Goal: Task Accomplishment & Management: Manage account settings

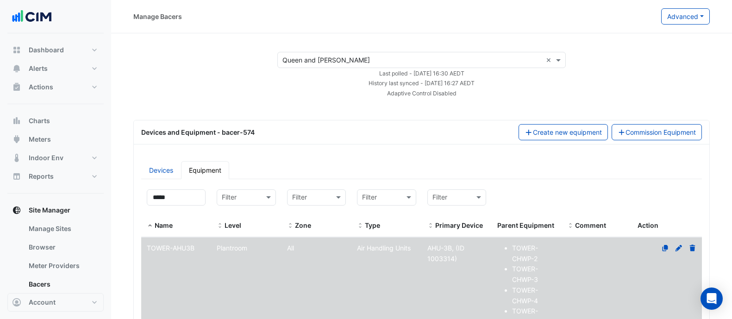
select select "***"
click at [60, 66] on button "Alerts" at bounding box center [55, 68] width 96 height 19
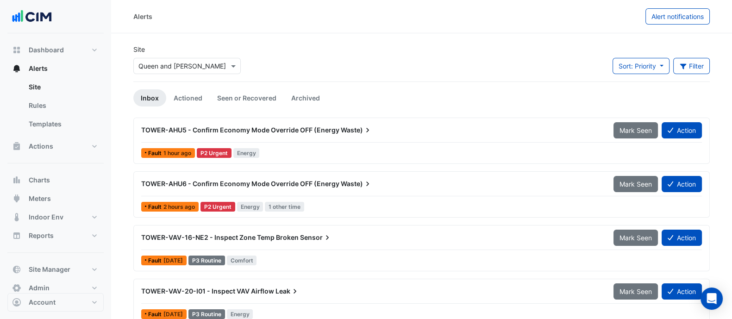
click at [187, 67] on input "text" at bounding box center [177, 67] width 79 height 10
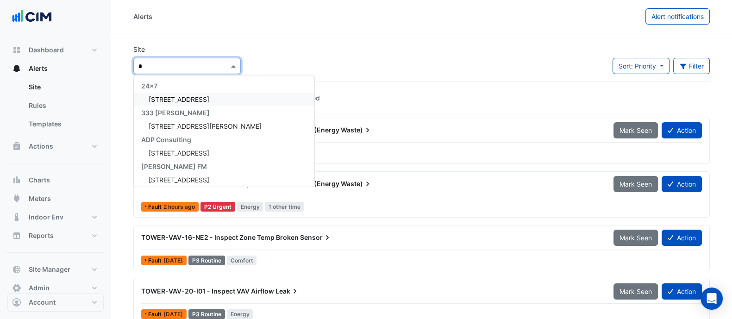
type input "**"
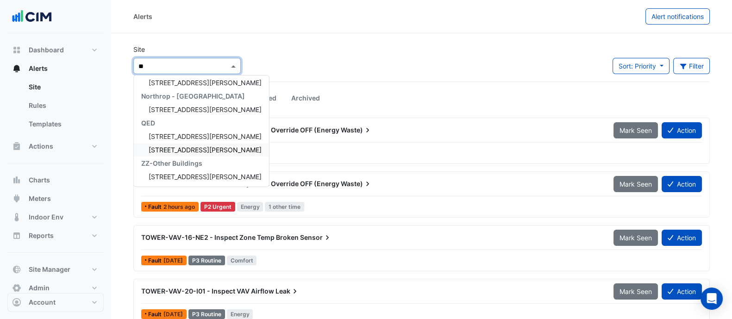
click at [162, 153] on div "[STREET_ADDRESS][PERSON_NAME]" at bounding box center [201, 149] width 135 height 13
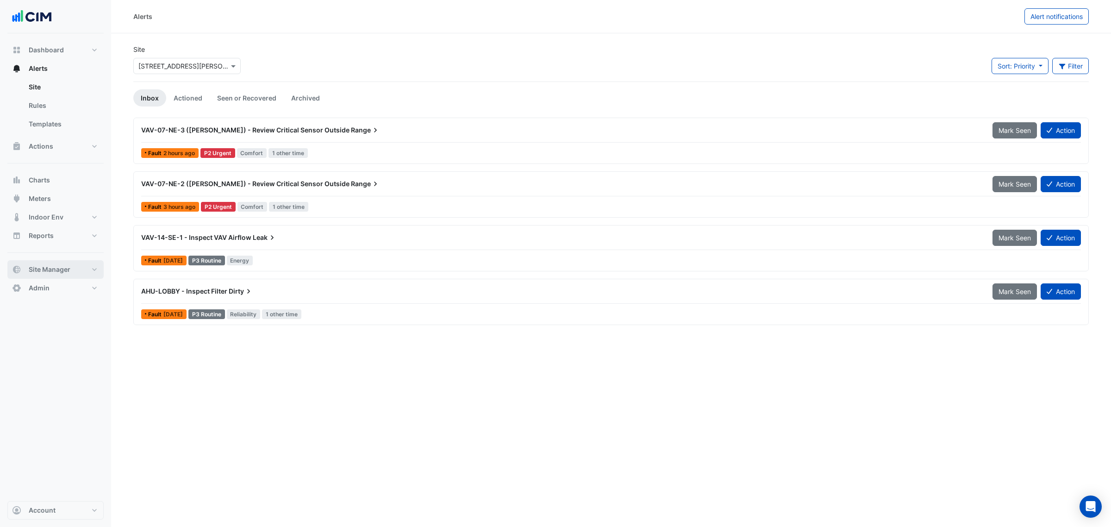
click at [53, 265] on span "Site Manager" at bounding box center [50, 269] width 42 height 9
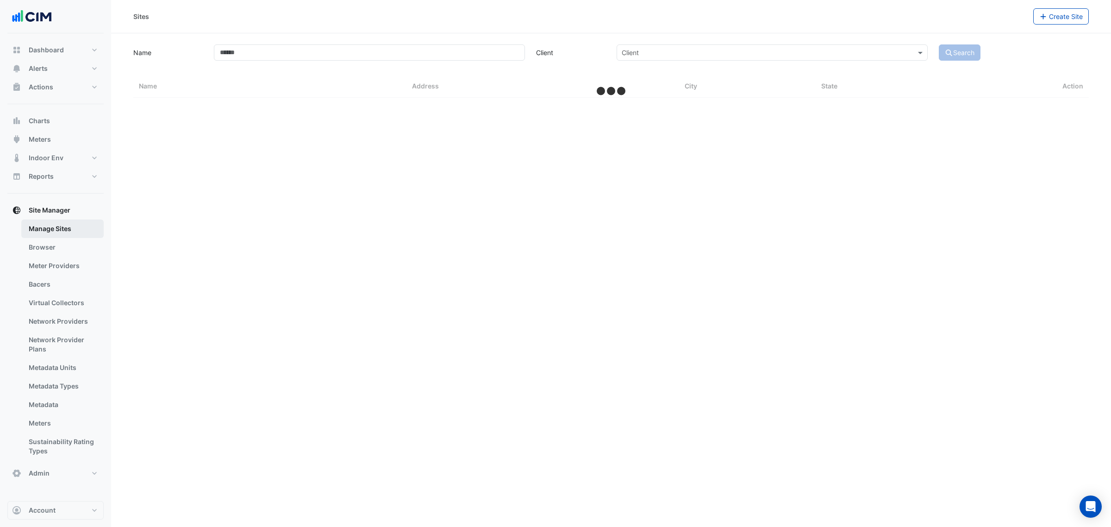
select select "***"
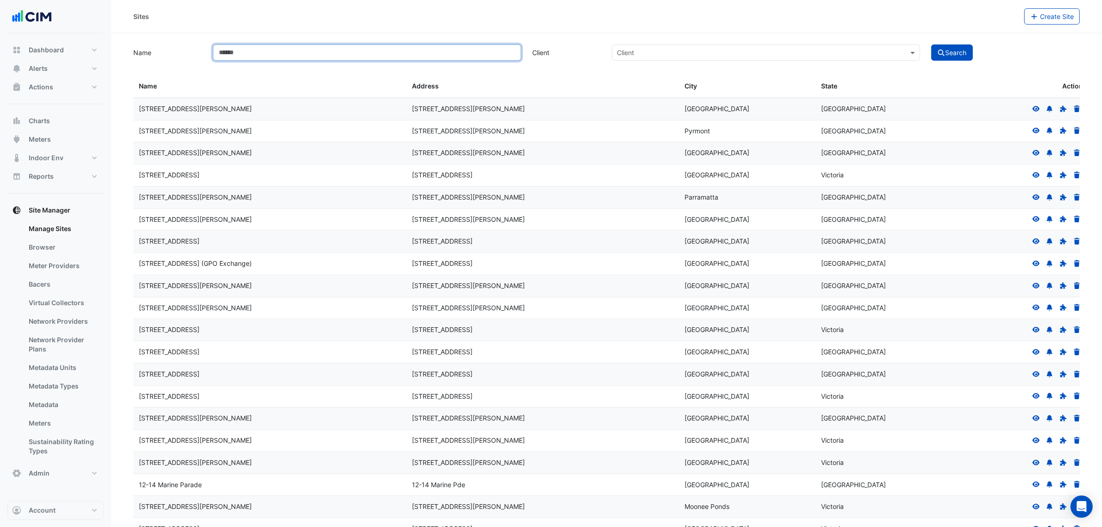
click at [252, 53] on input "Name" at bounding box center [367, 52] width 308 height 16
click at [731, 44] on button "Search" at bounding box center [952, 52] width 42 height 16
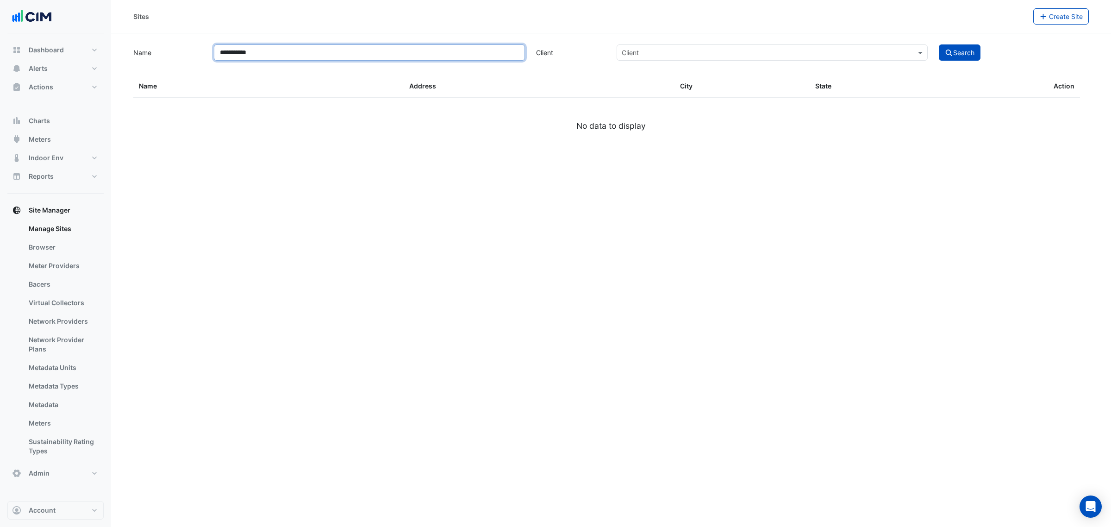
drag, startPoint x: 288, startPoint y: 56, endPoint x: 230, endPoint y: 54, distance: 58.8
click at [230, 54] on input "**********" at bounding box center [369, 52] width 311 height 16
type input "*********"
click at [731, 44] on button "Search" at bounding box center [959, 52] width 42 height 16
select select "***"
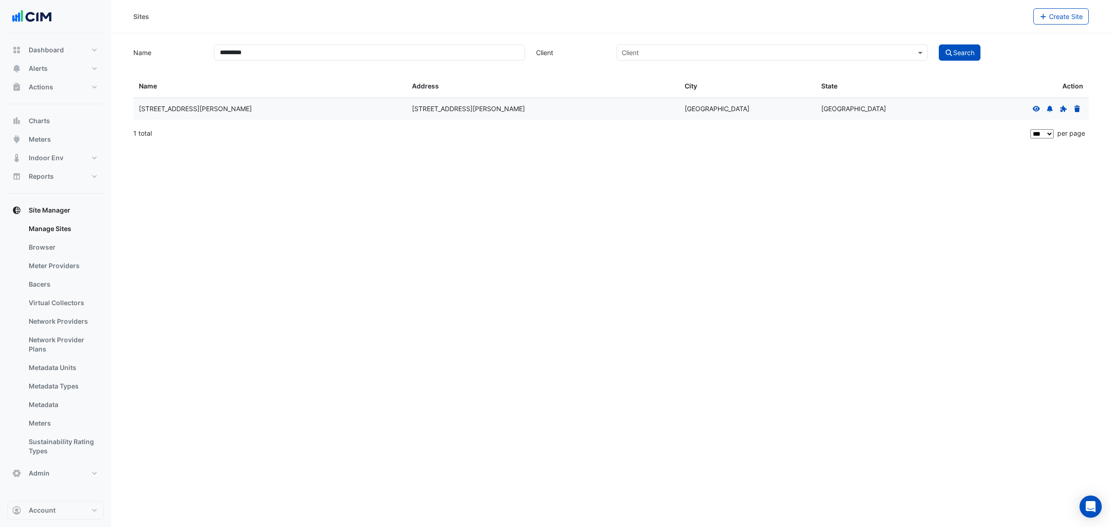
click at [731, 107] on icon at bounding box center [1036, 108] width 8 height 6
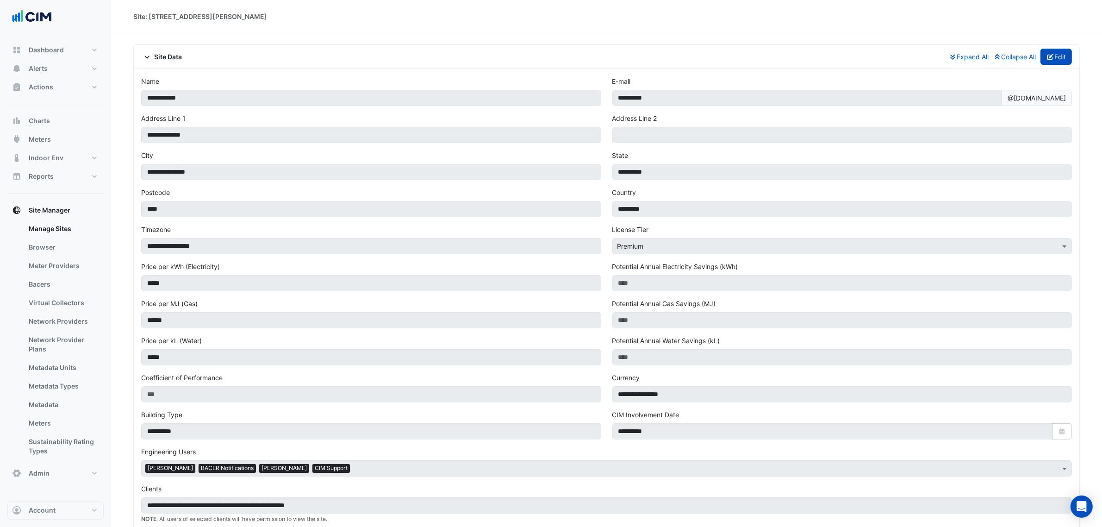
click at [731, 54] on icon "button" at bounding box center [1050, 57] width 8 height 6
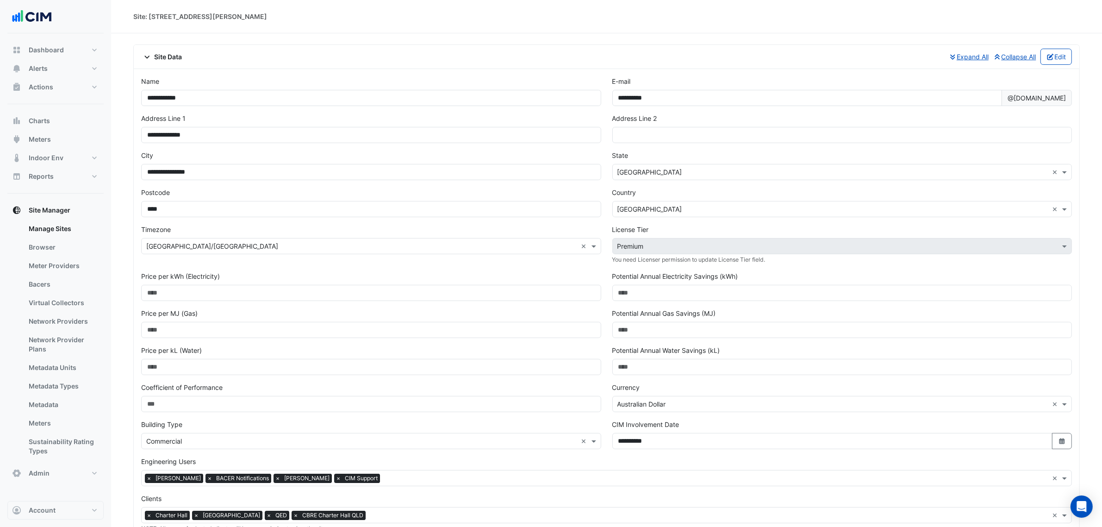
scroll to position [285, 0]
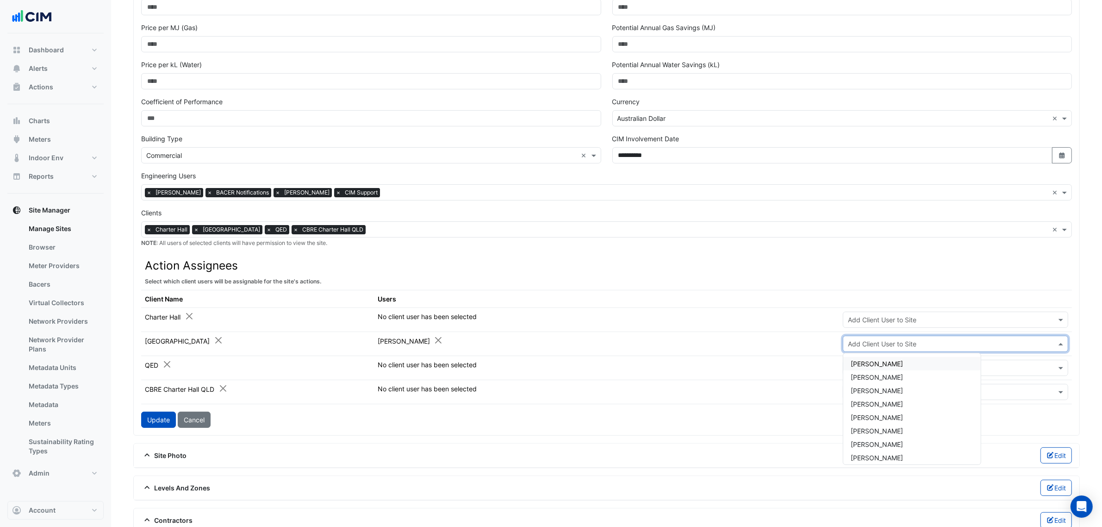
click at [731, 318] on input "text" at bounding box center [946, 344] width 197 height 10
type input "***"
click at [731, 318] on div "Zac Leadbetter" at bounding box center [876, 376] width 67 height 13
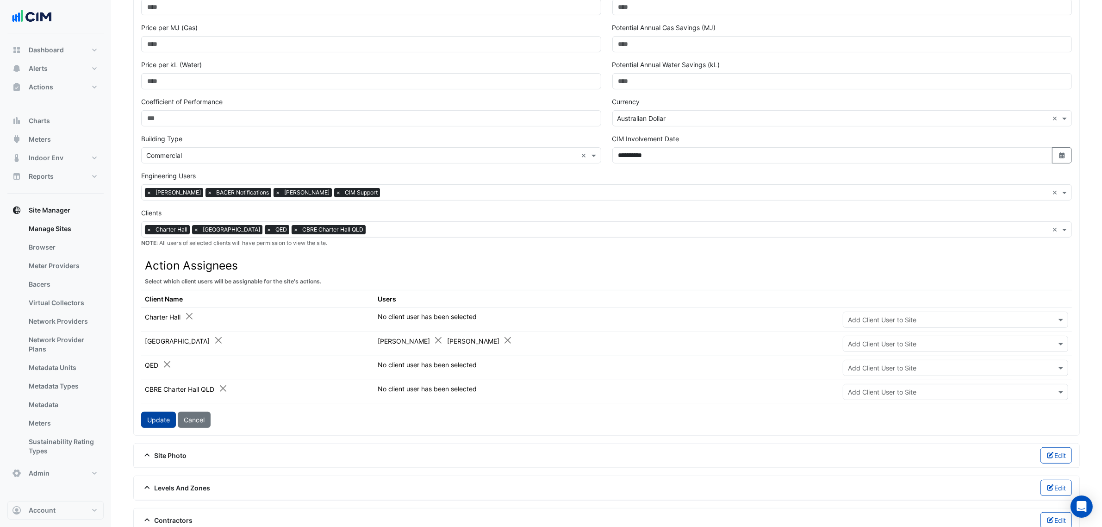
click at [156, 318] on button "Update" at bounding box center [158, 419] width 35 height 16
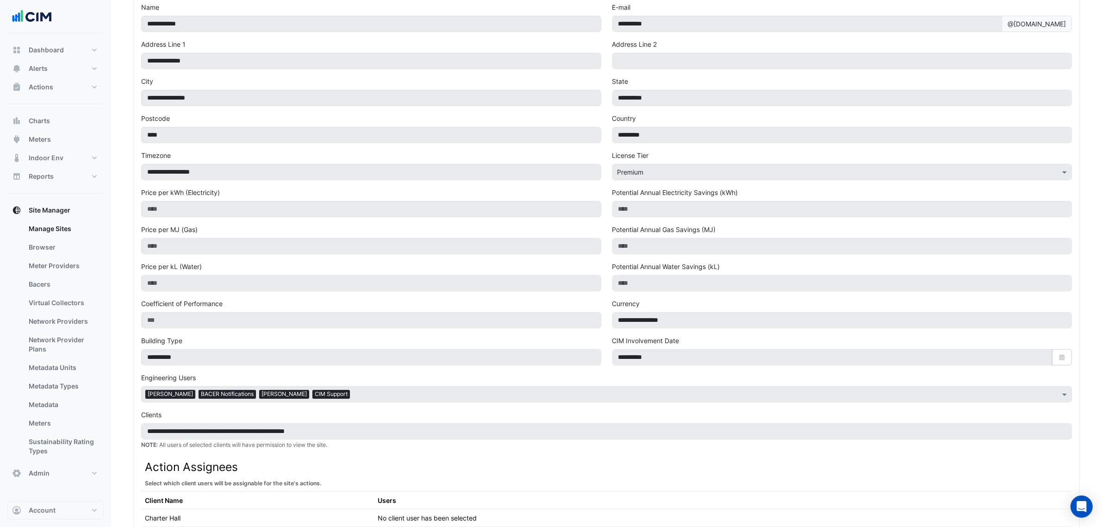
scroll to position [0, 0]
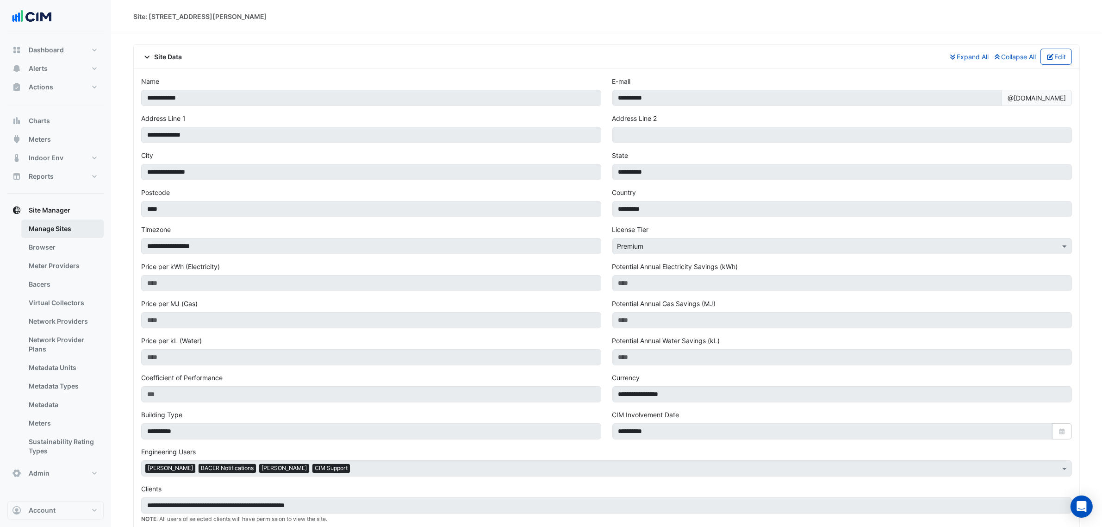
click at [65, 224] on link "Manage Sites" at bounding box center [62, 228] width 82 height 19
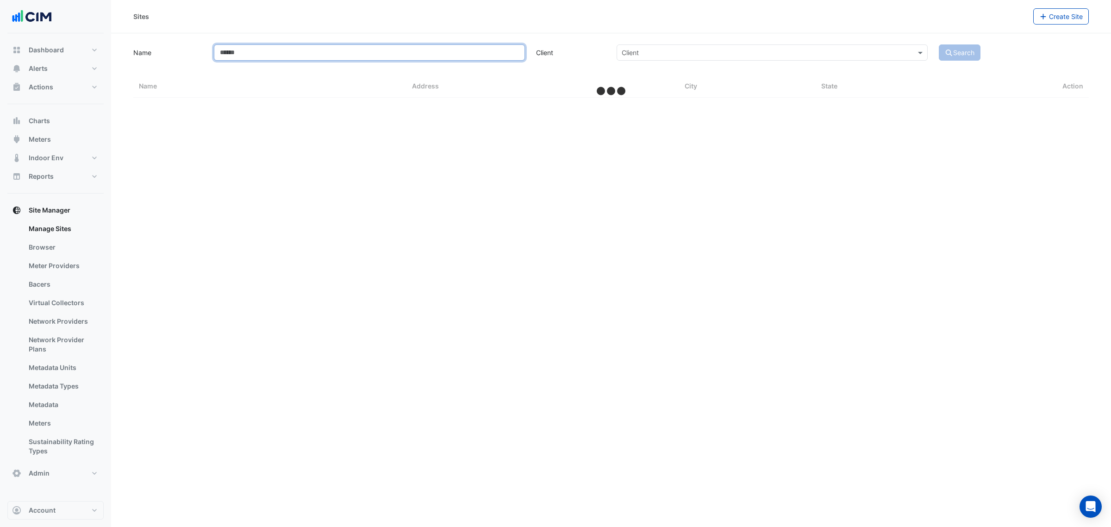
click at [271, 55] on input "Name" at bounding box center [369, 52] width 311 height 16
type input "**"
select select "***"
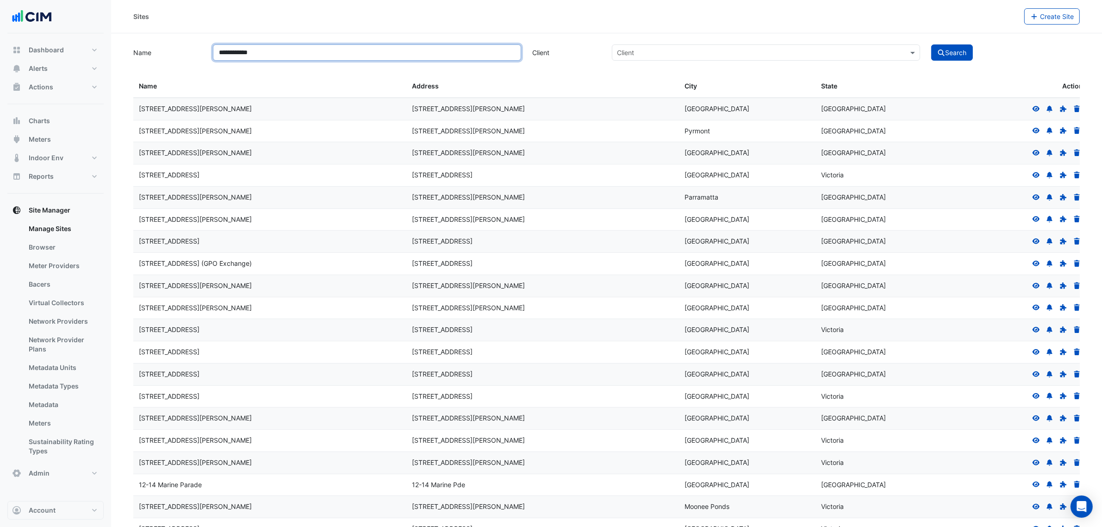
type input "**********"
click at [731, 44] on button "Search" at bounding box center [952, 52] width 42 height 16
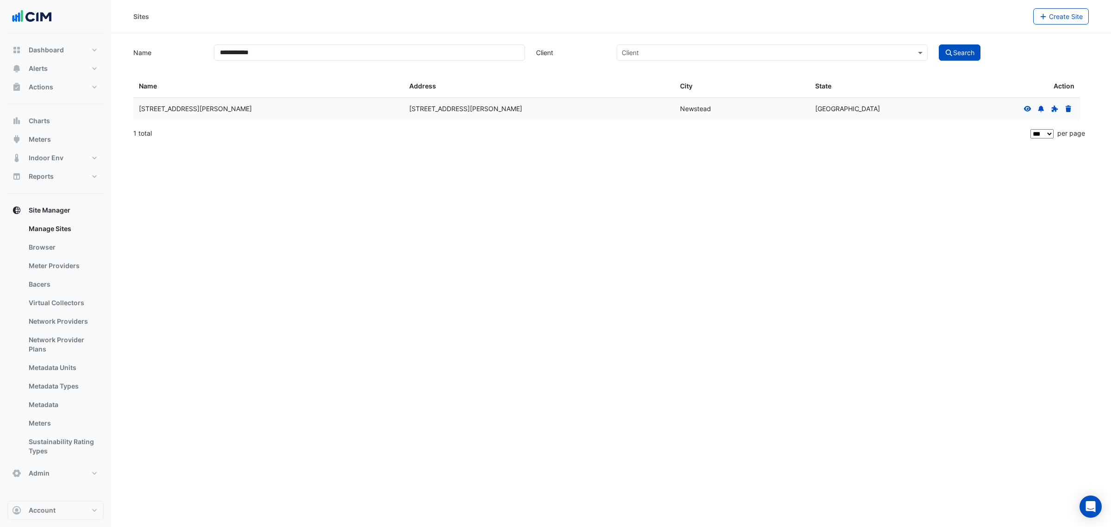
click at [731, 112] on icon at bounding box center [1027, 108] width 8 height 6
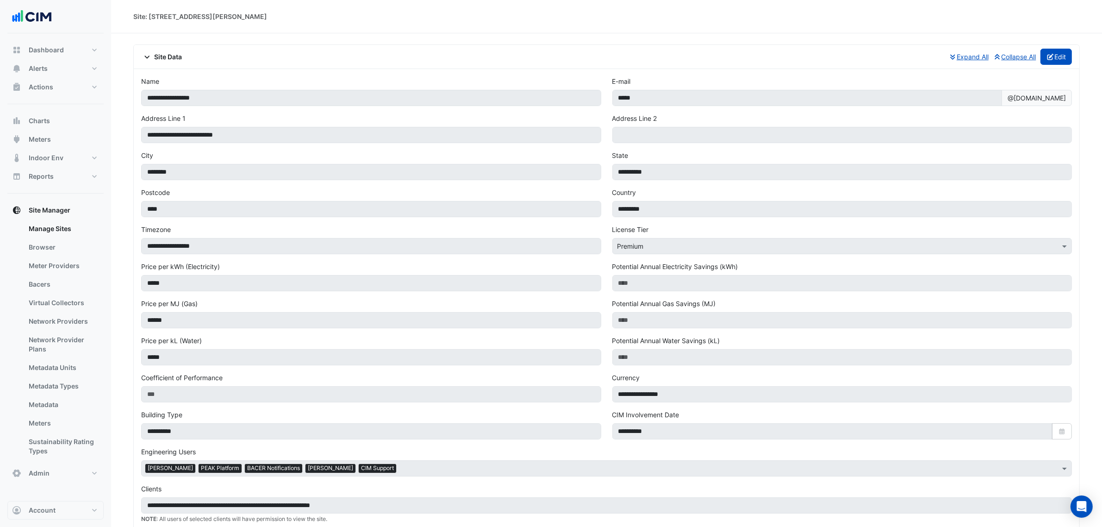
click at [731, 57] on button "Edit" at bounding box center [1056, 57] width 32 height 16
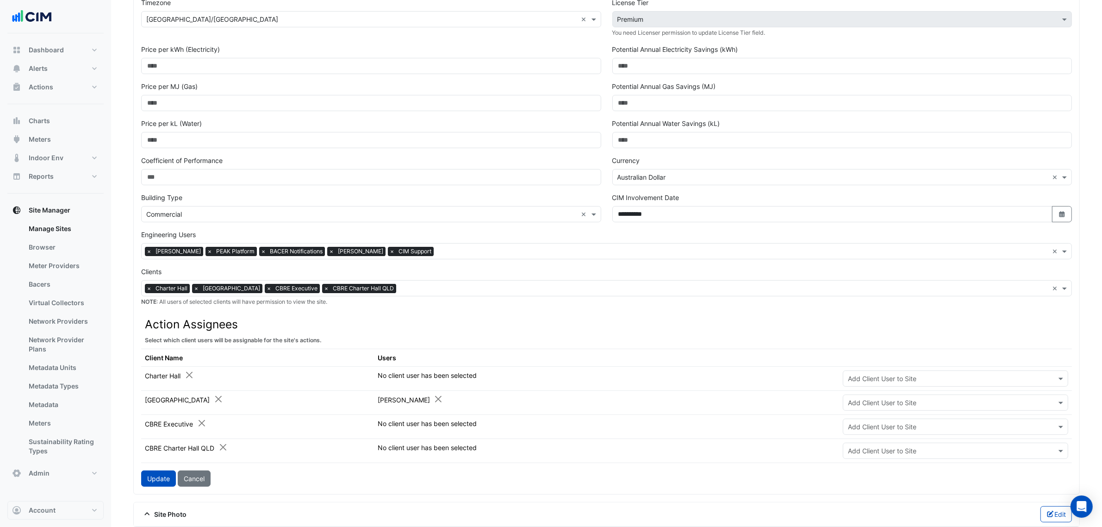
scroll to position [227, 0]
click at [731, 318] on div "Add Client User to Site" at bounding box center [955, 402] width 225 height 16
type input "***"
click at [731, 318] on span "Zac Leadbetter" at bounding box center [876, 435] width 52 height 8
click at [151, 318] on button "Update" at bounding box center [158, 478] width 35 height 16
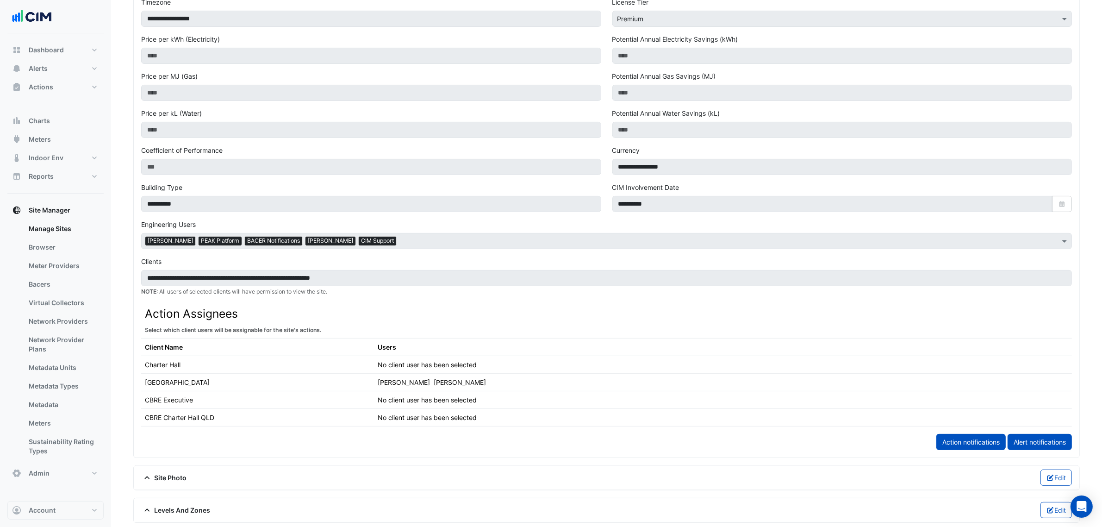
click at [374, 318] on th "Users" at bounding box center [606, 347] width 465 height 18
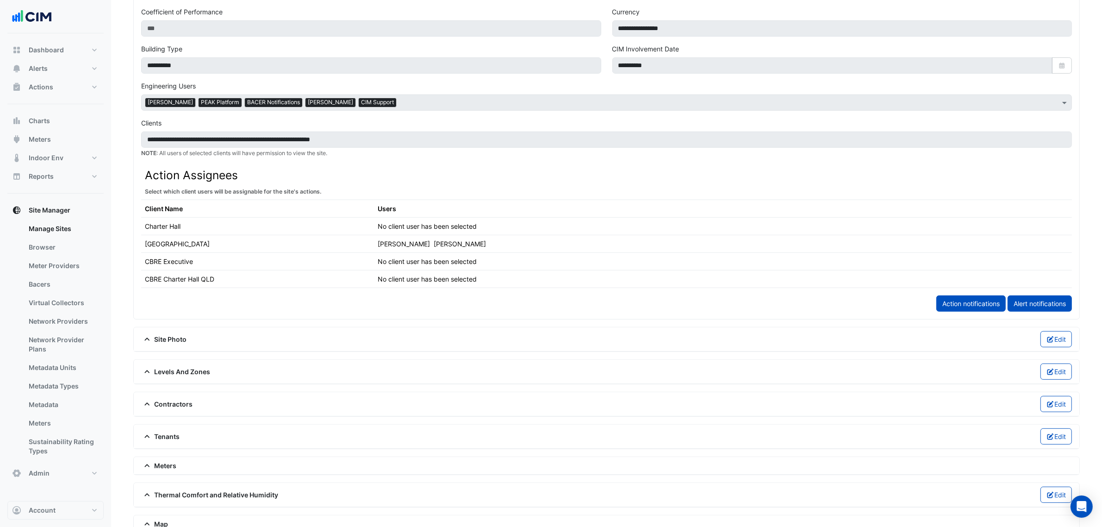
scroll to position [366, 0]
click at [179, 318] on span "Contractors" at bounding box center [167, 403] width 52 height 10
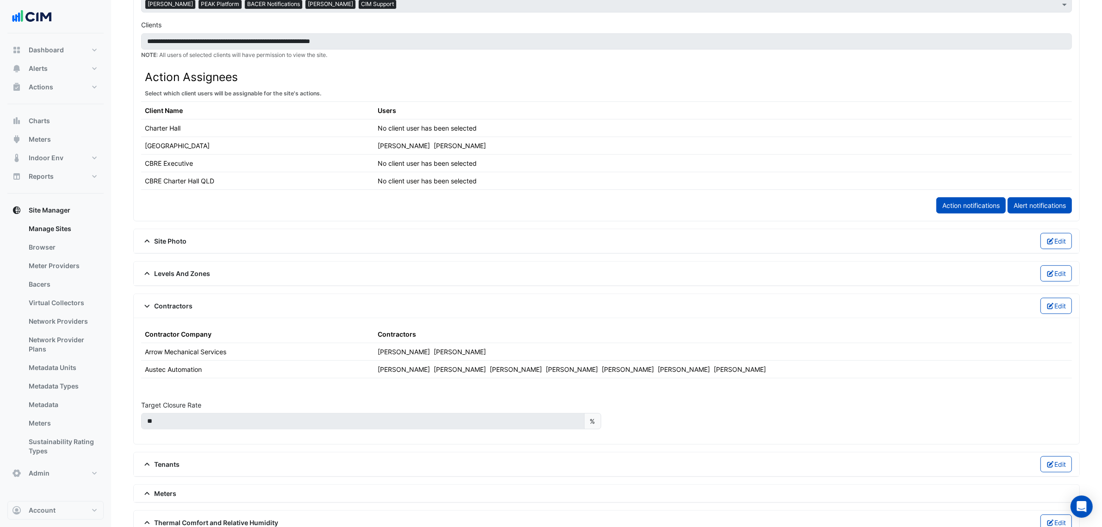
scroll to position [0, 0]
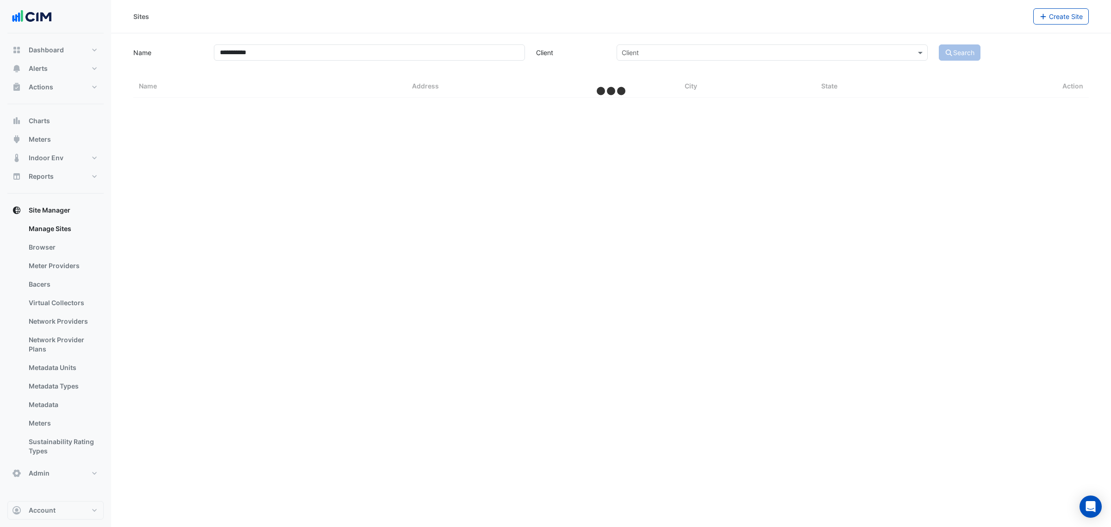
select select "***"
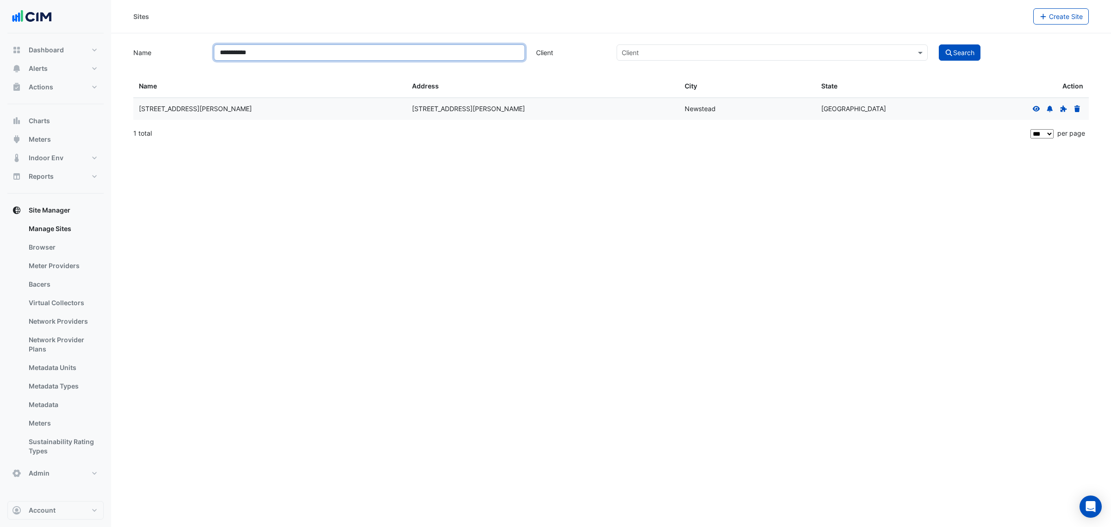
click at [327, 53] on input "**********" at bounding box center [369, 52] width 311 height 16
drag, startPoint x: 327, startPoint y: 53, endPoint x: 202, endPoint y: 62, distance: 125.3
click at [202, 62] on app-manage-sites "**********" at bounding box center [610, 94] width 955 height 102
type input "*********"
click at [731, 44] on button "Search" at bounding box center [959, 52] width 42 height 16
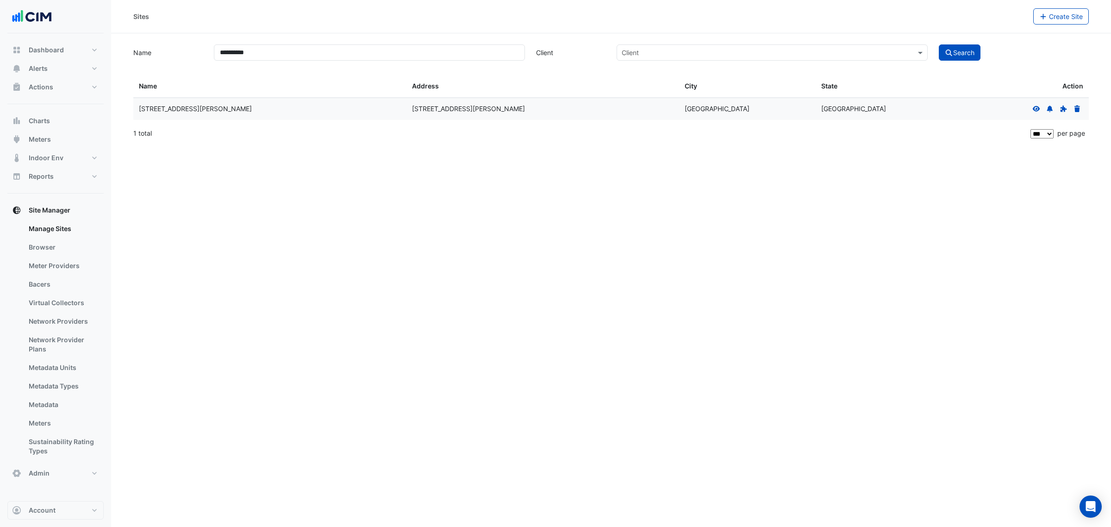
click at [731, 109] on icon at bounding box center [1035, 108] width 7 height 6
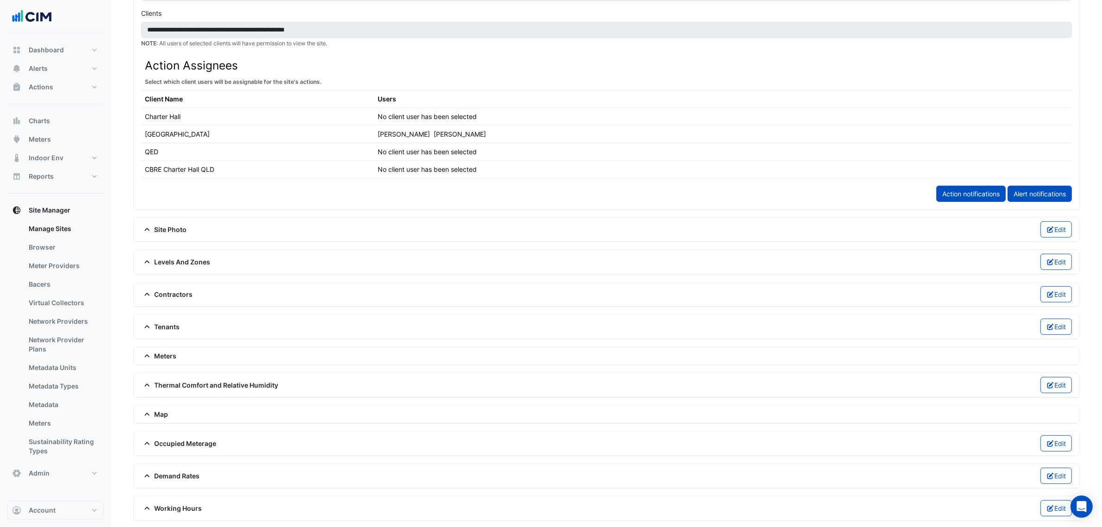
scroll to position [517, 0]
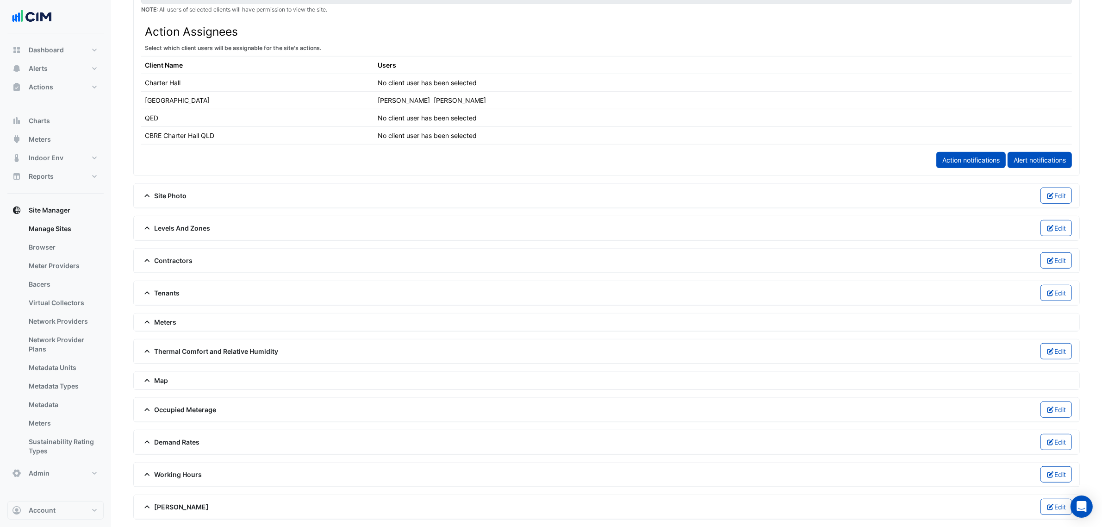
click at [168, 257] on span "Contractors" at bounding box center [167, 260] width 52 height 10
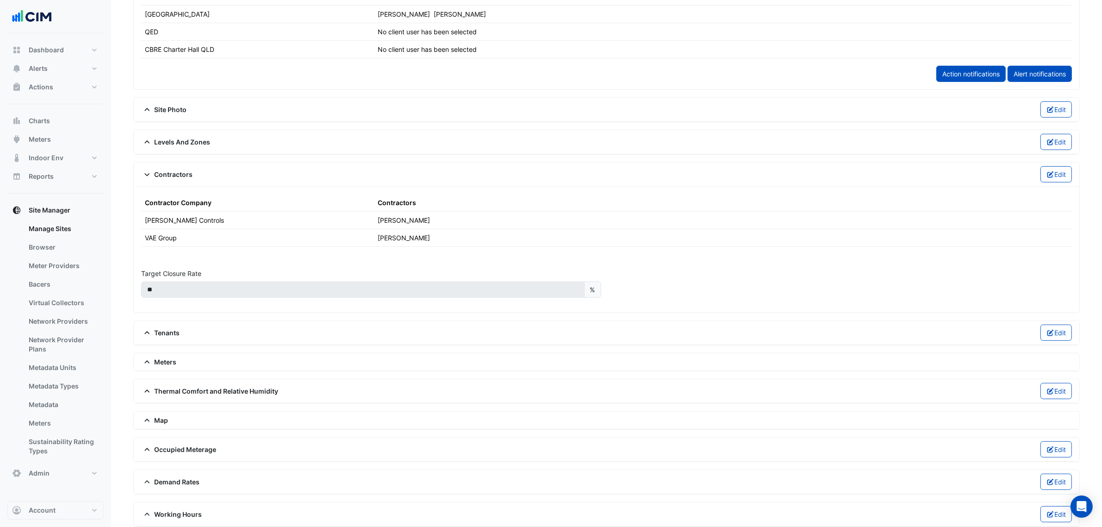
scroll to position [596, 0]
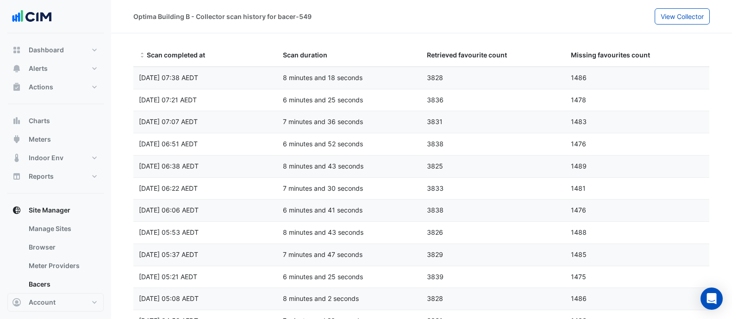
select select "***"
click at [32, 73] on span "Alerts" at bounding box center [38, 68] width 19 height 9
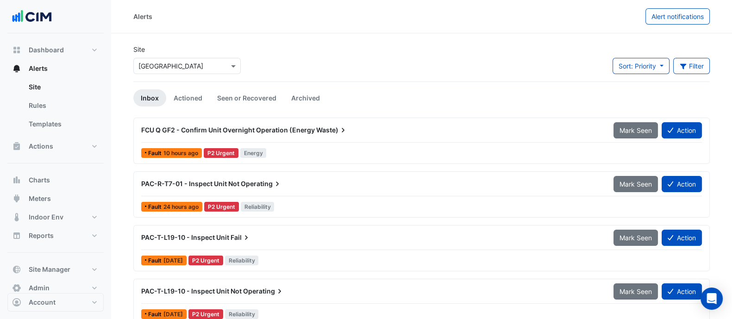
click at [180, 68] on input "text" at bounding box center [177, 67] width 79 height 10
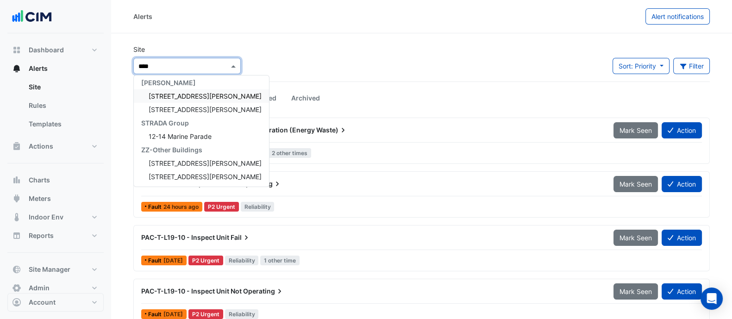
scroll to position [3, 0]
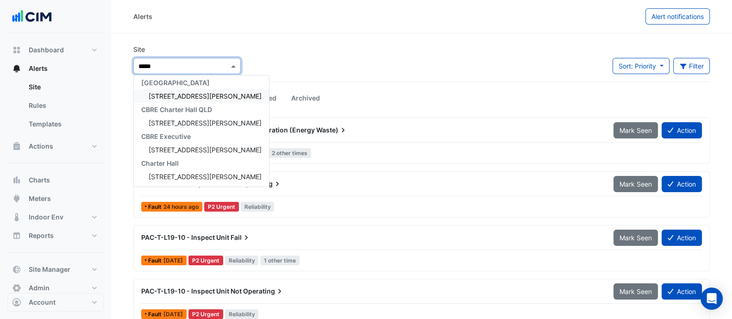
type input "******"
click at [178, 97] on span "[STREET_ADDRESS][PERSON_NAME]" at bounding box center [205, 96] width 113 height 8
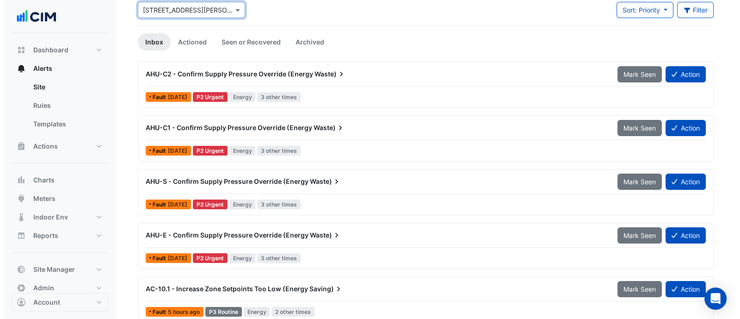
scroll to position [65, 0]
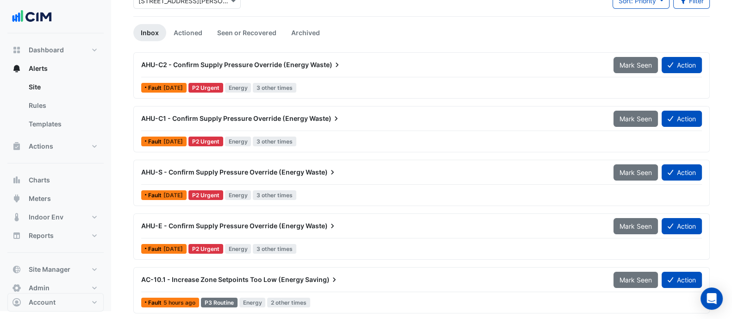
click at [234, 153] on div "AHU-C2 - Confirm Supply Pressure Override (Energy Waste) Mark Seen Action Fault…" at bounding box center [421, 186] width 576 height 268
click at [228, 176] on div "AHU-S - Confirm Supply Pressure Override (Energy Waste)" at bounding box center [372, 172] width 472 height 17
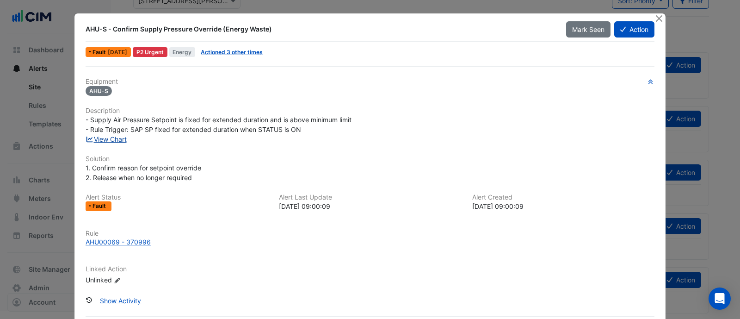
click at [109, 140] on link "View Chart" at bounding box center [106, 139] width 41 height 8
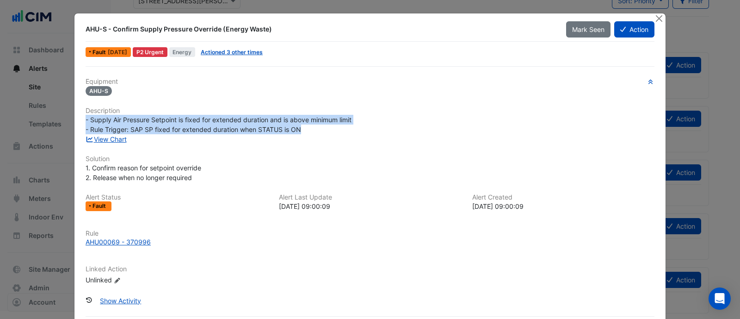
drag, startPoint x: 321, startPoint y: 126, endPoint x: 69, endPoint y: 118, distance: 251.4
click at [74, 118] on div "AHU-S - Confirm Supply Pressure Override (Energy Waste) Mark Seen Action Fault …" at bounding box center [370, 183] width 592 height 341
copy span "- Supply Air Pressure Setpoint is fixed for extended duration and is above mini…"
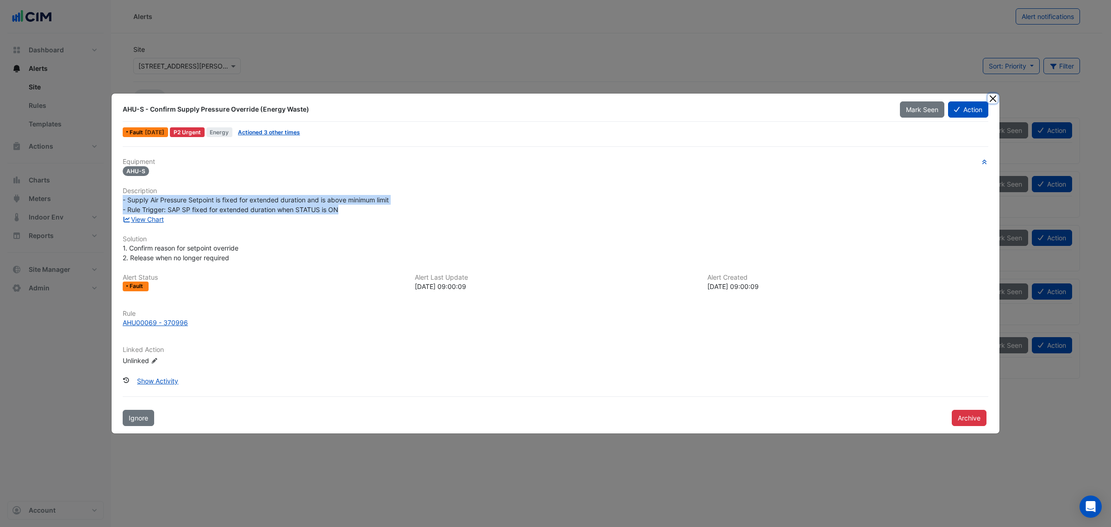
click at [731, 101] on button "Close" at bounding box center [992, 98] width 10 height 10
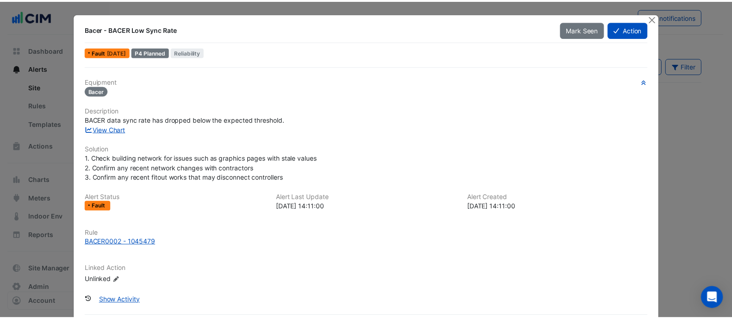
scroll to position [990, 0]
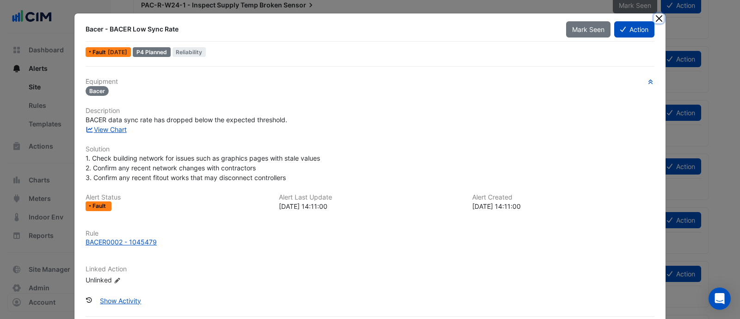
click at [656, 16] on button "Close" at bounding box center [659, 18] width 10 height 10
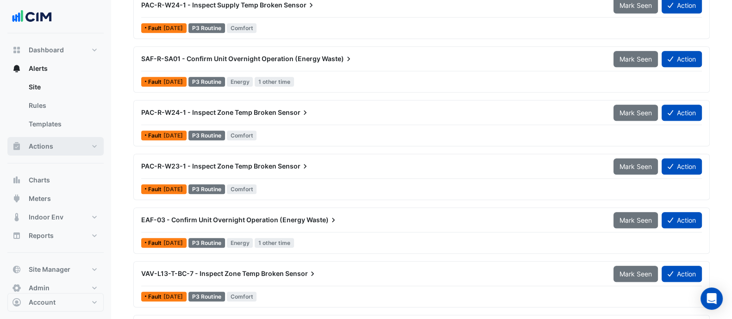
click at [47, 143] on span "Actions" at bounding box center [41, 146] width 25 height 9
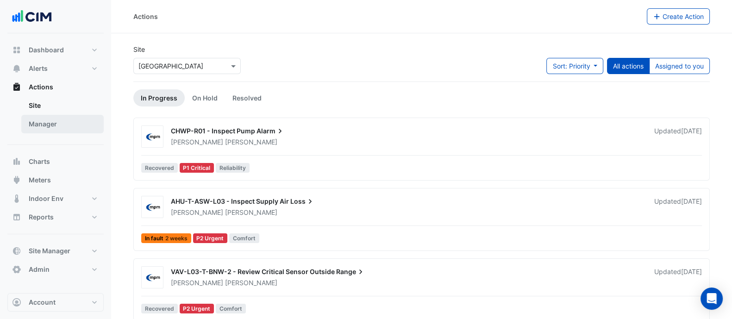
click at [68, 126] on link "Manager" at bounding box center [62, 124] width 82 height 19
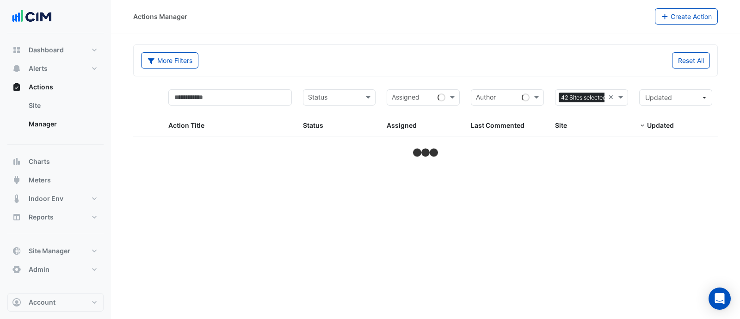
select select "***"
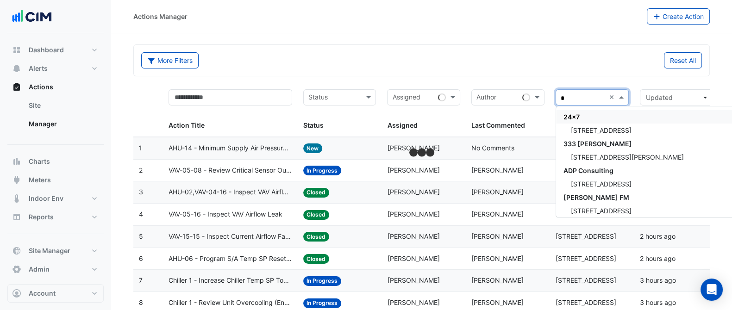
type input "**"
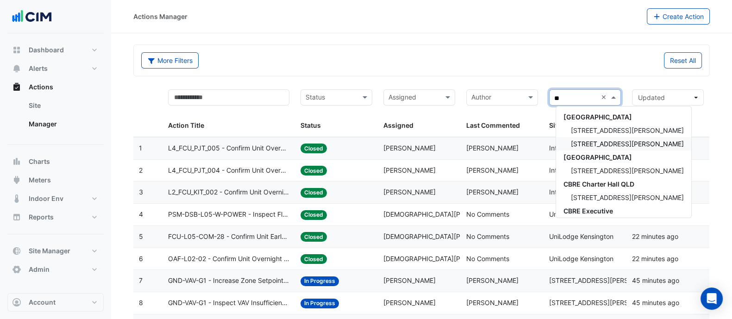
click at [578, 144] on span "[STREET_ADDRESS][PERSON_NAME]" at bounding box center [627, 144] width 113 height 8
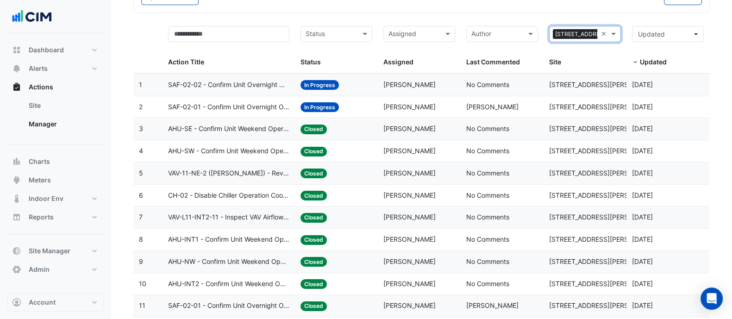
scroll to position [64, 0]
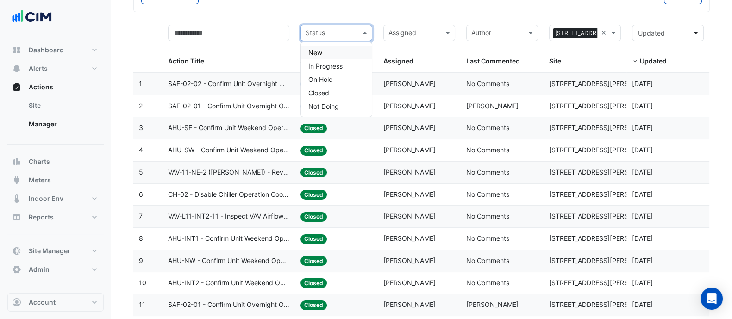
click at [330, 37] on input "text" at bounding box center [330, 34] width 51 height 11
click at [330, 64] on span "In Progress" at bounding box center [325, 66] width 34 height 8
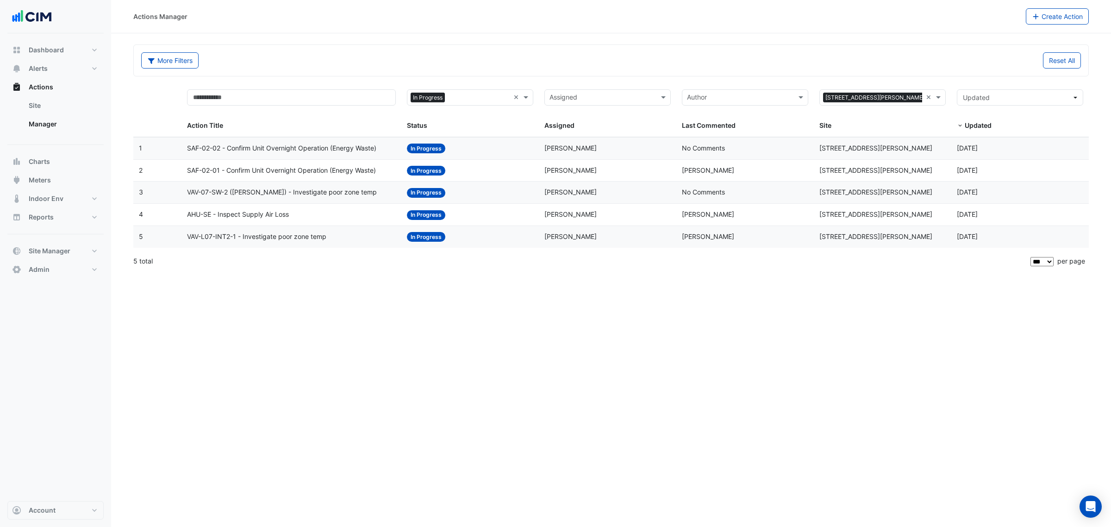
click at [526, 149] on div "Status: In Progress" at bounding box center [470, 148] width 126 height 11
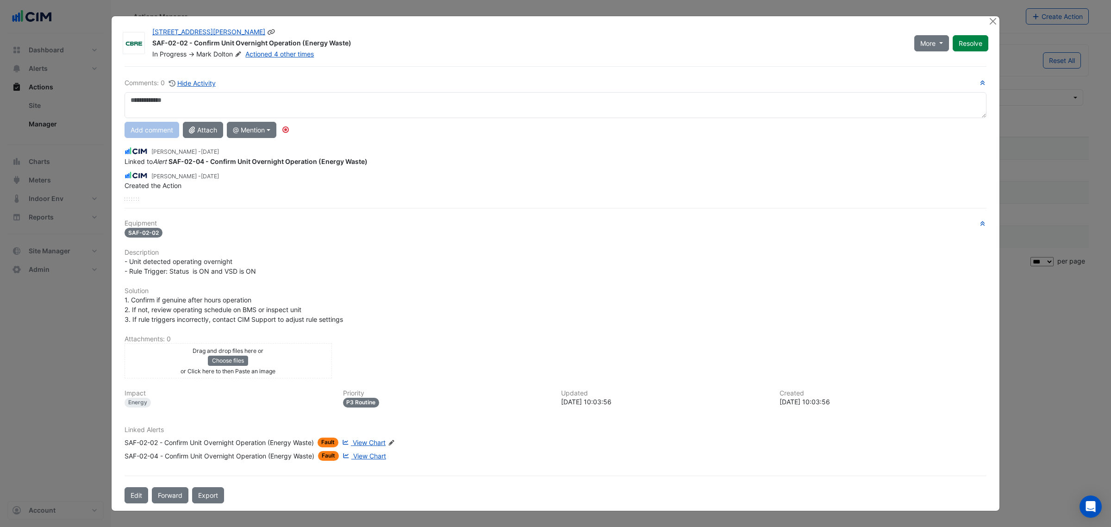
click at [237, 56] on div "31 Duncan St SAF-02-02 - Confirm Unit Overnight Operation (Energy Waste) In Pro…" at bounding box center [528, 42] width 762 height 31
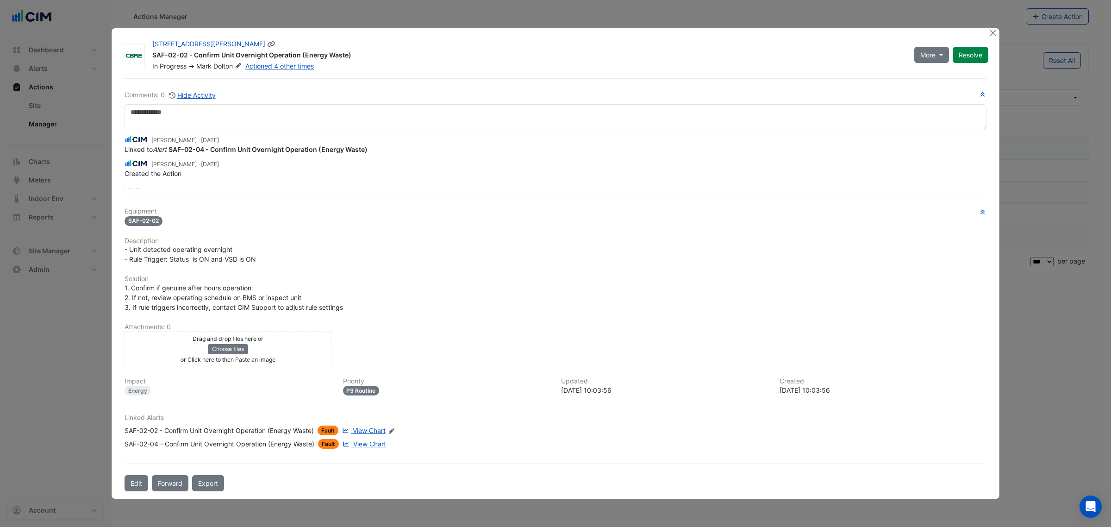
click at [237, 68] on icon at bounding box center [238, 66] width 7 height 6
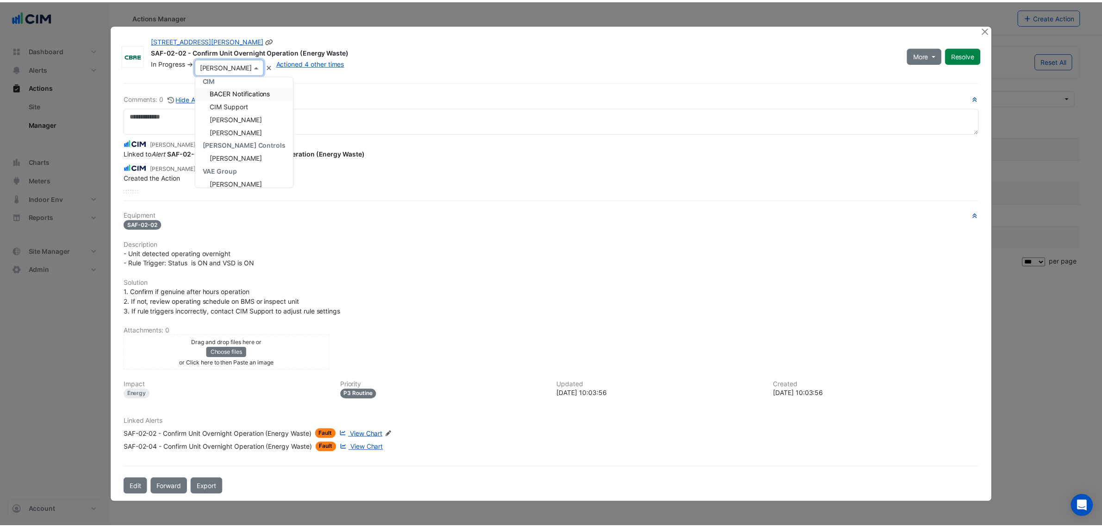
scroll to position [51, 0]
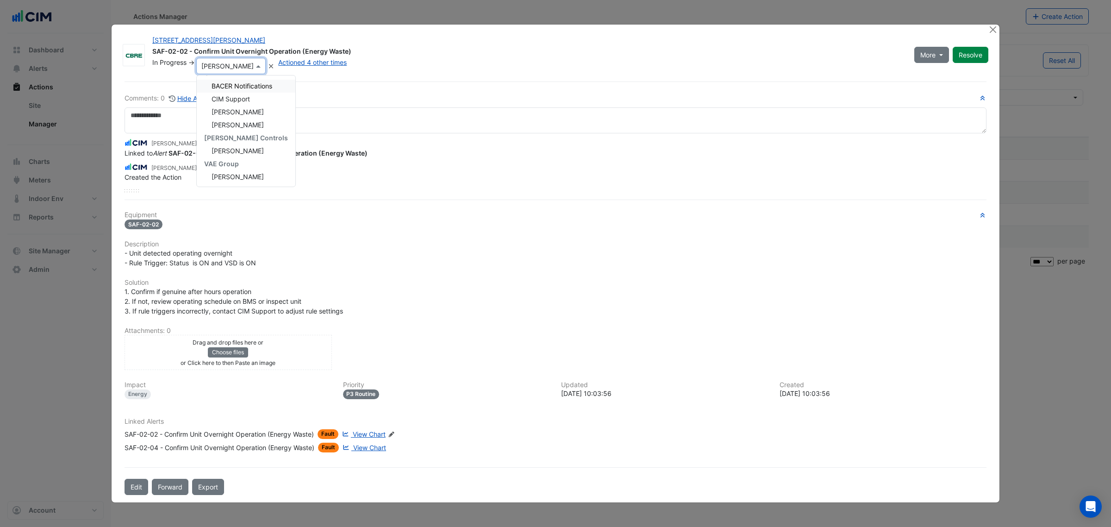
click at [382, 151] on div "Linked to Alert SAF-02-04 - Confirm Unit Overnight Operation (Energy Waste)" at bounding box center [555, 153] width 862 height 10
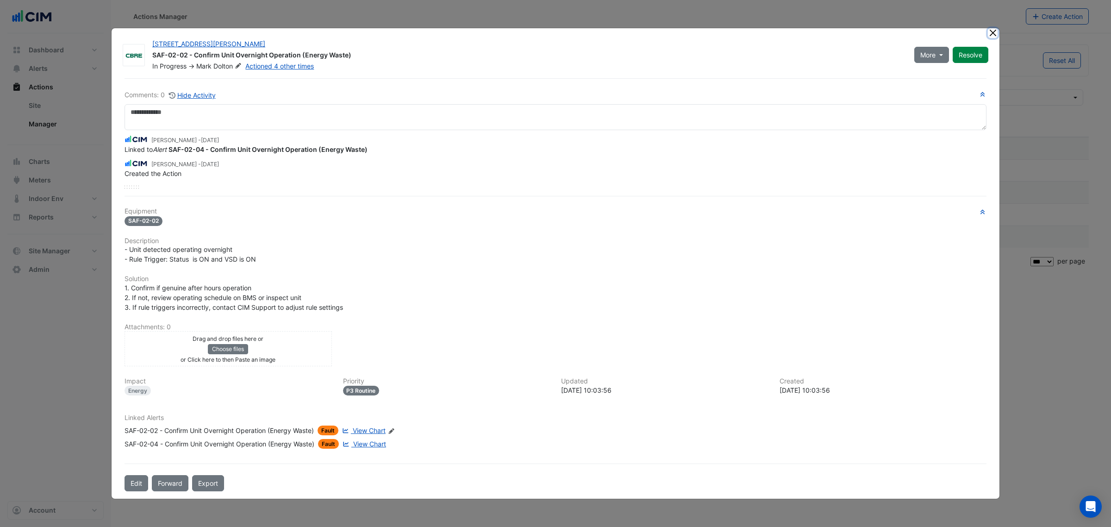
click at [740, 31] on button "Close" at bounding box center [992, 33] width 10 height 10
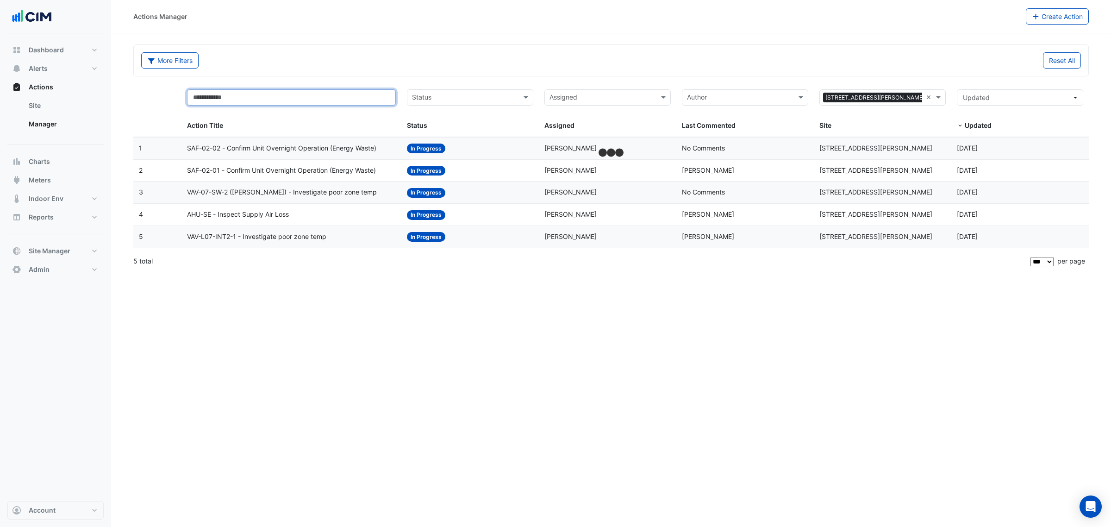
click at [283, 96] on input "text" at bounding box center [291, 97] width 209 height 16
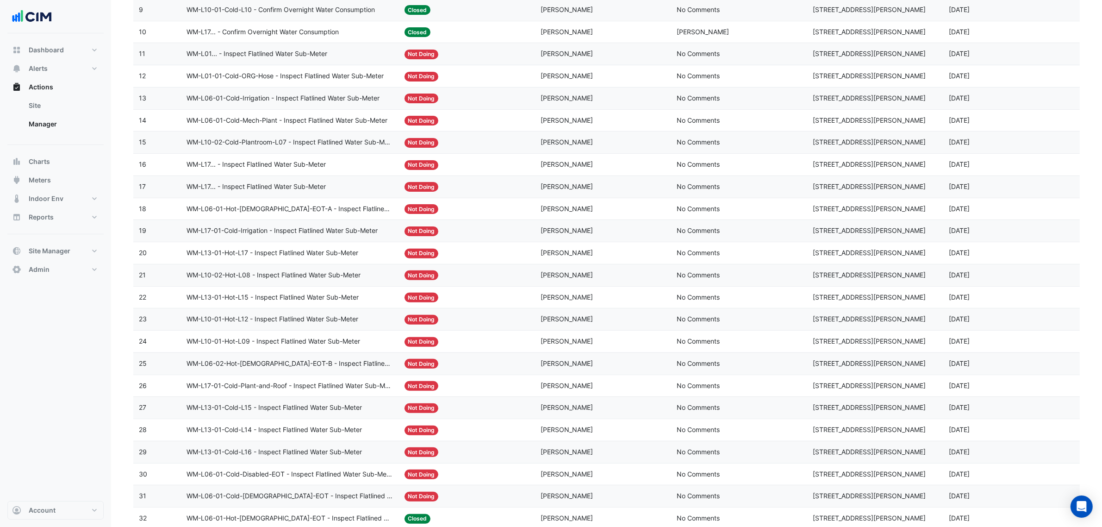
scroll to position [316, 0]
type input "**"
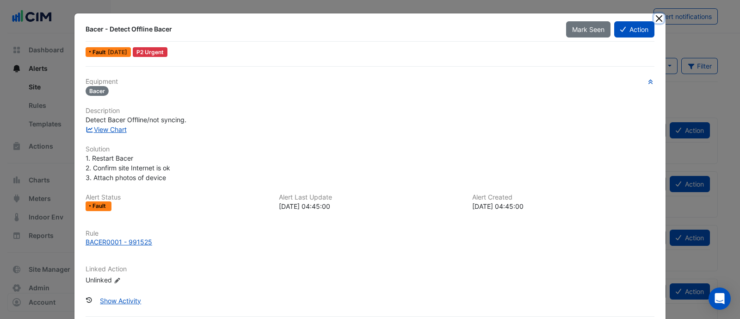
click at [655, 20] on button "Close" at bounding box center [659, 18] width 10 height 10
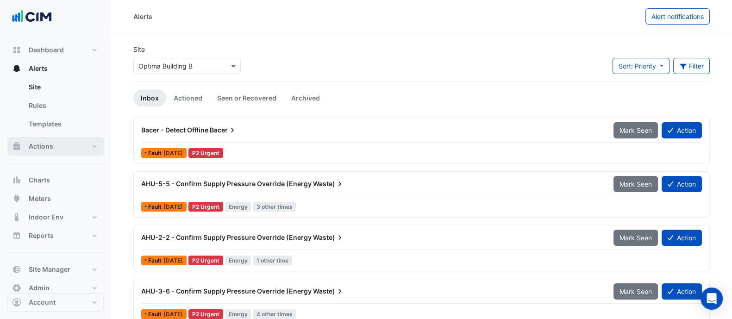
click at [39, 150] on span "Actions" at bounding box center [41, 146] width 25 height 9
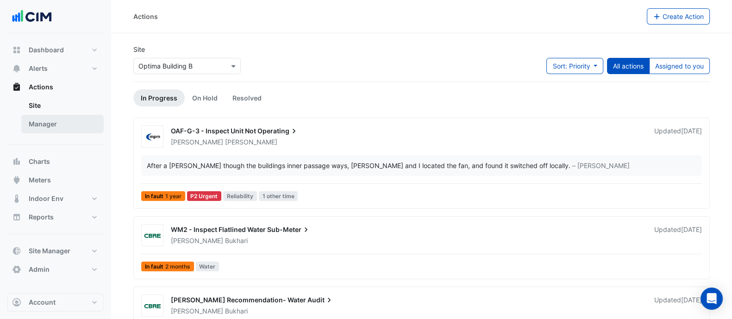
click at [46, 124] on link "Manager" at bounding box center [62, 124] width 82 height 19
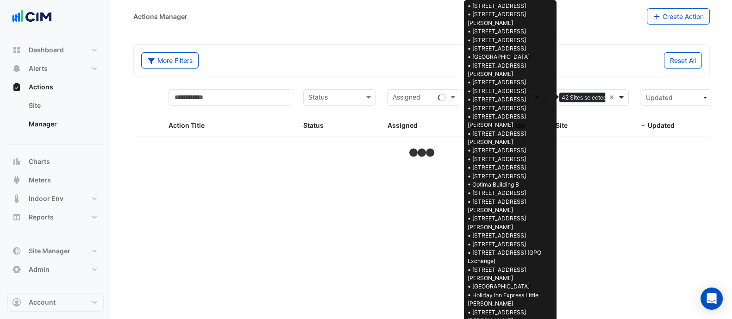
select select "***"
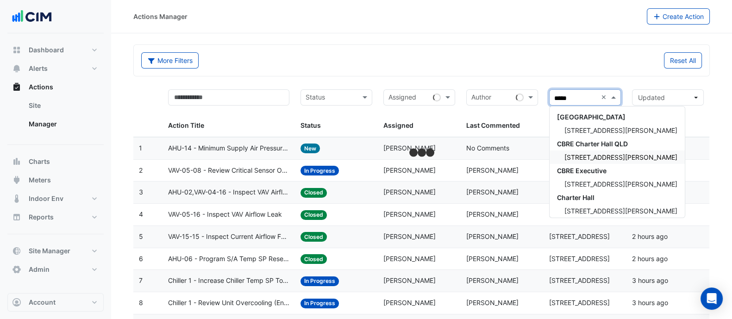
type input "******"
click at [601, 132] on span "[STREET_ADDRESS][PERSON_NAME]" at bounding box center [620, 130] width 113 height 8
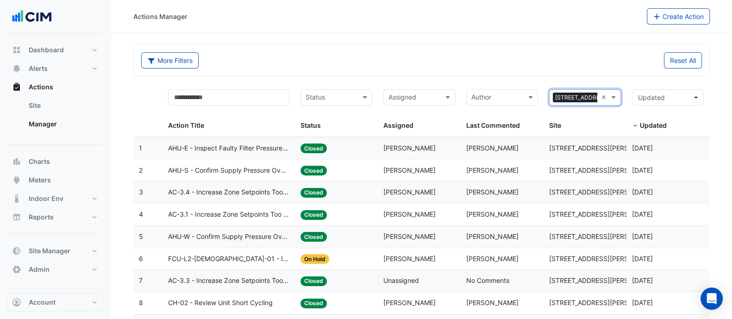
click at [344, 99] on input "text" at bounding box center [330, 98] width 51 height 11
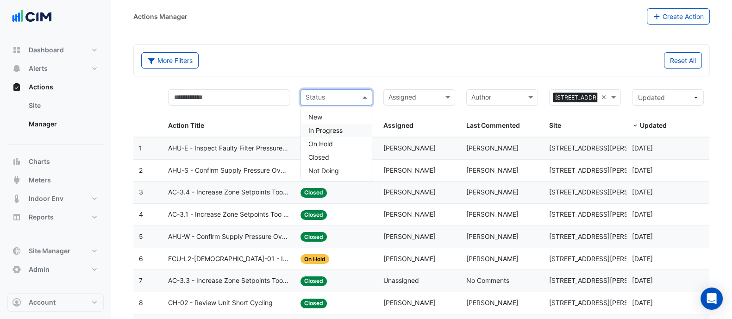
click at [333, 130] on span "In Progress" at bounding box center [325, 130] width 34 height 8
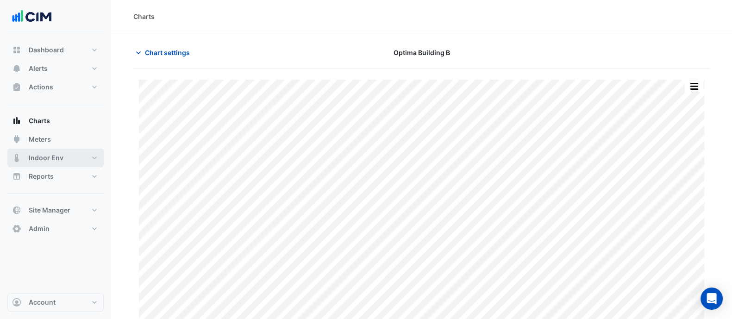
click at [51, 157] on span "Indoor Env" at bounding box center [46, 157] width 35 height 9
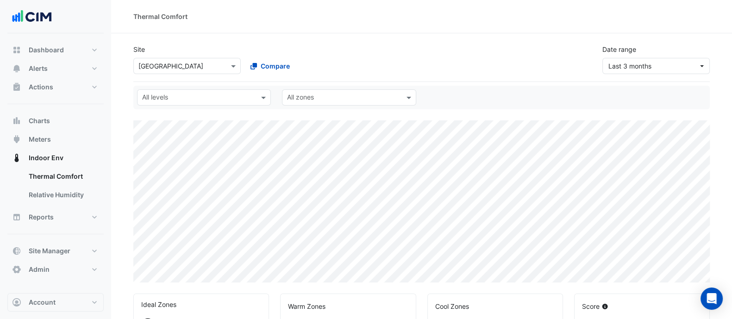
click at [187, 70] on div "× [GEOGRAPHIC_DATA]" at bounding box center [181, 66] width 95 height 10
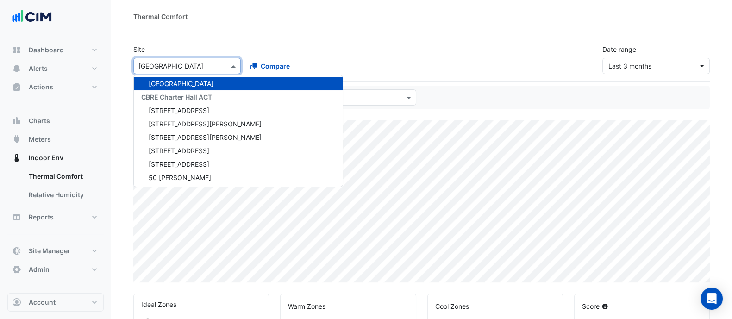
type input "*"
select select "***"
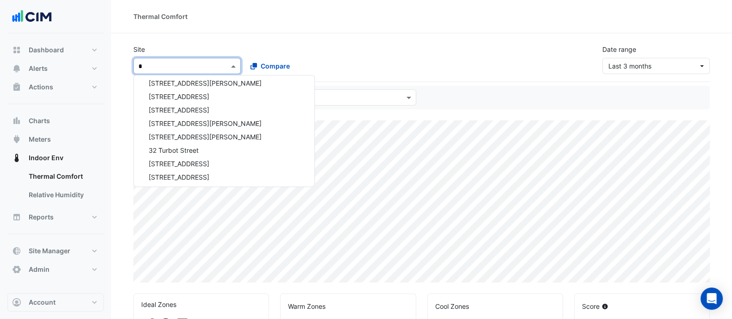
scroll to position [366, 0]
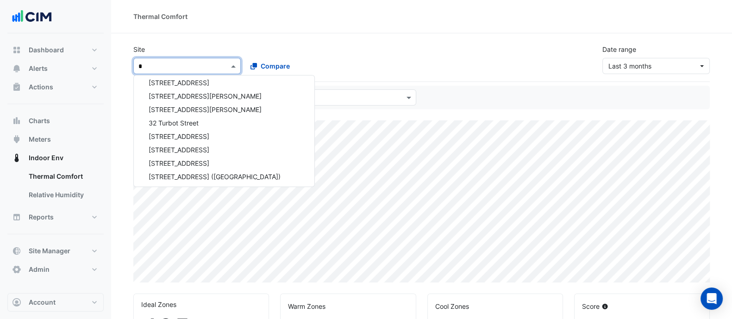
type input "**"
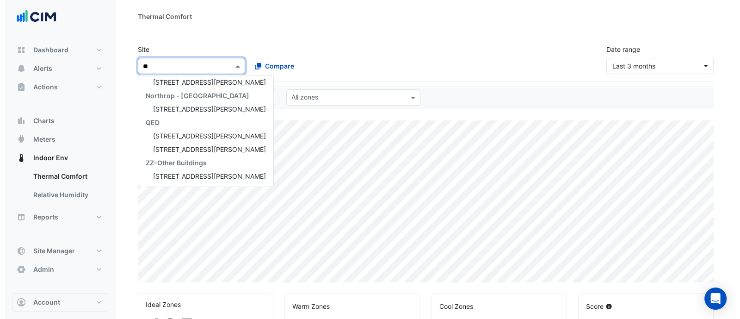
scroll to position [0, 0]
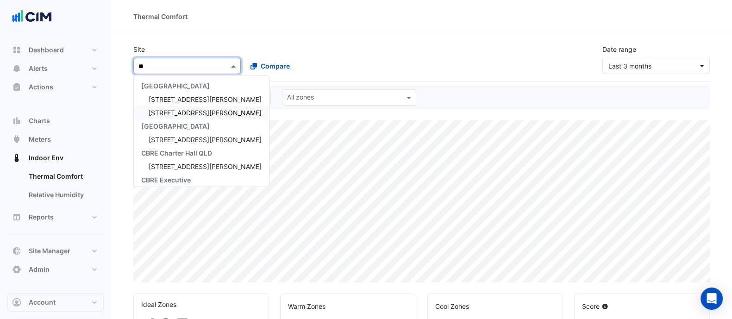
click at [181, 110] on span "[STREET_ADDRESS][PERSON_NAME]" at bounding box center [205, 113] width 113 height 8
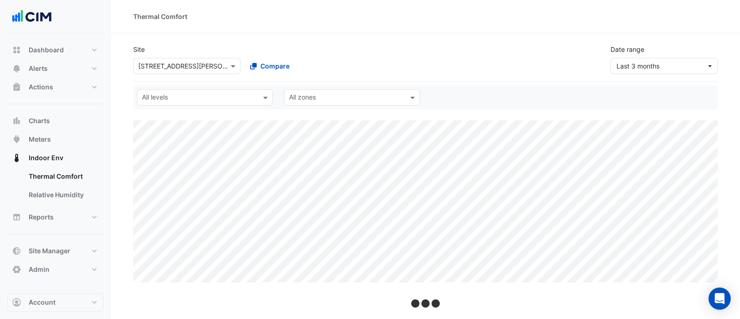
select select "***"
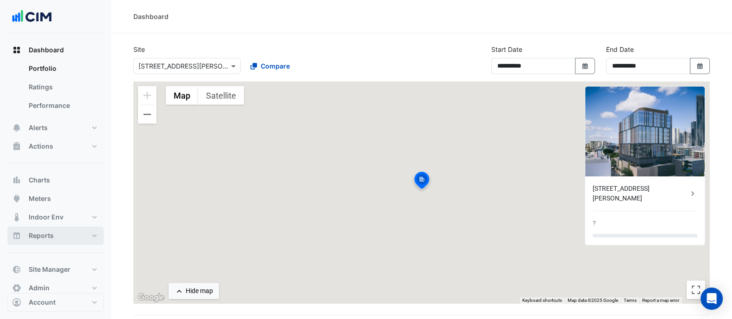
click at [53, 237] on span "Reports" at bounding box center [41, 235] width 25 height 9
select select "***"
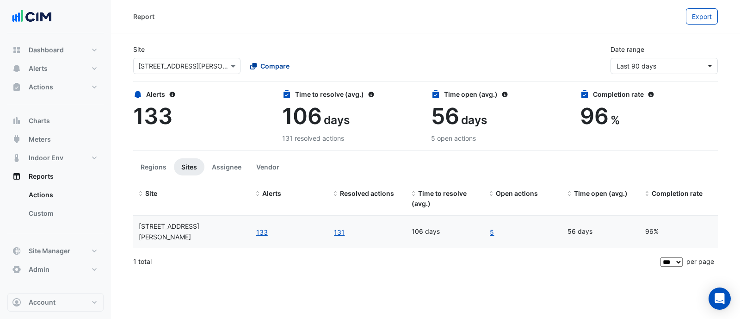
click at [265, 64] on span "Compare" at bounding box center [275, 66] width 29 height 10
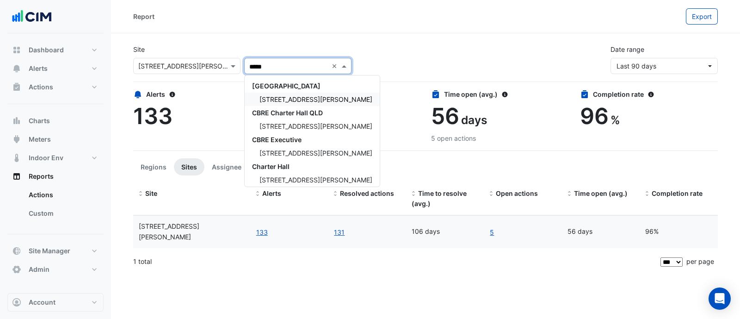
click at [298, 99] on span "[STREET_ADDRESS][PERSON_NAME]" at bounding box center [316, 99] width 113 height 8
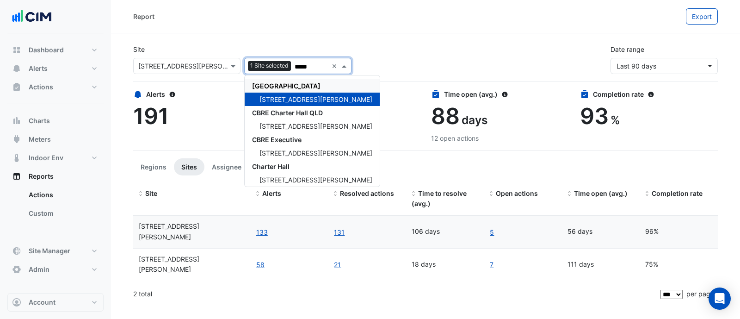
type input "*****"
click at [404, 19] on div "Report" at bounding box center [409, 16] width 553 height 16
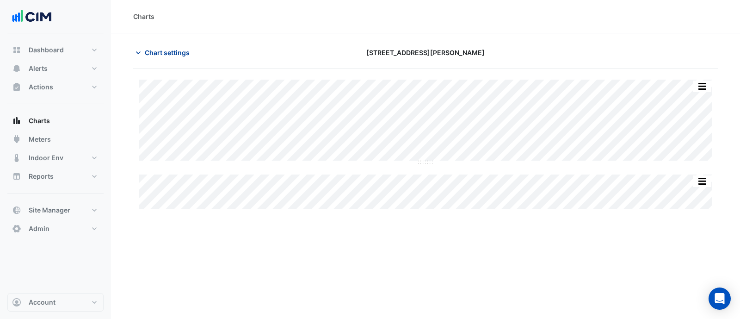
click at [155, 56] on span "Chart settings" at bounding box center [167, 53] width 45 height 10
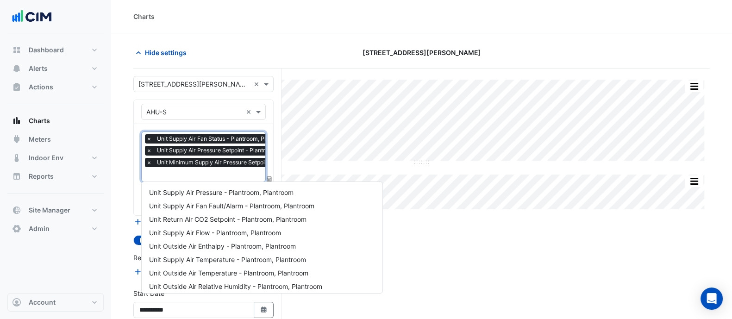
scroll to position [0, 5]
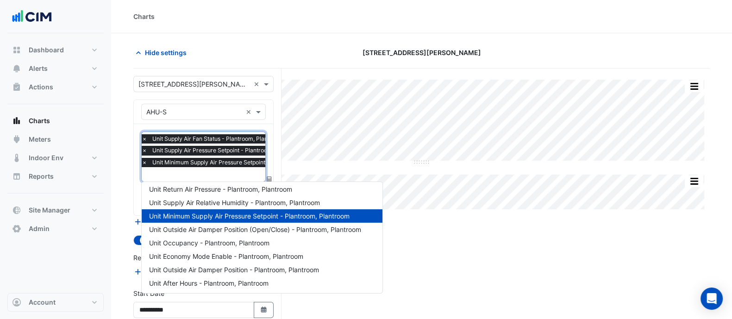
click at [183, 172] on input "text" at bounding box center [237, 175] width 191 height 10
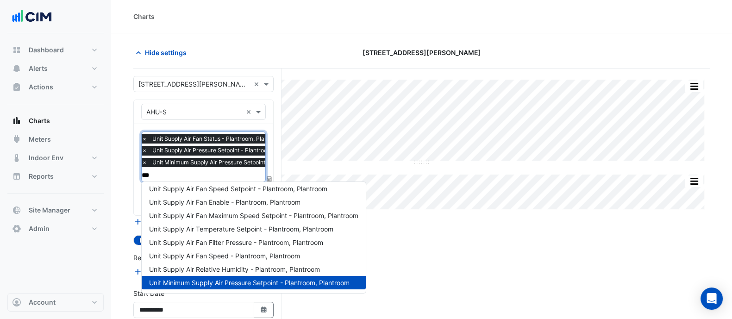
scroll to position [111, 0]
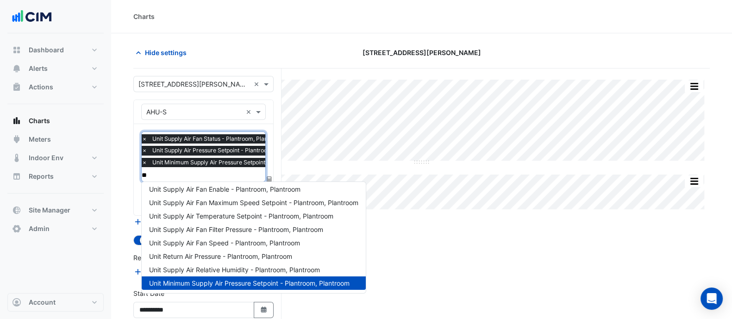
type input "*"
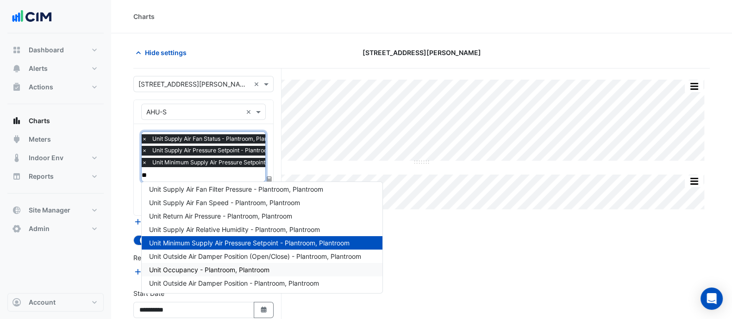
scroll to position [0, 0]
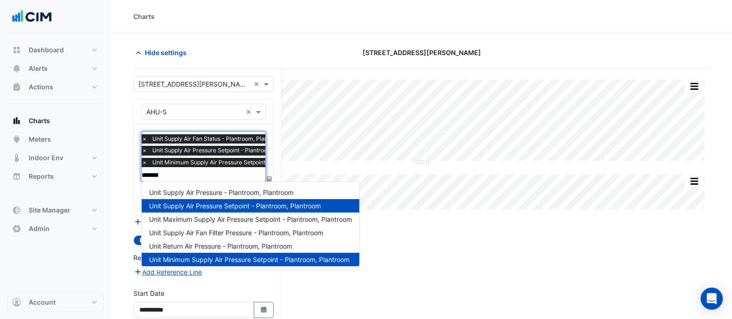
type input "********"
click at [186, 195] on span "Unit Supply Air Pressure - Plantroom, Plantroom" at bounding box center [221, 192] width 144 height 8
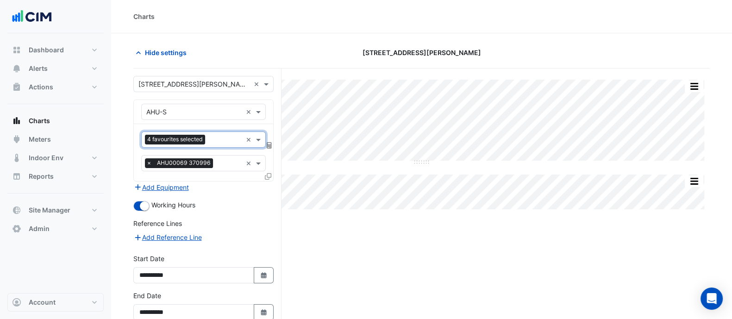
scroll to position [48, 0]
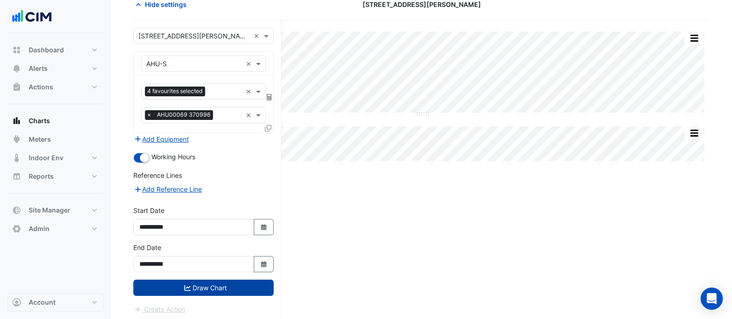
click at [186, 285] on icon "submit" at bounding box center [187, 288] width 6 height 6
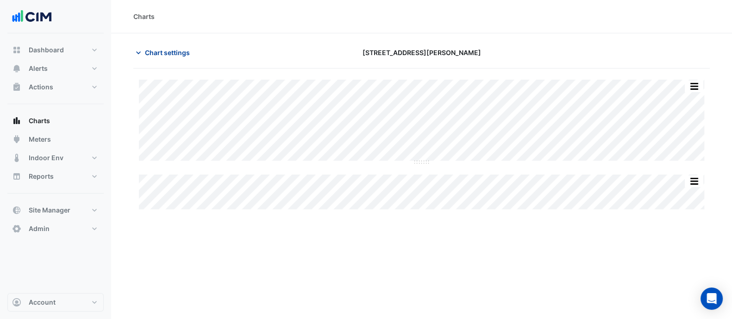
click at [168, 52] on span "Chart settings" at bounding box center [167, 53] width 45 height 10
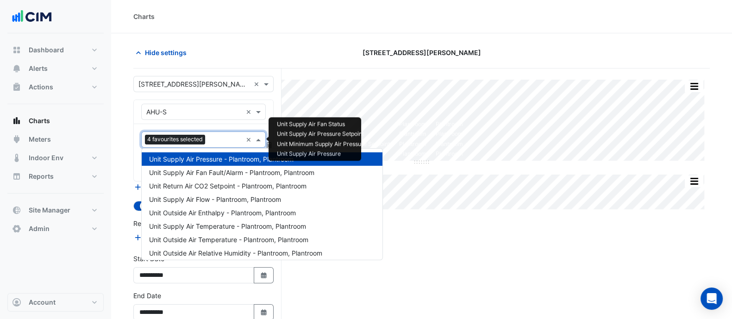
click at [214, 144] on div at bounding box center [224, 141] width 35 height 12
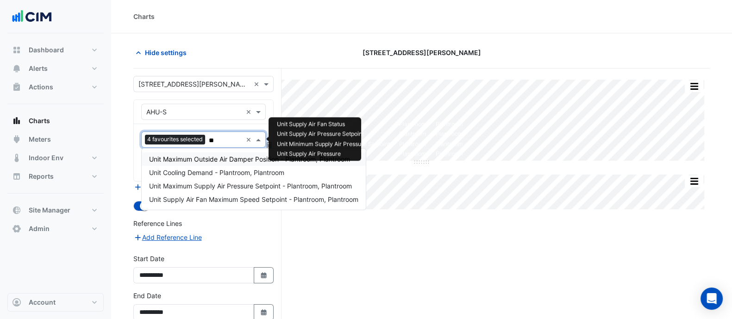
type input "***"
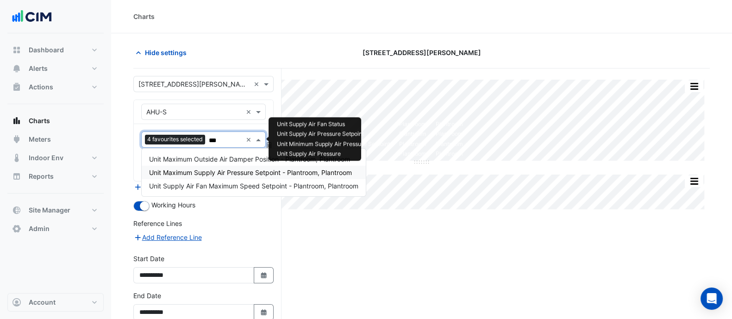
click at [207, 172] on span "Unit Maximum Supply Air Pressure Setpoint - Plantroom, Plantroom" at bounding box center [250, 172] width 203 height 8
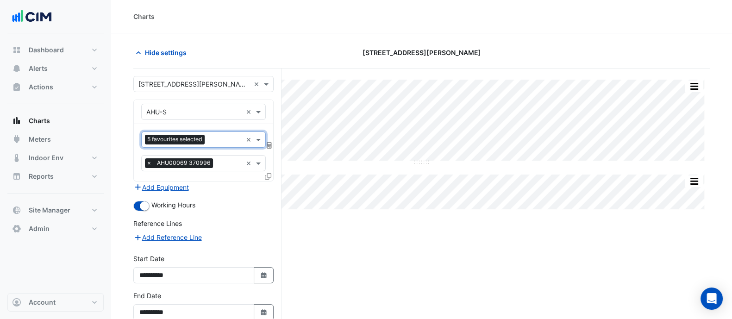
scroll to position [48, 0]
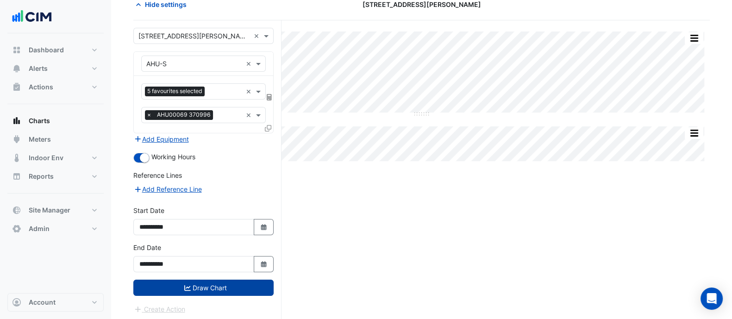
click at [211, 282] on button "Draw Chart" at bounding box center [203, 287] width 140 height 16
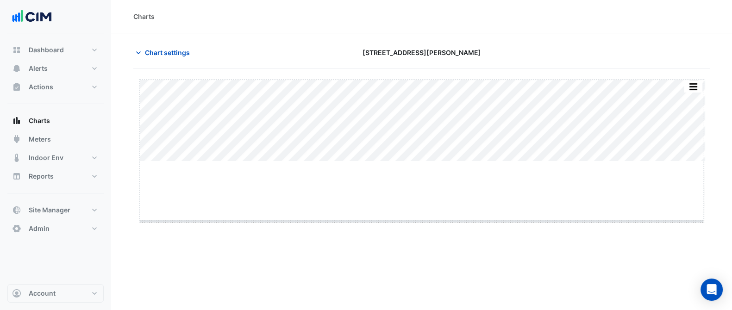
drag, startPoint x: 418, startPoint y: 162, endPoint x: 419, endPoint y: 225, distance: 63.4
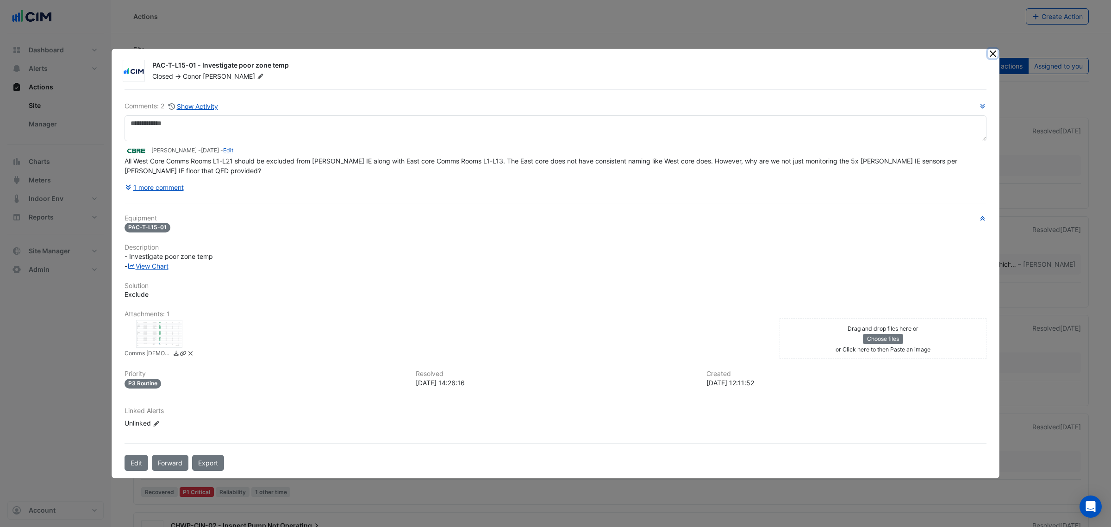
click at [993, 55] on button "Close" at bounding box center [992, 54] width 10 height 10
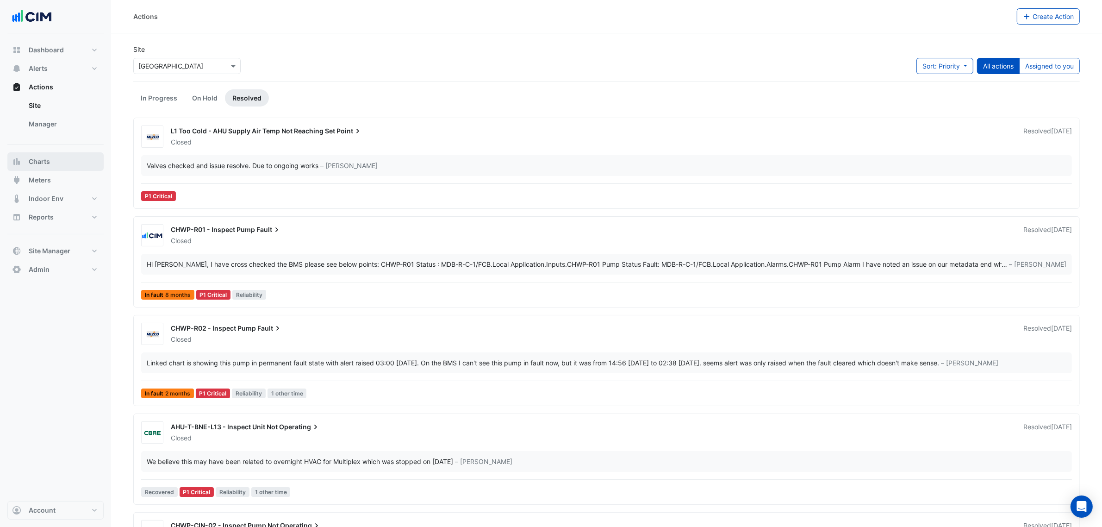
click at [53, 164] on button "Charts" at bounding box center [55, 161] width 96 height 19
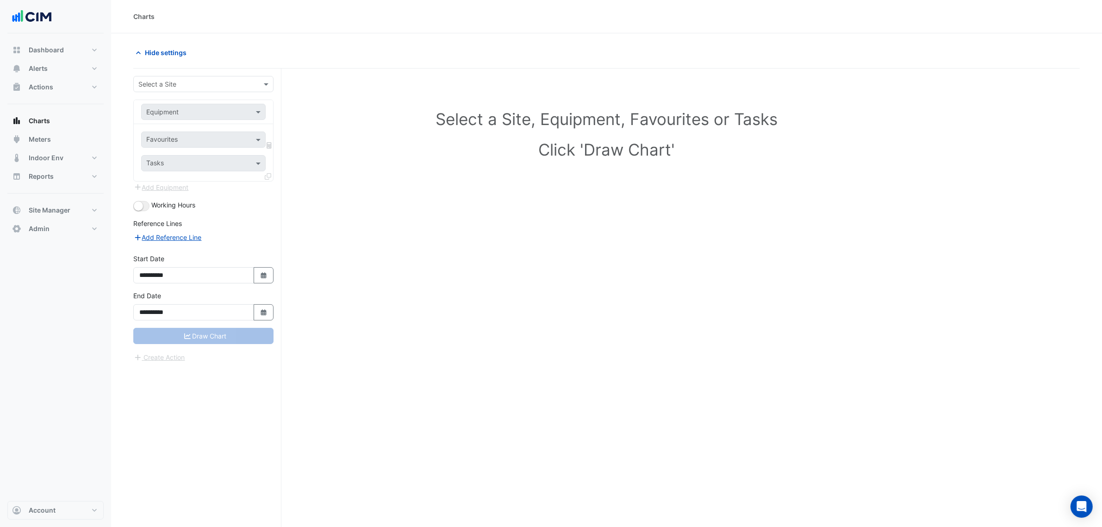
click at [176, 84] on input "text" at bounding box center [194, 85] width 112 height 10
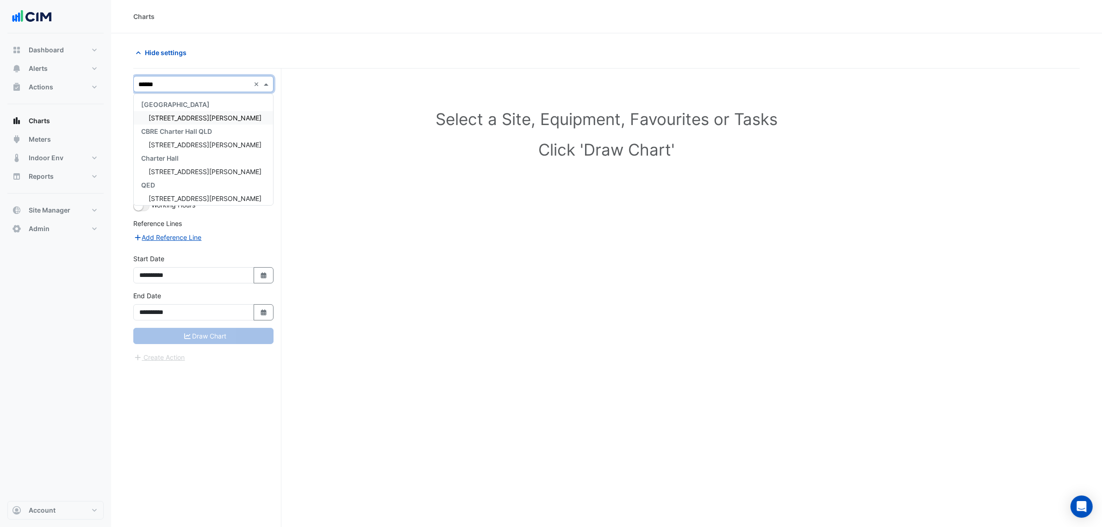
type input "*******"
click at [168, 116] on span "[STREET_ADDRESS][PERSON_NAME]" at bounding box center [205, 118] width 113 height 8
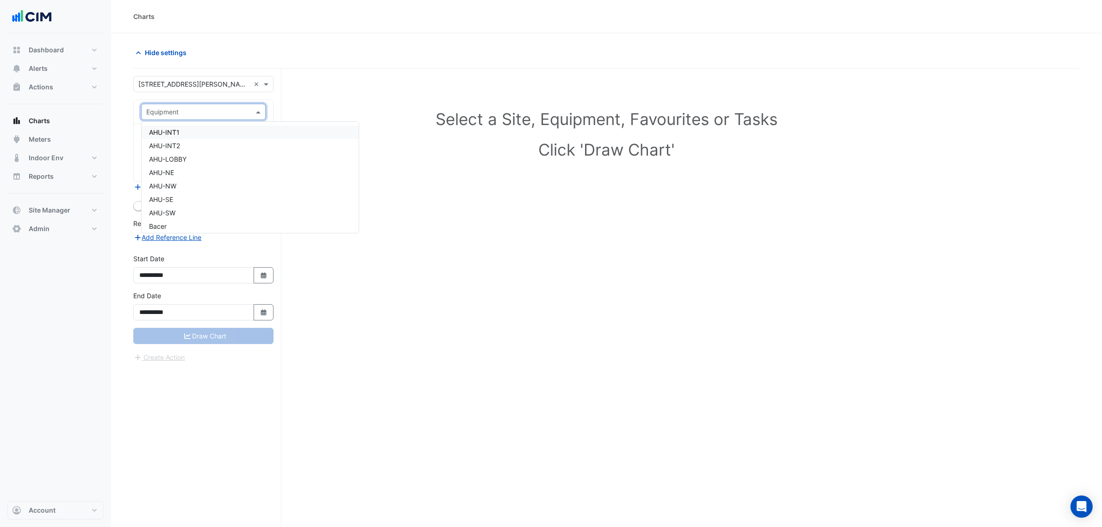
click at [181, 114] on input "text" at bounding box center [194, 112] width 96 height 10
type input "**"
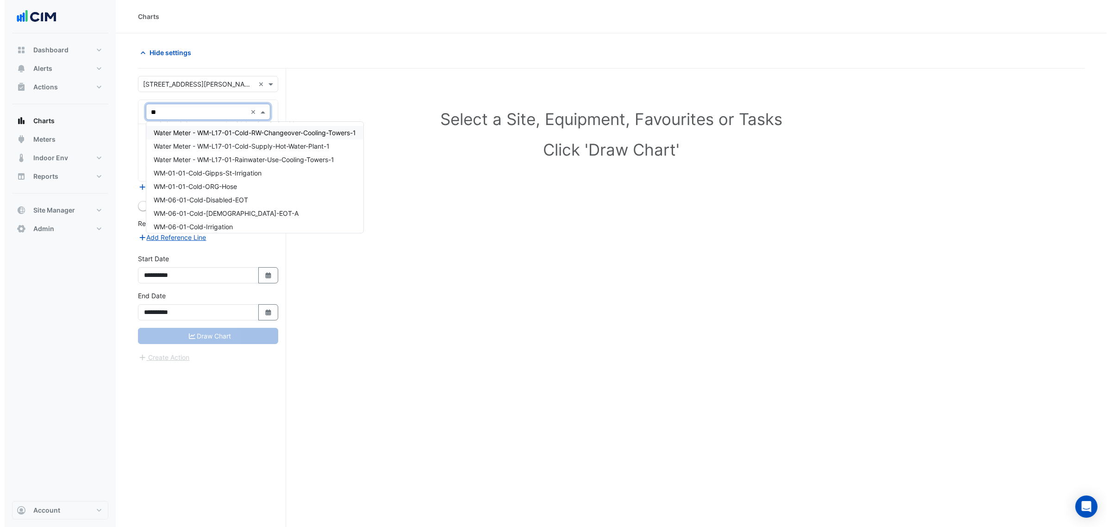
scroll to position [523, 0]
click at [206, 174] on span "WM-01-01-Cold-Gipps-St-Irrigation" at bounding box center [203, 172] width 108 height 8
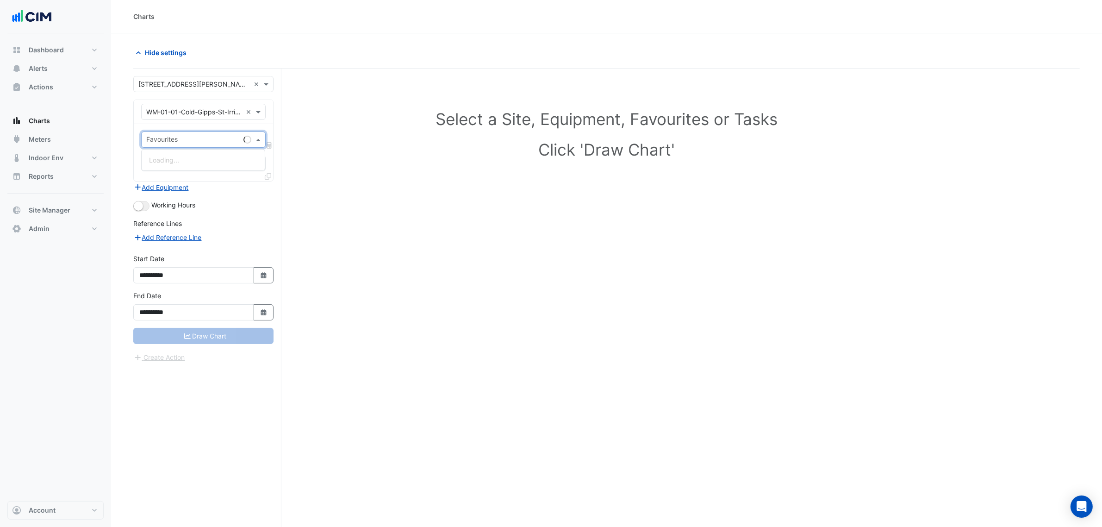
click at [191, 139] on input "text" at bounding box center [192, 141] width 93 height 10
click at [197, 163] on span "Water Usage - L01, Cold-Water-Gipps-St-Irrigation" at bounding box center [225, 160] width 152 height 8
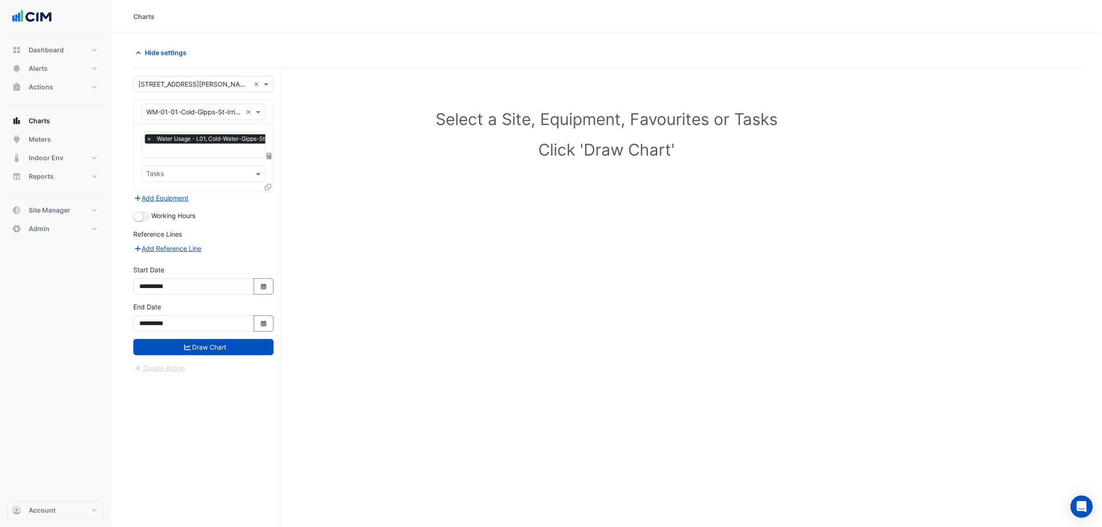
click at [269, 186] on icon at bounding box center [268, 187] width 6 height 6
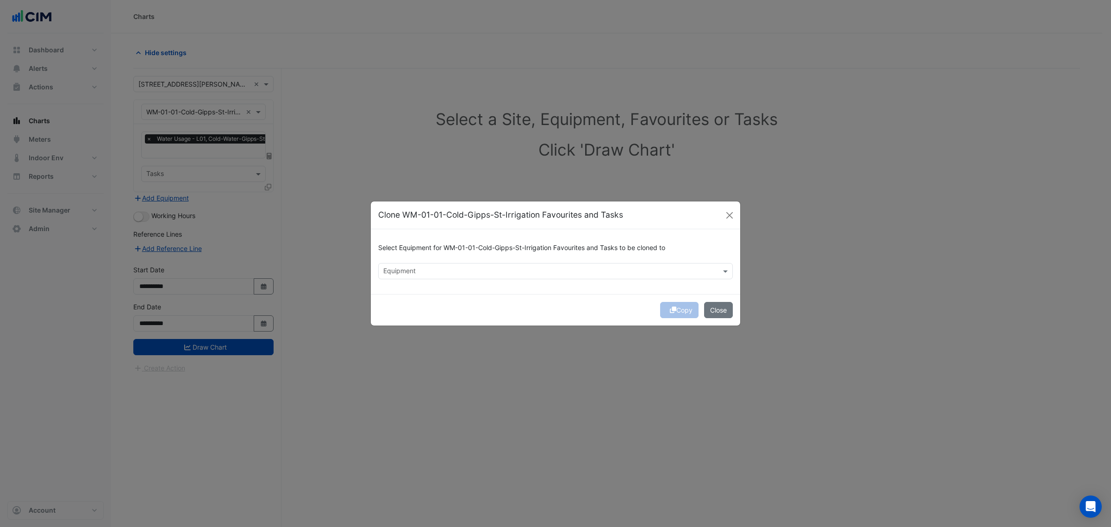
click at [406, 271] on input "text" at bounding box center [550, 272] width 334 height 10
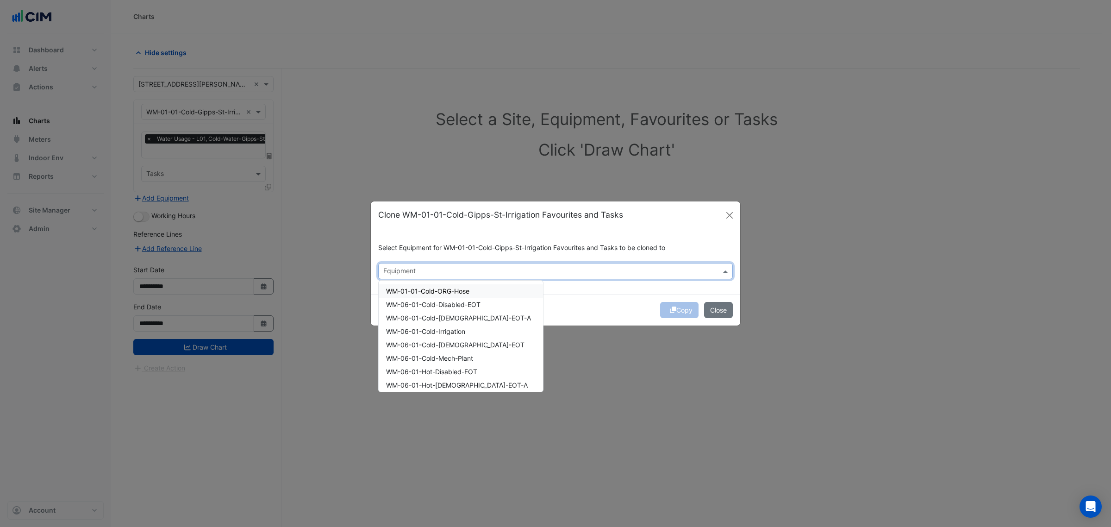
click at [412, 290] on span "WM-01-01-Cold-ORG-Hose" at bounding box center [427, 291] width 83 height 8
click at [412, 302] on span "WM-06-01-Cold-Disabled-EOT" at bounding box center [433, 304] width 94 height 8
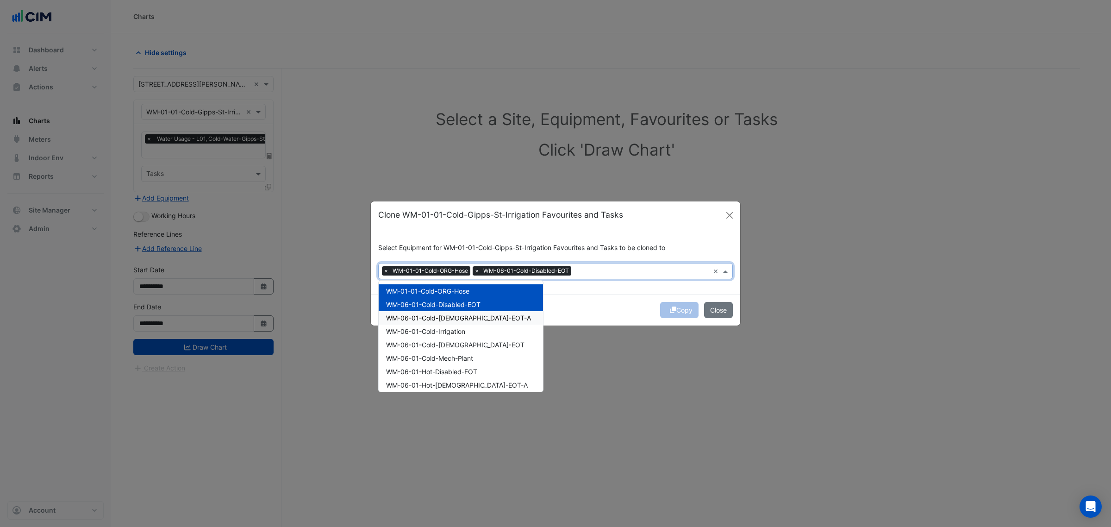
click at [409, 316] on span "WM-06-01-Cold-Female-EOT-A" at bounding box center [458, 318] width 145 height 8
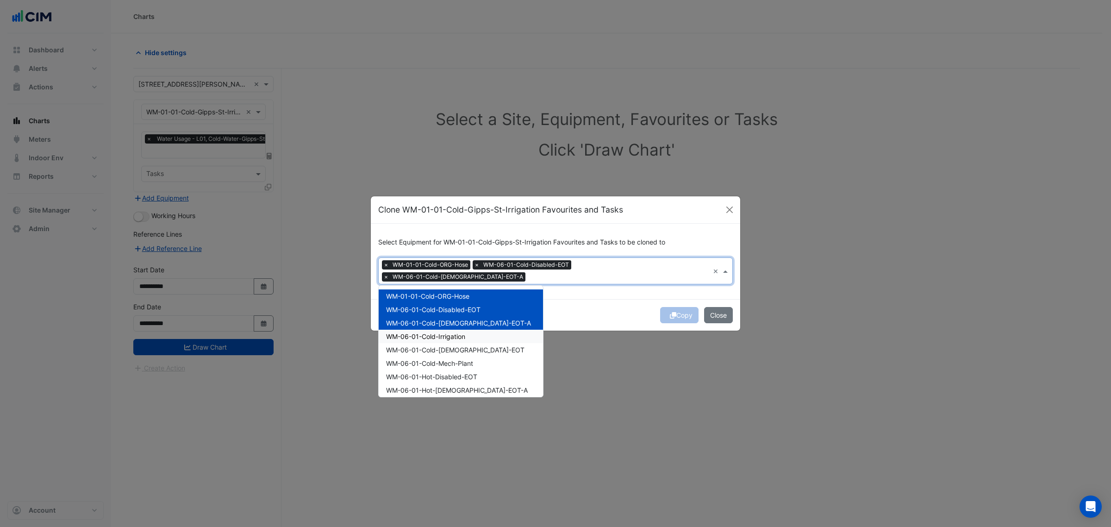
click at [408, 333] on span "WM-06-01-Cold-Irrigation" at bounding box center [425, 336] width 79 height 8
click at [411, 350] on span "WM-06-01-Cold-Male-EOT" at bounding box center [455, 350] width 138 height 8
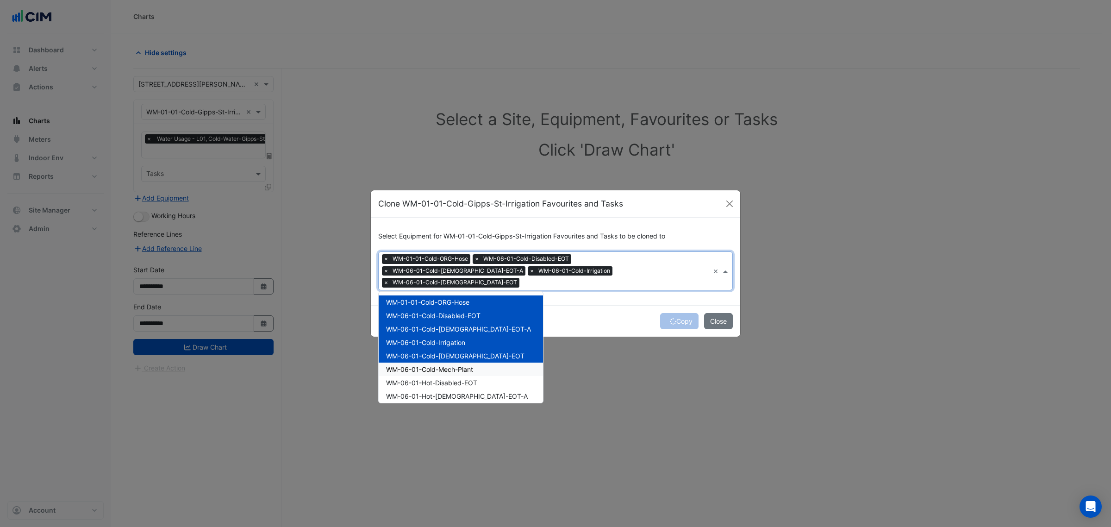
click at [413, 362] on div "WM-06-01-Cold-Mech-Plant" at bounding box center [460, 368] width 164 height 13
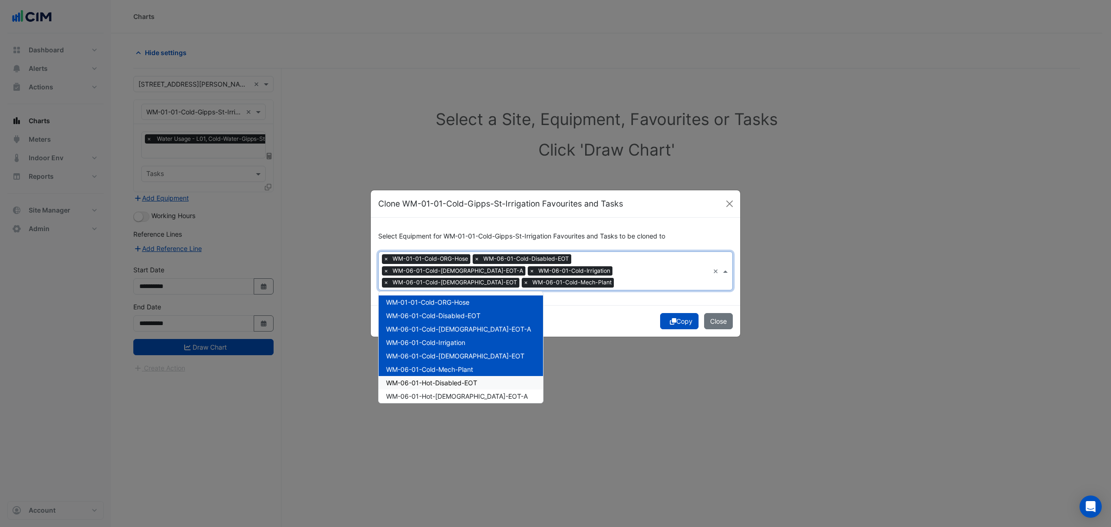
click at [414, 378] on span "WM-06-01-Hot-Disabled-EOT" at bounding box center [431, 382] width 91 height 8
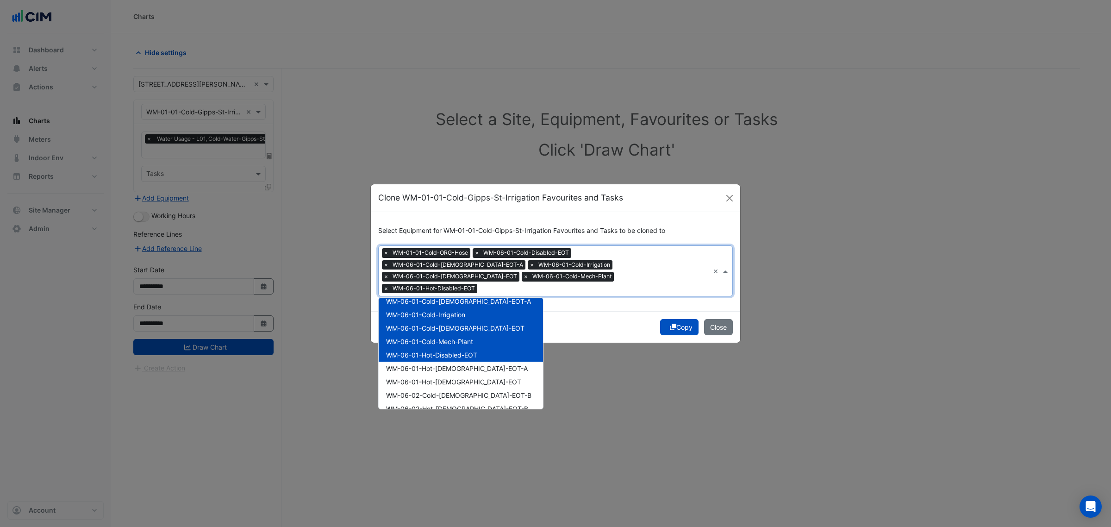
scroll to position [35, 0]
click at [419, 364] on span "WM-06-01-Hot-Female-EOT-A" at bounding box center [457, 367] width 142 height 8
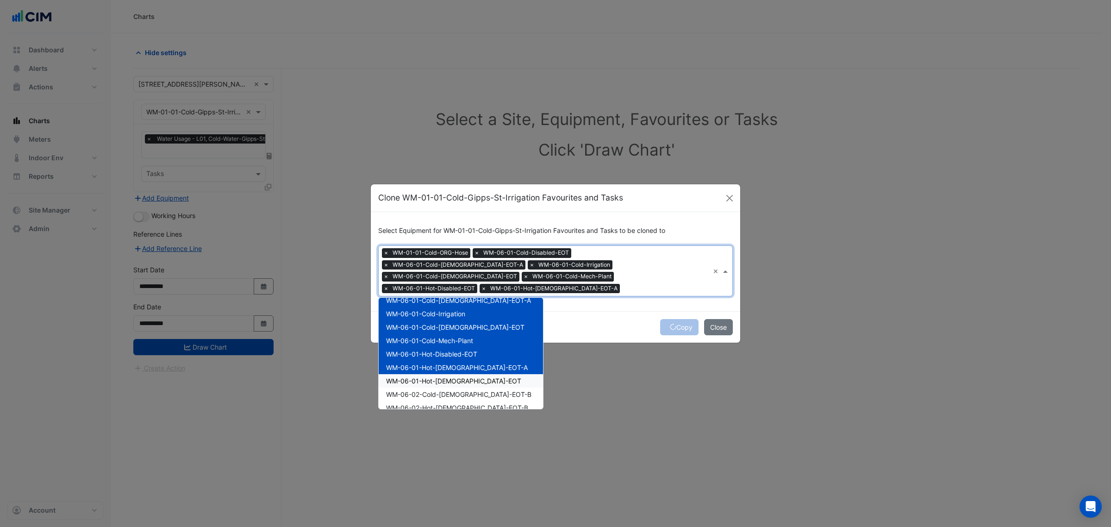
click at [419, 377] on span "WM-06-01-Hot-Male-EOT" at bounding box center [453, 381] width 135 height 8
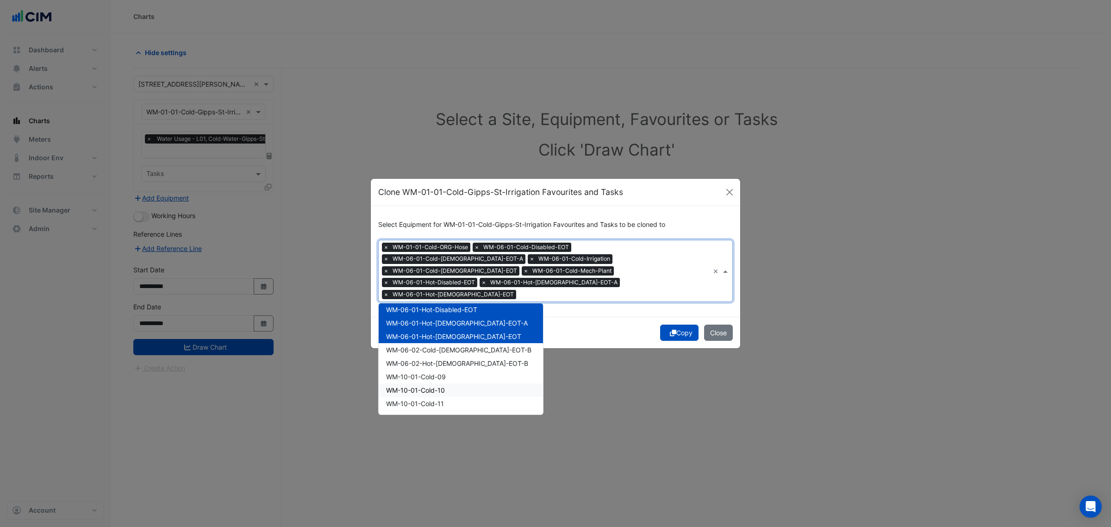
scroll to position [87, 0]
click at [426, 343] on span "WM-06-02-Cold-Female-EOT-B" at bounding box center [458, 347] width 145 height 8
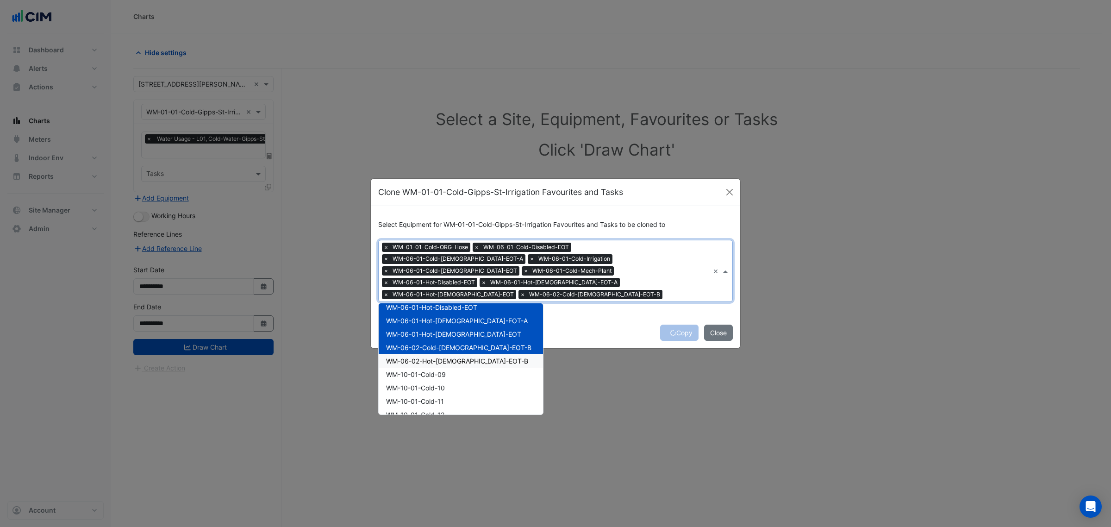
click at [426, 357] on span "WM-06-02-Hot-Female-EOT-B" at bounding box center [457, 361] width 142 height 8
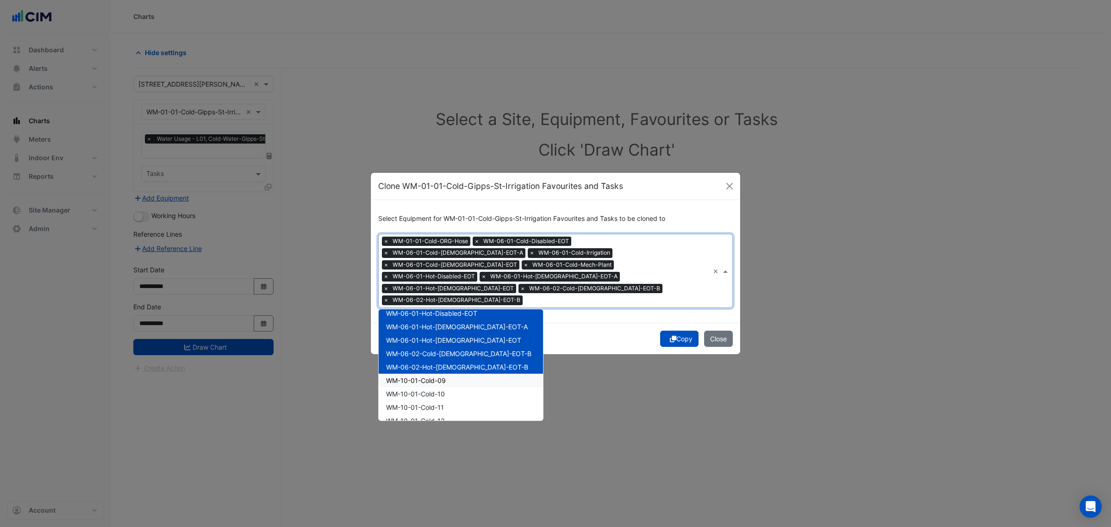
click at [423, 376] on span "WM-10-01-Cold-09" at bounding box center [416, 380] width 60 height 8
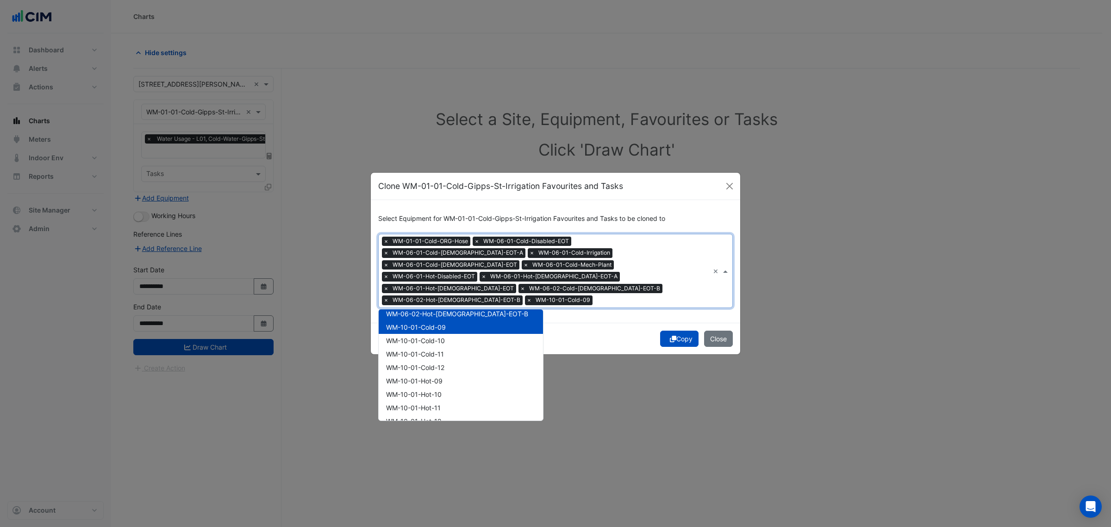
scroll to position [141, 0]
click at [430, 335] on span "WM-10-01-Cold-10" at bounding box center [415, 339] width 59 height 8
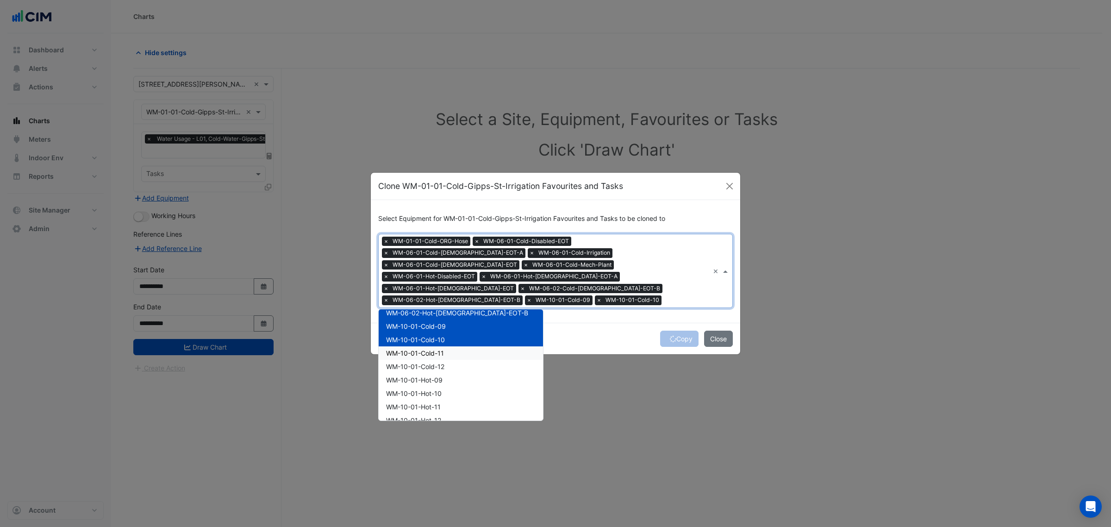
click at [427, 349] on span "WM-10-01-Cold-11" at bounding box center [415, 353] width 58 height 8
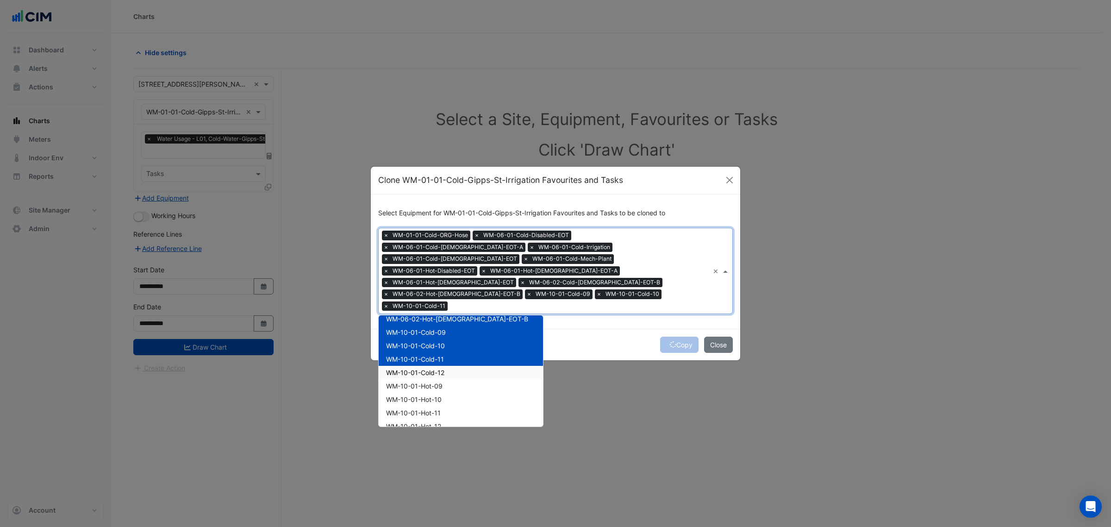
click at [420, 368] on span "WM-10-01-Cold-12" at bounding box center [415, 372] width 58 height 8
click at [420, 362] on span "WM-10-01-Hot-09" at bounding box center [414, 366] width 56 height 8
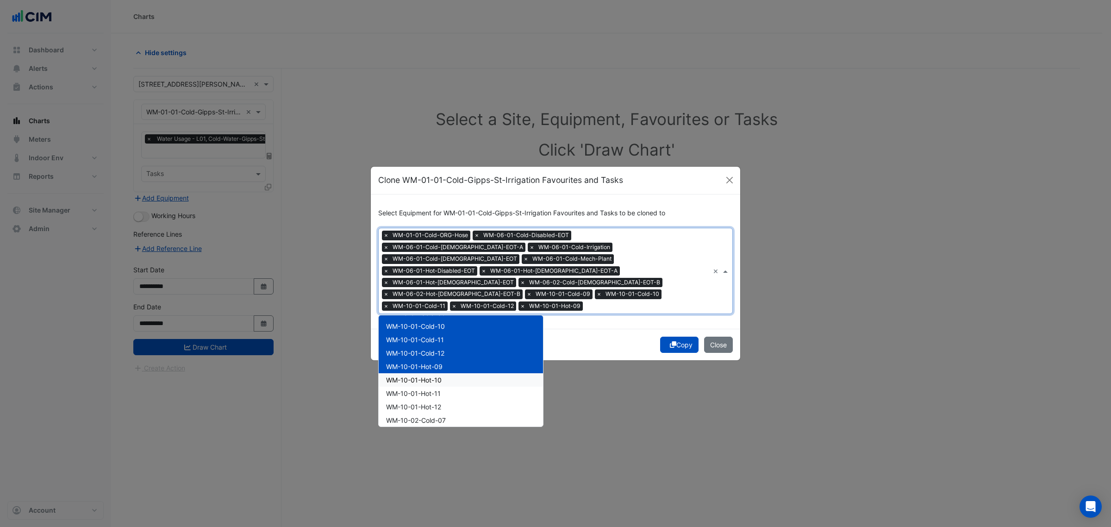
click at [416, 376] on span "WM-10-01-Hot-10" at bounding box center [414, 380] width 56 height 8
click at [415, 389] on span "WM-10-01-Hot-11" at bounding box center [413, 393] width 55 height 8
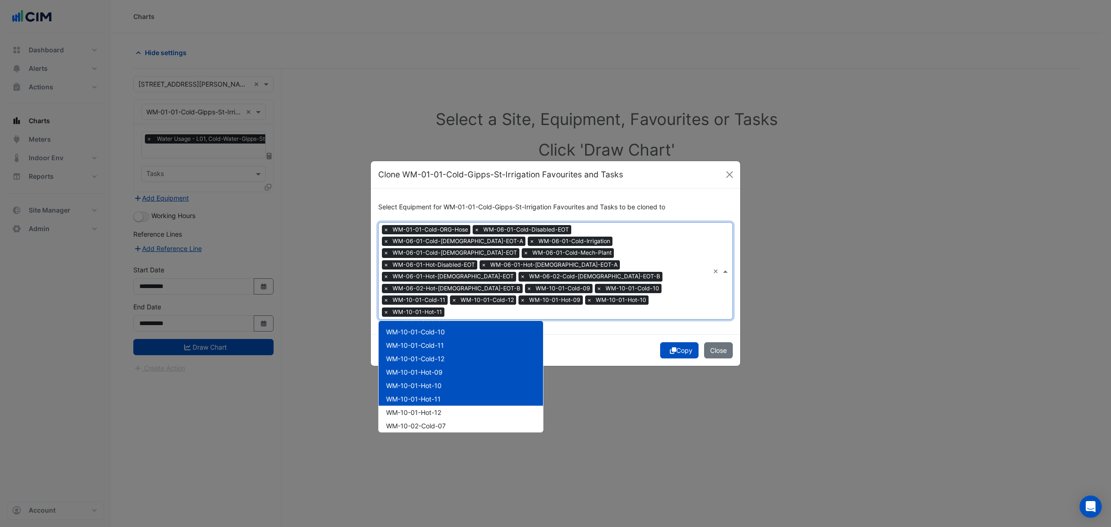
scroll to position [214, 0]
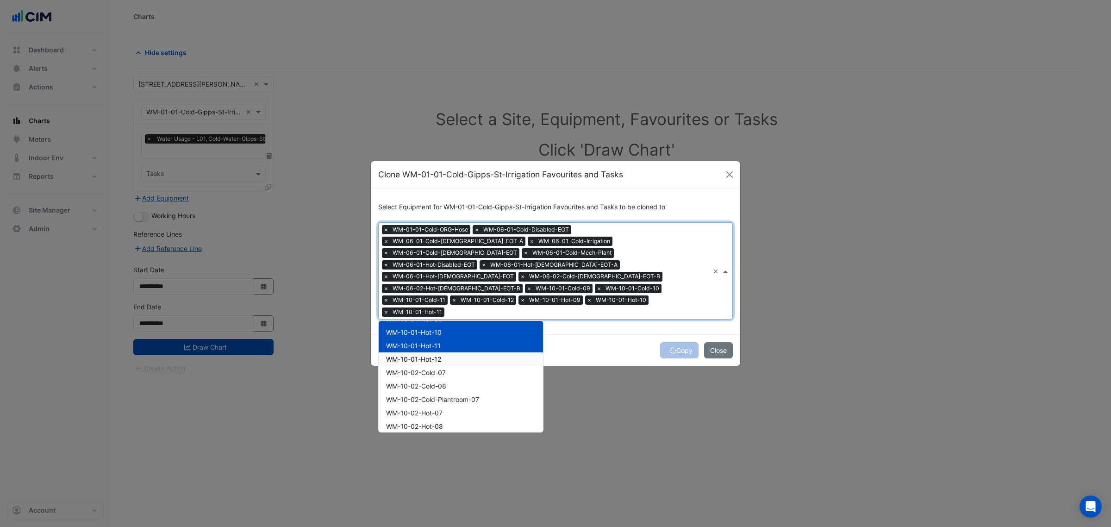
click at [432, 355] on span "WM-10-01-Hot-12" at bounding box center [413, 359] width 55 height 8
click at [428, 368] on span "WM-10-02-Cold-07" at bounding box center [416, 372] width 60 height 8
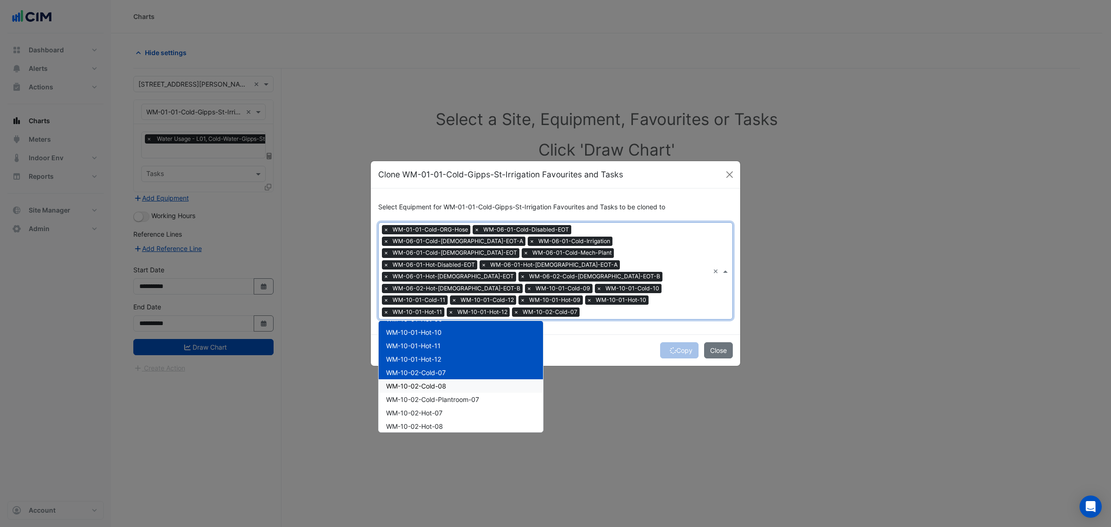
click at [424, 382] on span "WM-10-02-Cold-08" at bounding box center [416, 386] width 60 height 8
click at [422, 395] on span "WM-10-02-Cold-Plantroom-07" at bounding box center [432, 399] width 93 height 8
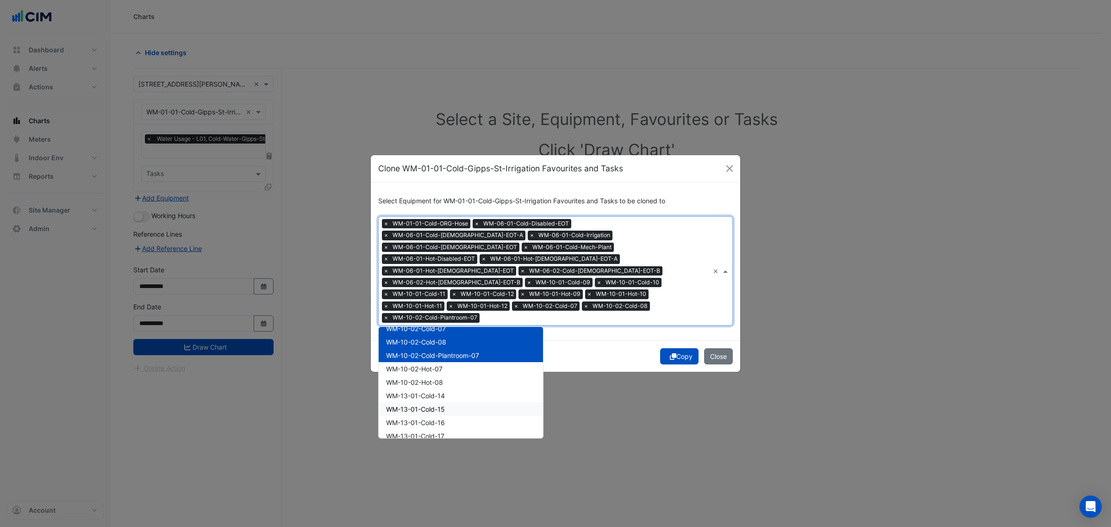
scroll to position [264, 0]
click at [433, 364] on span "WM-10-02-Hot-07" at bounding box center [414, 368] width 56 height 8
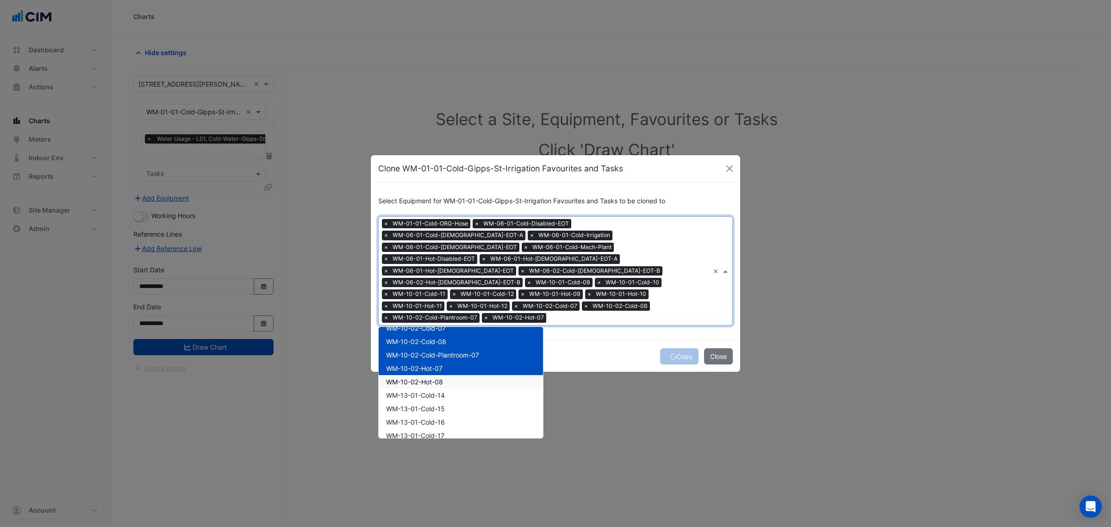
click at [428, 378] on span "WM-10-02-Hot-08" at bounding box center [414, 382] width 57 height 8
click at [424, 391] on span "WM-13-01-Cold-14" at bounding box center [415, 395] width 59 height 8
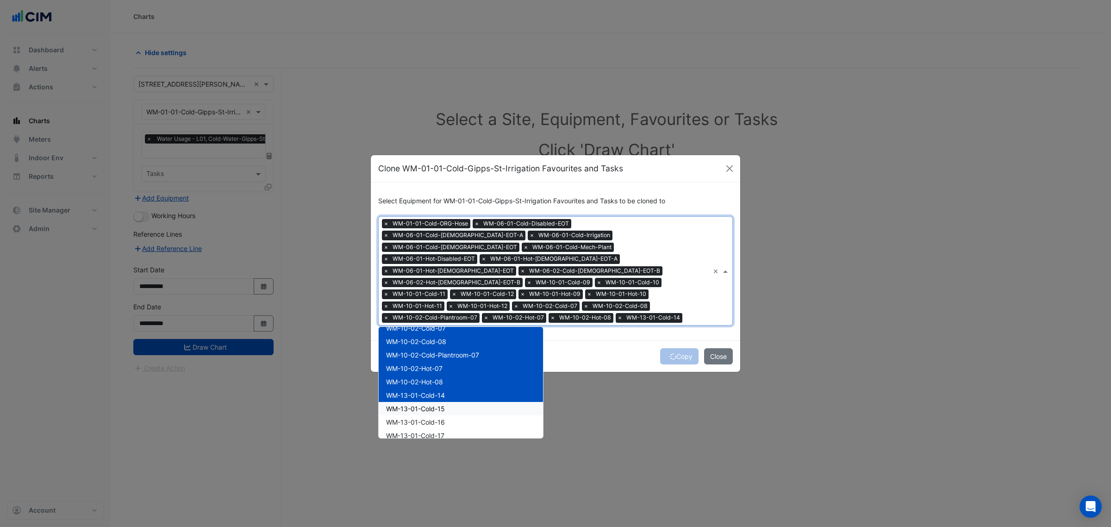
click at [421, 402] on div "WM-13-01-Cold-15" at bounding box center [460, 408] width 164 height 13
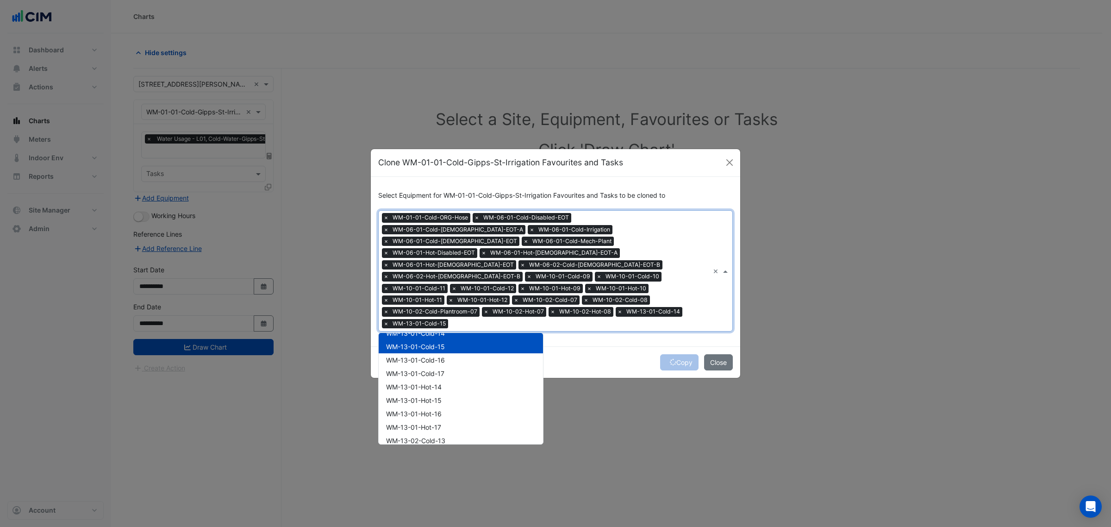
scroll to position [333, 0]
click at [436, 355] on span "WM-13-01-Cold-16" at bounding box center [415, 359] width 59 height 8
click at [431, 368] on span "WM-13-01-Cold-17" at bounding box center [415, 372] width 58 height 8
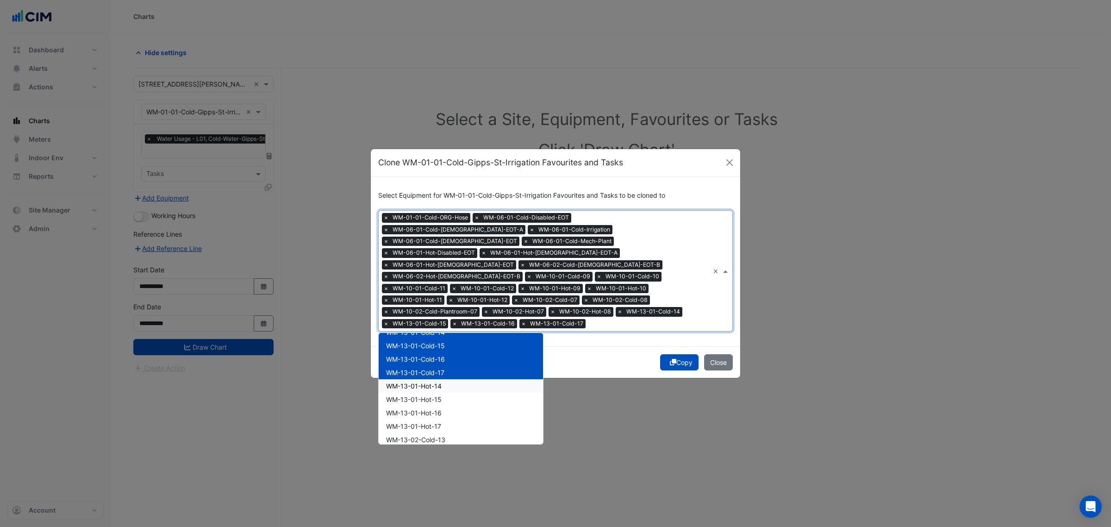
click at [426, 382] on span "WM-13-01-Hot-14" at bounding box center [414, 386] width 56 height 8
click at [417, 395] on span "WM-13-01-Hot-15" at bounding box center [414, 399] width 56 height 8
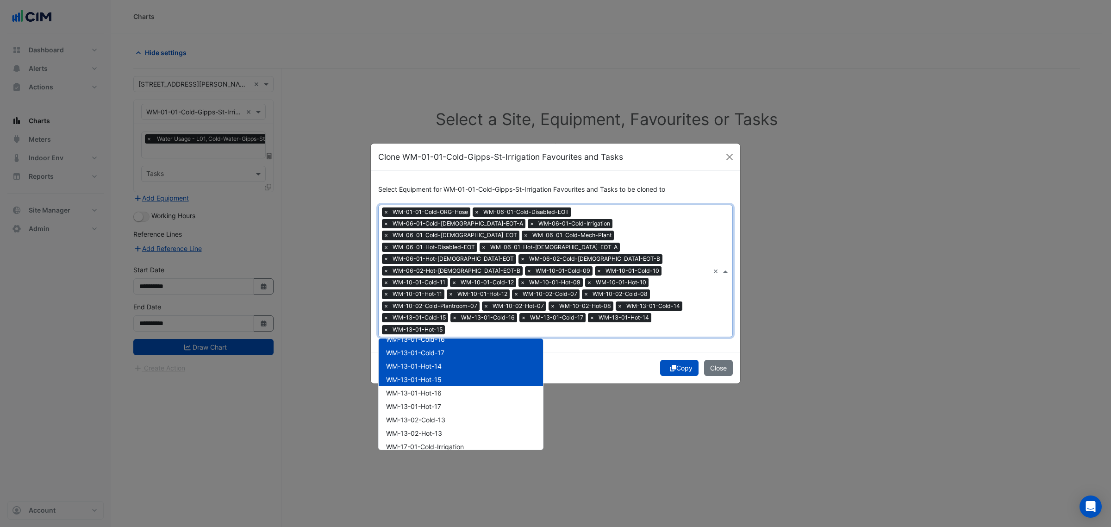
scroll to position [362, 0]
click at [427, 385] on span "WM-13-01-Hot-16" at bounding box center [414, 389] width 56 height 8
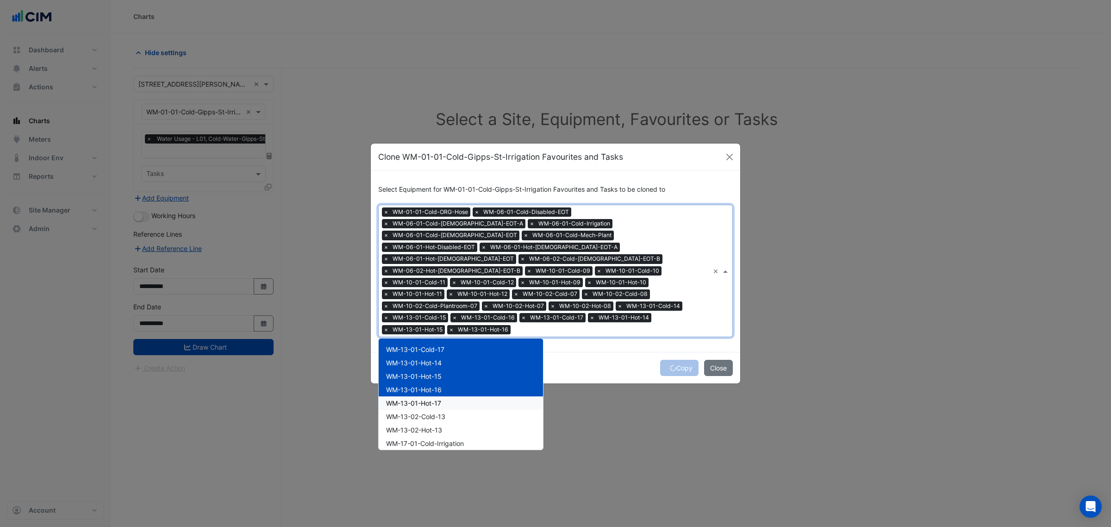
click at [418, 399] on span "WM-13-01-Hot-17" at bounding box center [413, 403] width 55 height 8
click at [418, 412] on span "WM-13-02-Cold-13" at bounding box center [415, 416] width 59 height 8
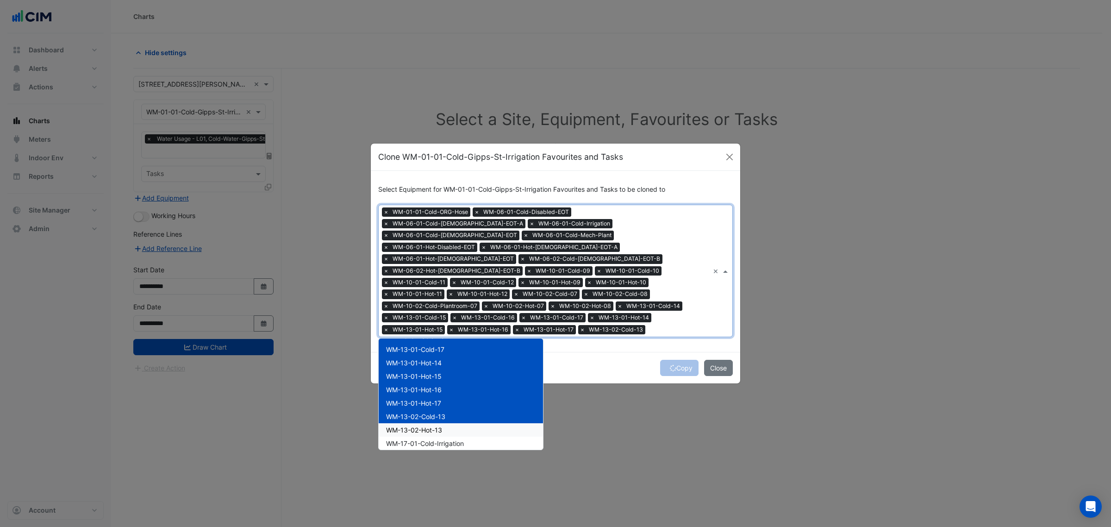
click at [418, 426] on span "WM-13-02-Hot-13" at bounding box center [414, 430] width 56 height 8
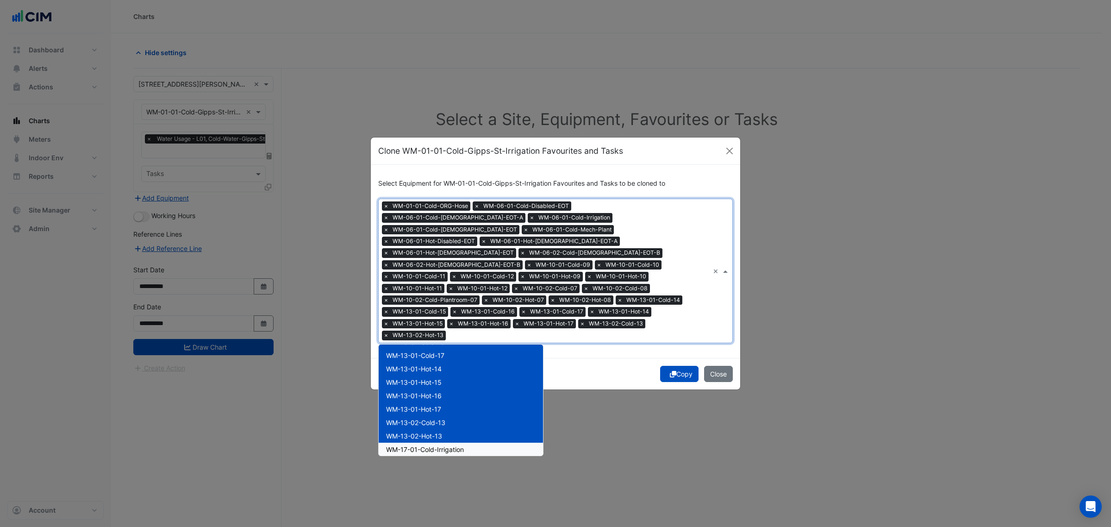
click at [417, 445] on span "WM-17-01-Cold-Irrigation" at bounding box center [425, 449] width 78 height 8
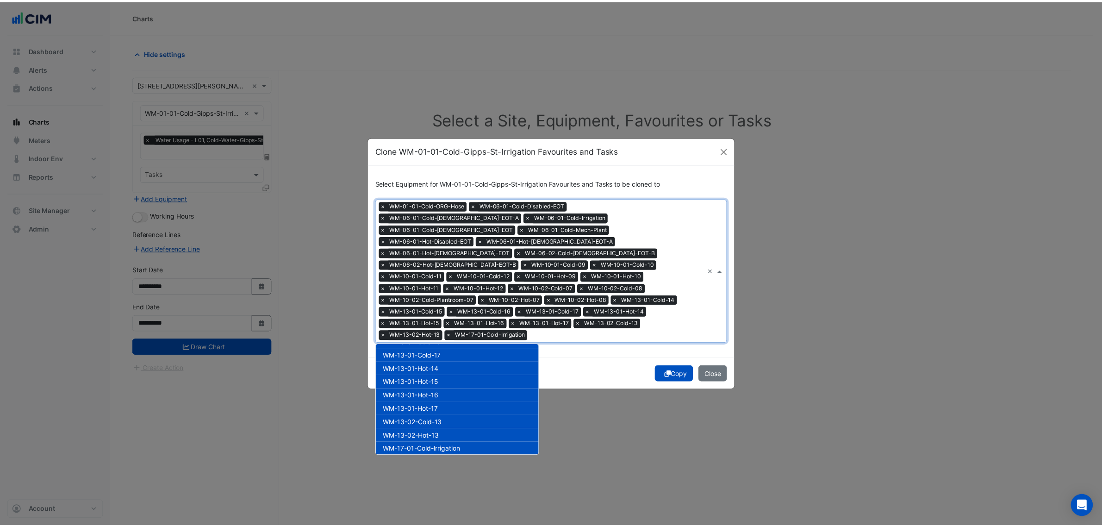
scroll to position [433, 0]
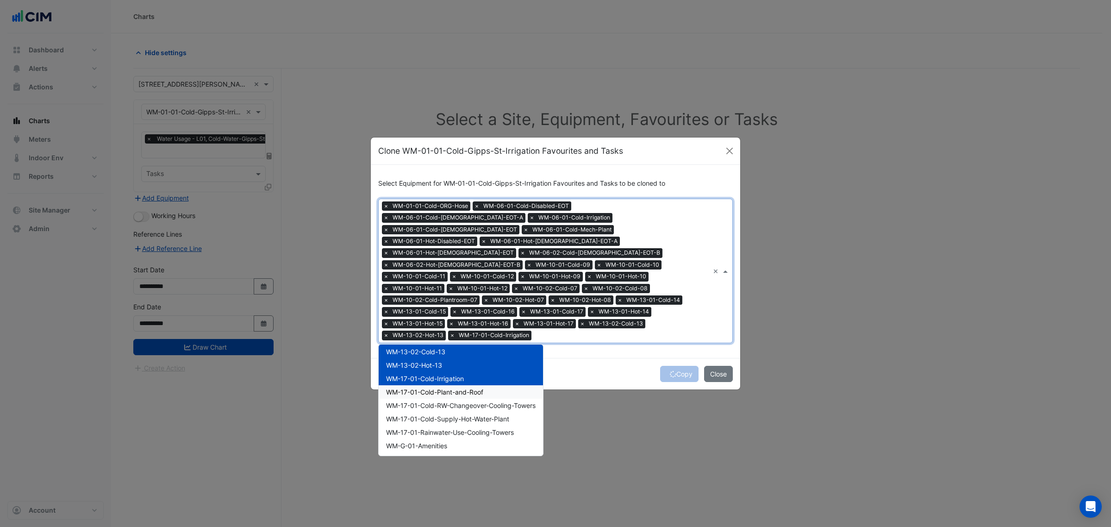
click at [427, 388] on span "WM-17-01-Cold-Plant-and-Roof" at bounding box center [434, 392] width 97 height 8
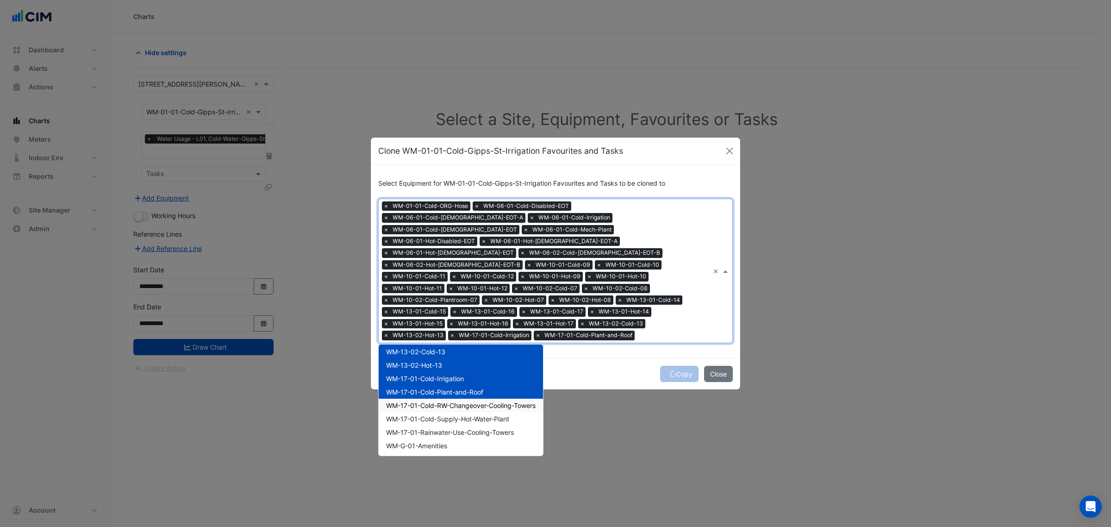
click at [425, 401] on span "WM-17-01-Cold-RW-Changeover-Cooling-Towers" at bounding box center [460, 405] width 149 height 8
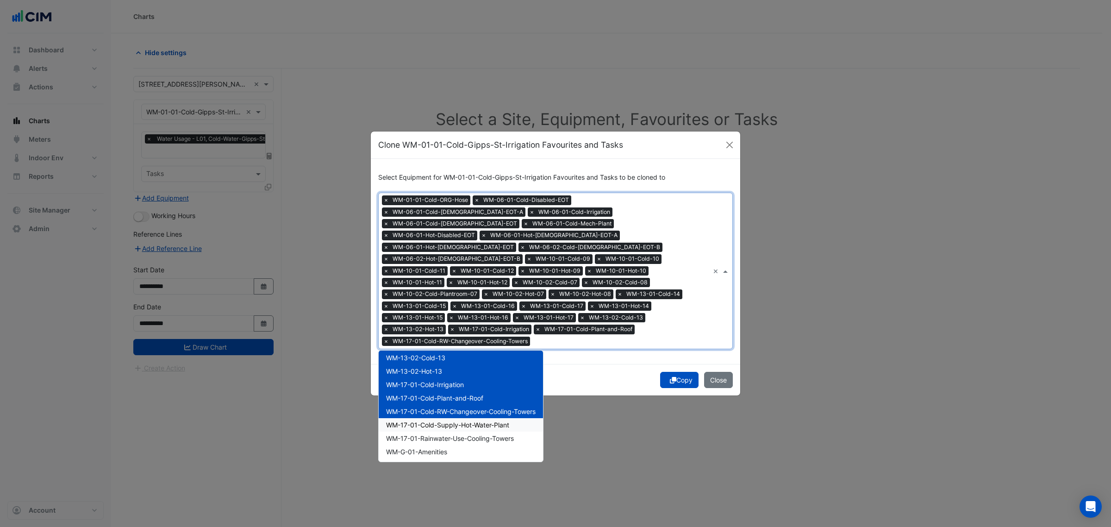
click at [414, 421] on span "WM-17-01-Cold-Supply-Hot-Water-Plant" at bounding box center [447, 425] width 123 height 8
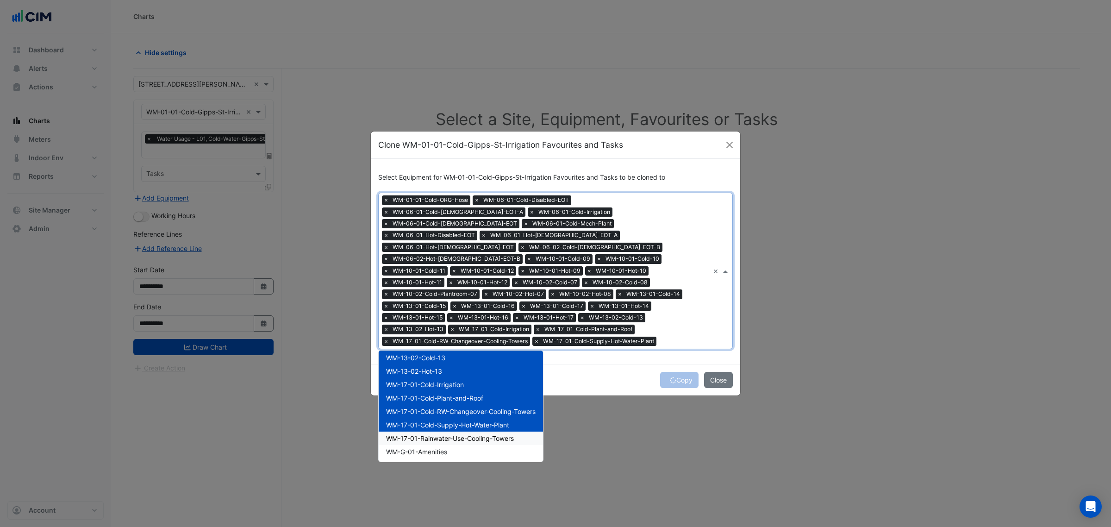
click at [409, 434] on span "WM-17-01-Rainwater-Use-Cooling-Towers" at bounding box center [450, 438] width 128 height 8
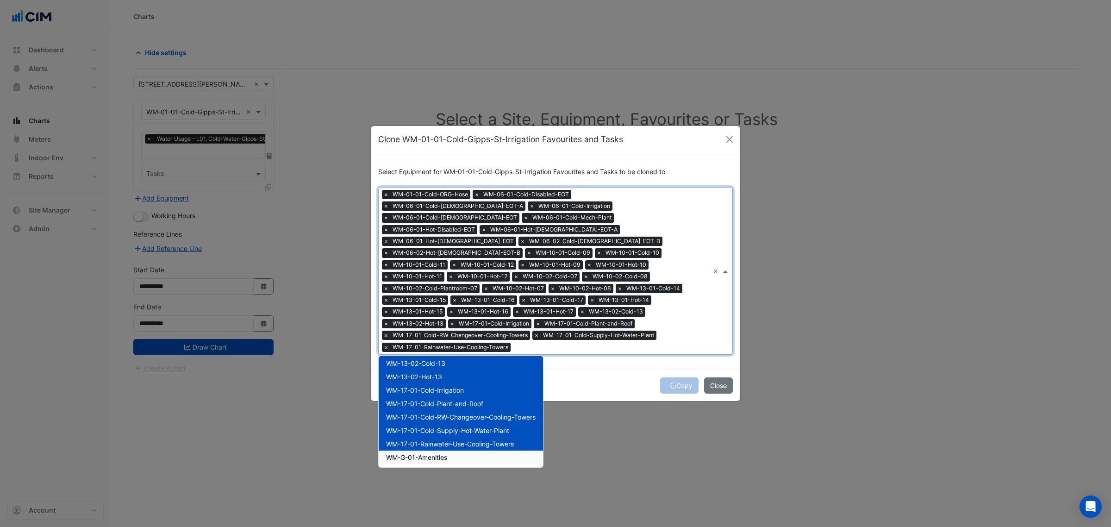
click at [408, 450] on div "WM-G-01-Amenities" at bounding box center [460, 456] width 164 height 13
click at [670, 382] on icon "submit" at bounding box center [673, 385] width 6 height 6
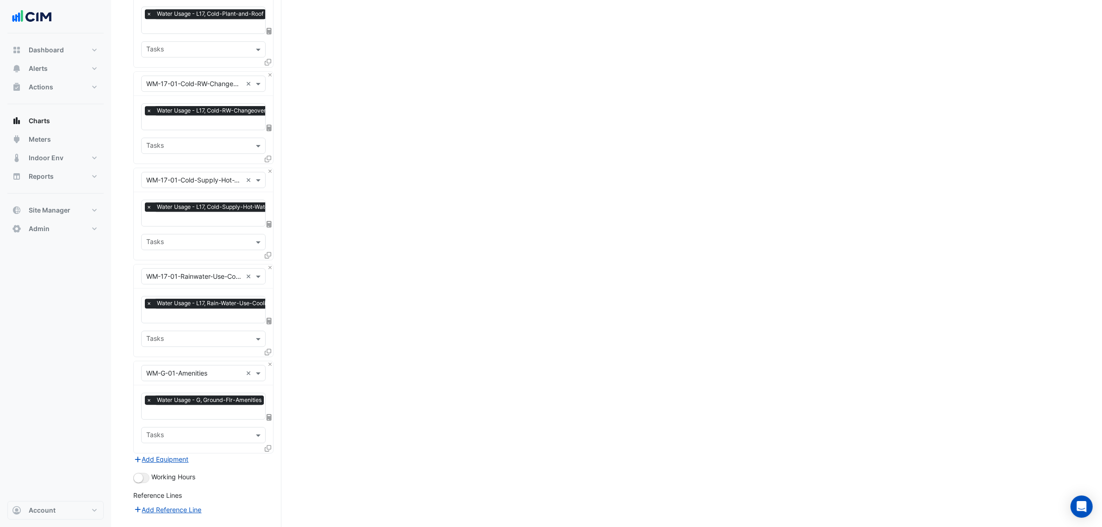
scroll to position [3473, 0]
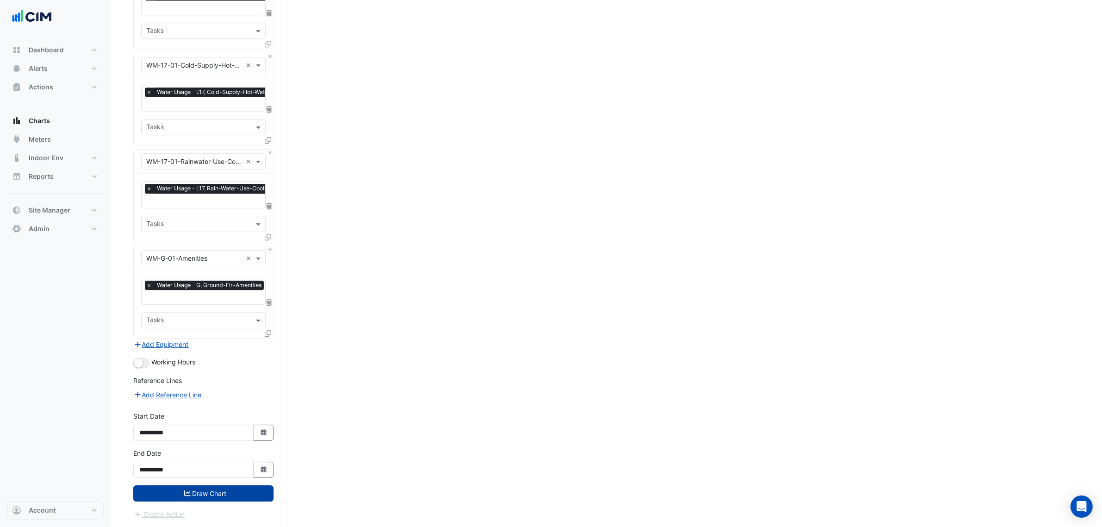
click at [199, 492] on button "Draw Chart" at bounding box center [203, 493] width 140 height 16
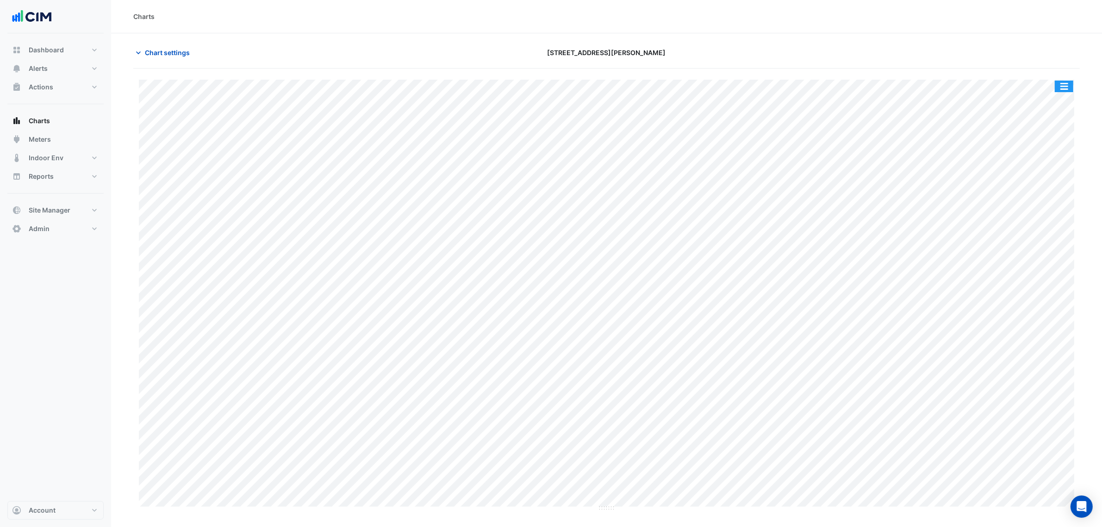
click at [1061, 87] on button "button" at bounding box center [1064, 87] width 19 height 12
click at [1065, 86] on button "button" at bounding box center [1064, 87] width 19 height 12
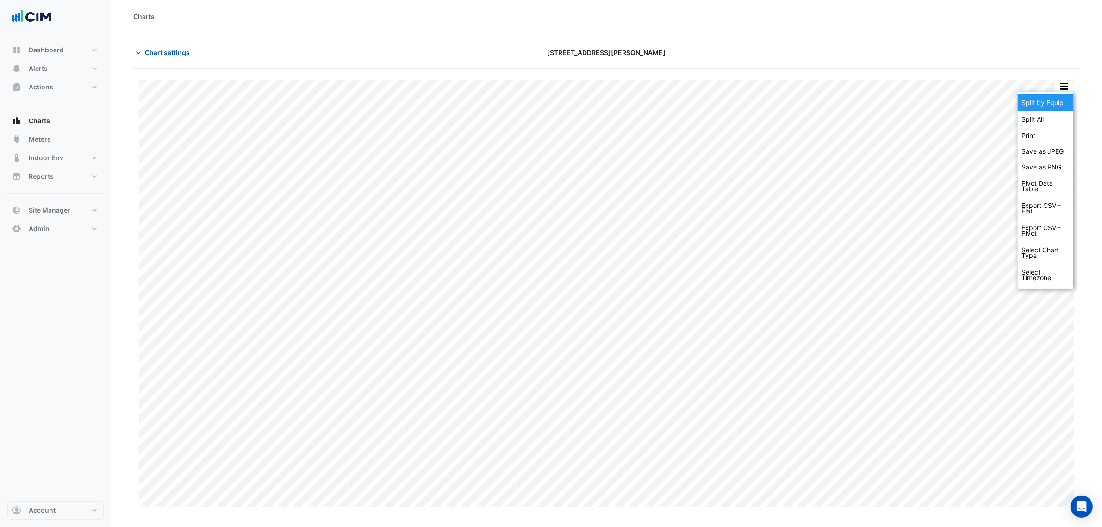
click at [1047, 102] on div "Split by Equip" at bounding box center [1045, 102] width 56 height 17
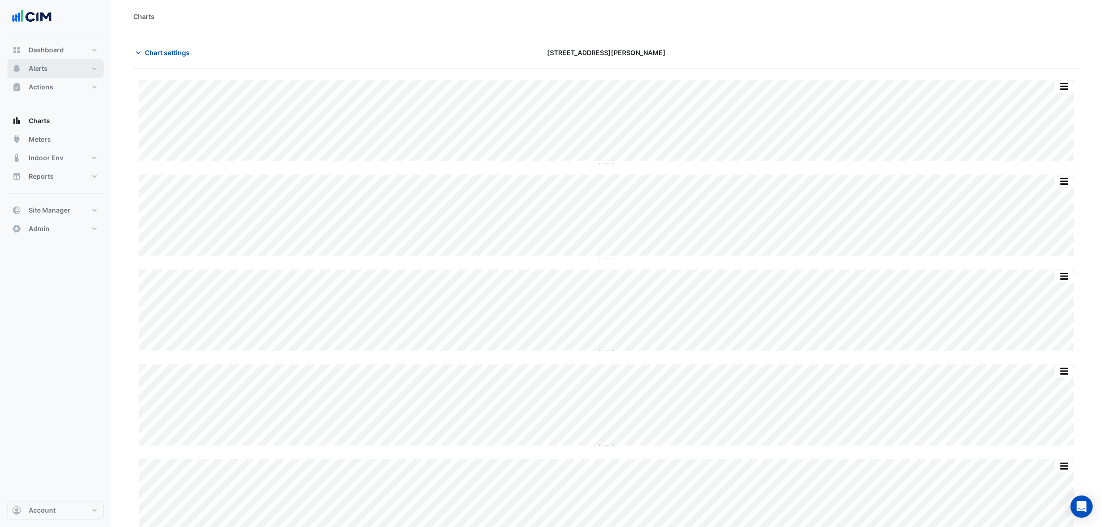
click at [64, 72] on button "Alerts" at bounding box center [55, 68] width 96 height 19
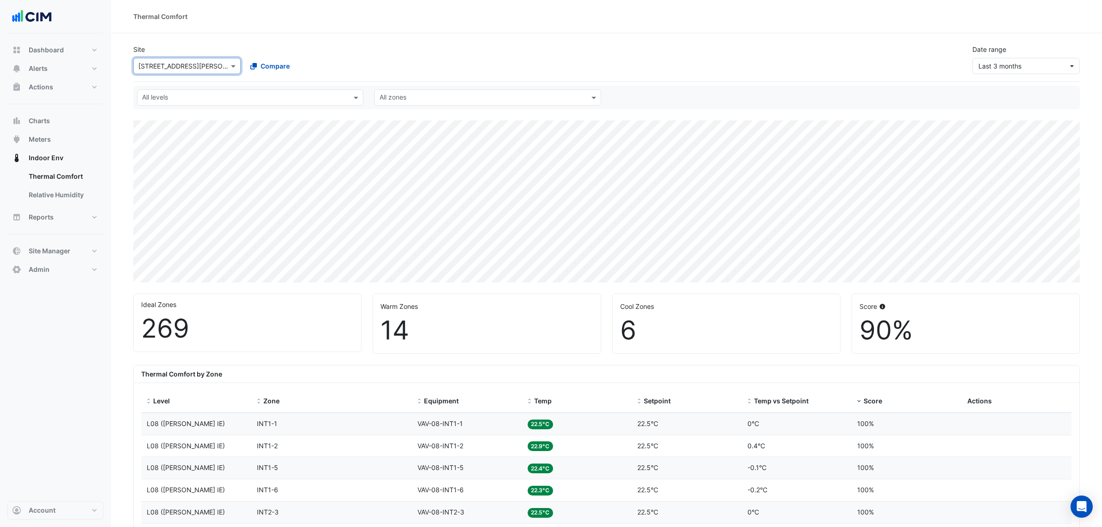
select select "***"
click at [54, 71] on button "Alerts" at bounding box center [55, 68] width 96 height 19
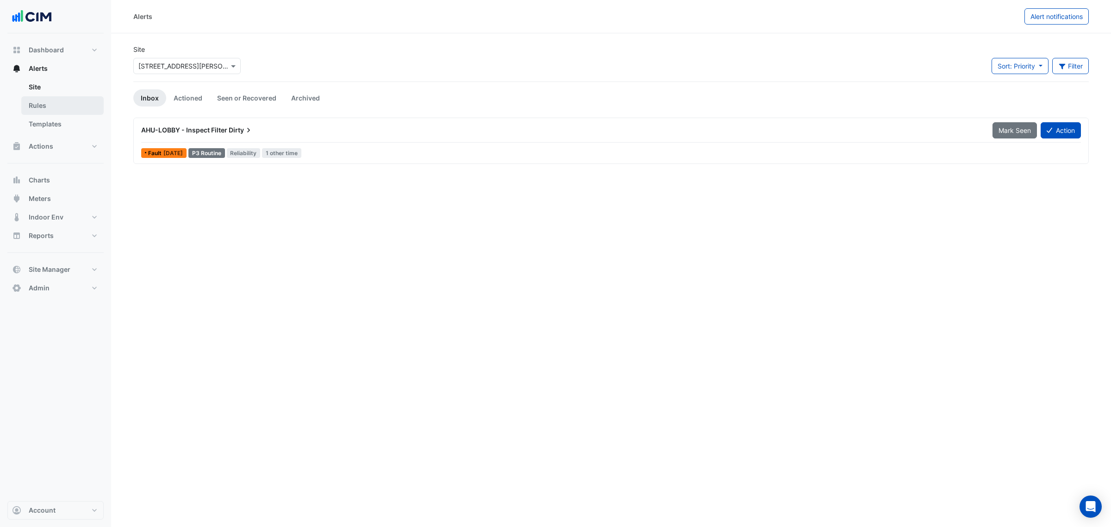
click at [55, 105] on link "Rules" at bounding box center [62, 105] width 82 height 19
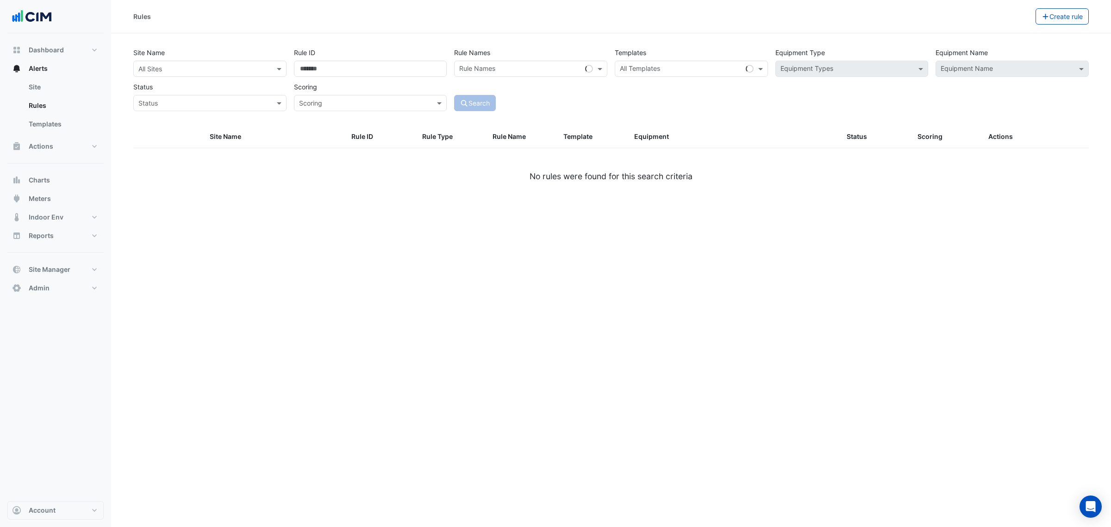
click at [181, 65] on input "text" at bounding box center [200, 69] width 124 height 10
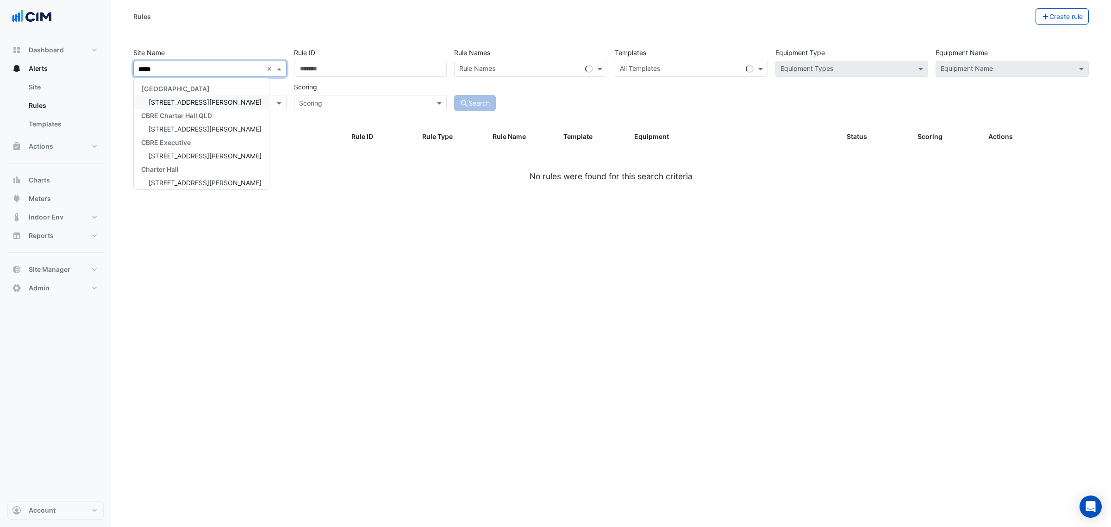
type input "******"
click at [183, 103] on span "[STREET_ADDRESS][PERSON_NAME]" at bounding box center [205, 102] width 113 height 8
type input "**"
click at [181, 110] on div "[STREET_ADDRESS][PERSON_NAME]" at bounding box center [201, 115] width 135 height 13
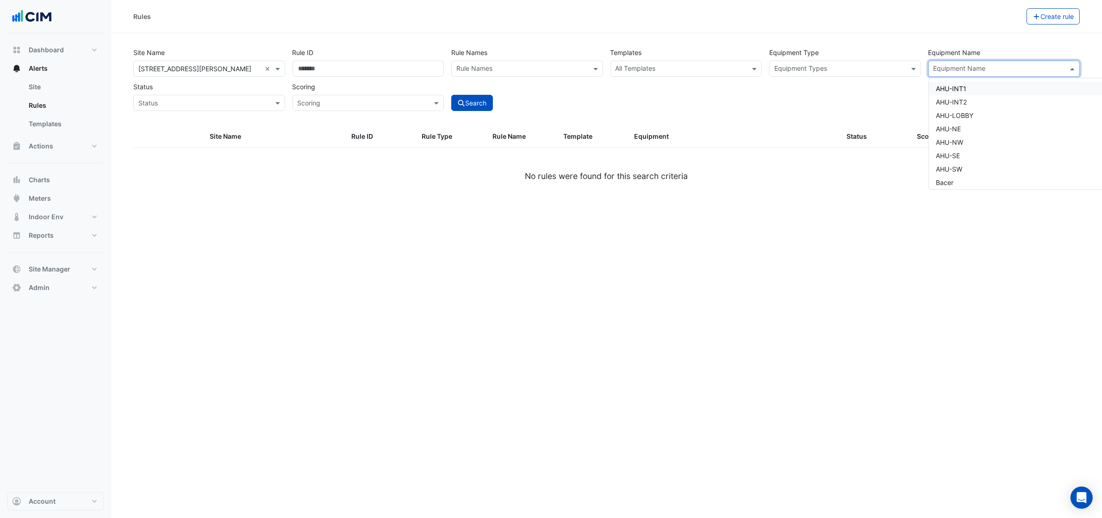
click at [994, 68] on input "text" at bounding box center [998, 70] width 131 height 10
click at [982, 153] on div "WM-10-01-Hot-11" at bounding box center [1037, 148] width 217 height 13
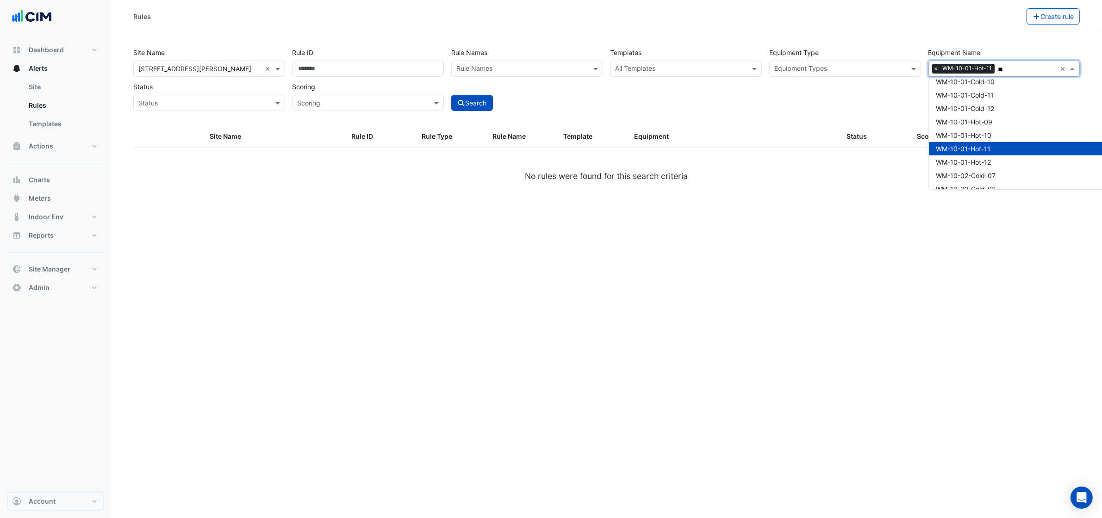
scroll to position [1009, 0]
click at [982, 153] on span "WM-17-01-Cold-Supply-Hot-Water-Plant" at bounding box center [997, 153] width 123 height 8
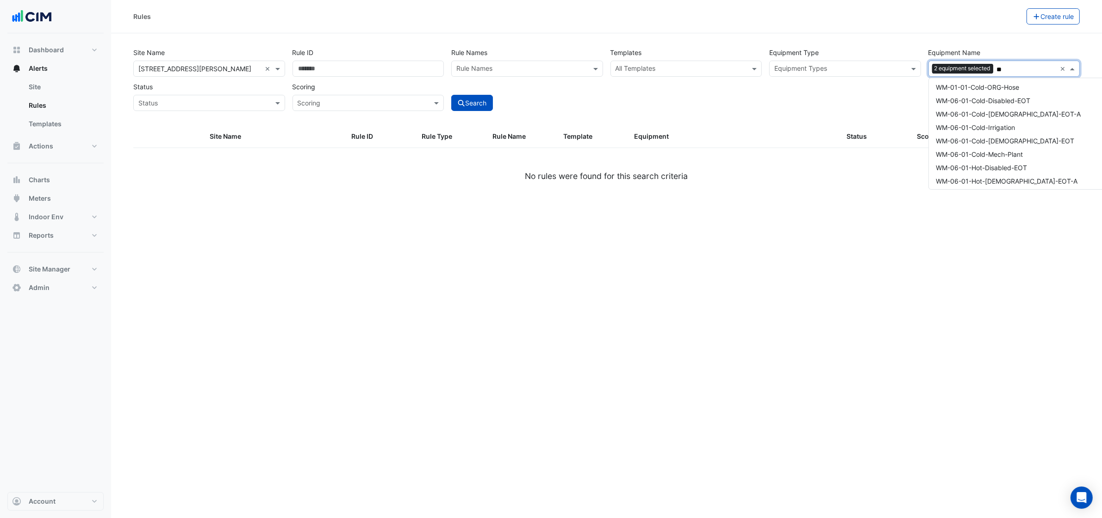
scroll to position [620, 0]
click at [998, 105] on div "WM-06-01-Cold-Mech-Plant" at bounding box center [1037, 111] width 217 height 13
type input "**"
click at [468, 96] on button "Search" at bounding box center [472, 103] width 42 height 16
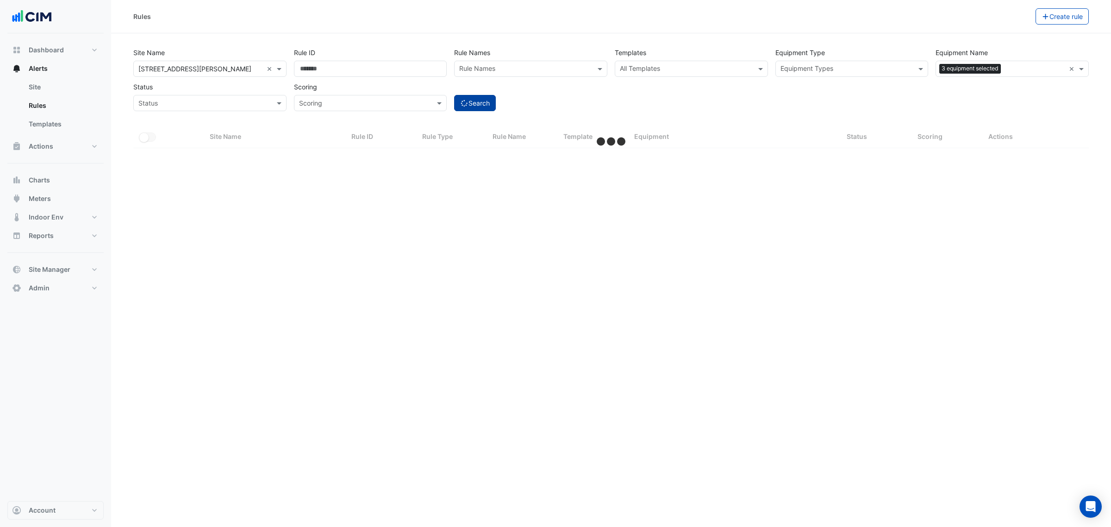
select select "***"
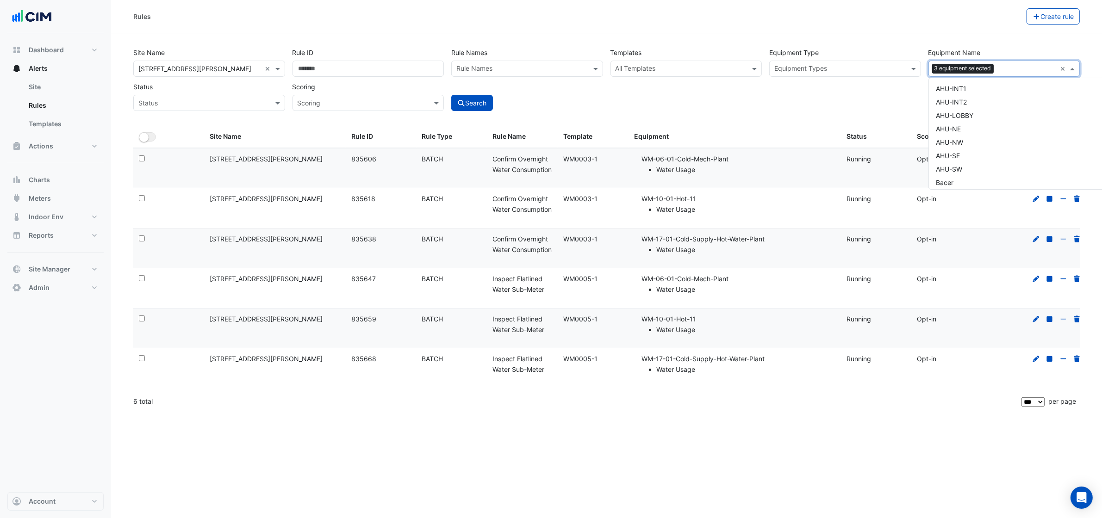
click at [1016, 68] on input "text" at bounding box center [1026, 70] width 59 height 10
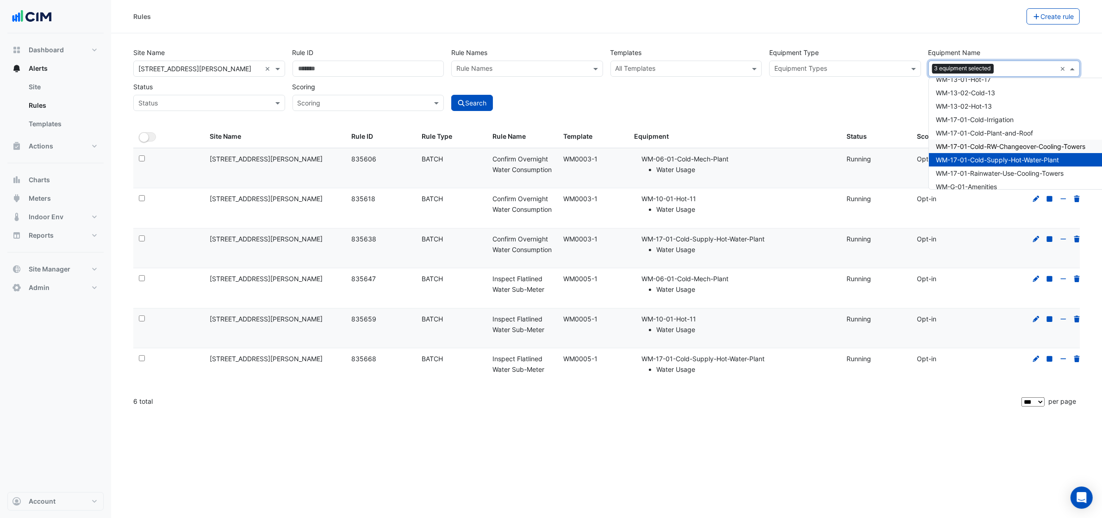
scroll to position [8, 0]
click at [458, 419] on div "Rules Create rule Site Name × 31 Duncan St × Rule ID Rule Names Rule Names Temp…" at bounding box center [606, 259] width 991 height 518
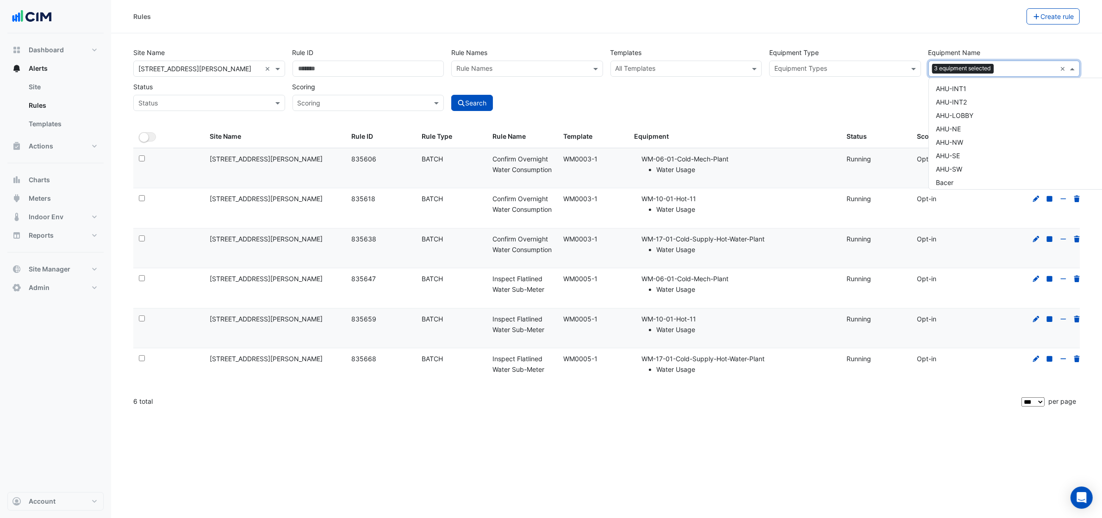
click at [1029, 66] on input "text" at bounding box center [1026, 70] width 59 height 10
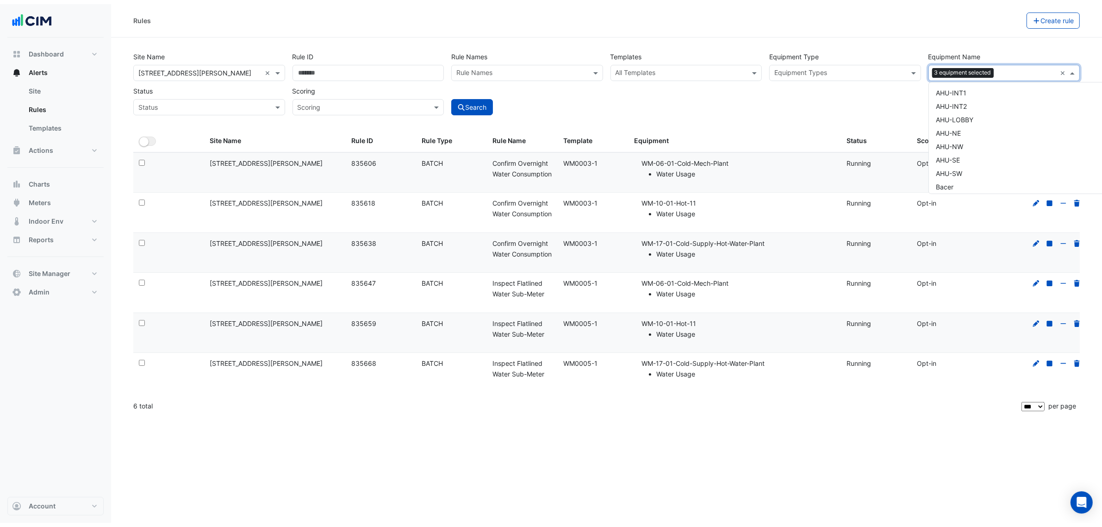
scroll to position [5927, 0]
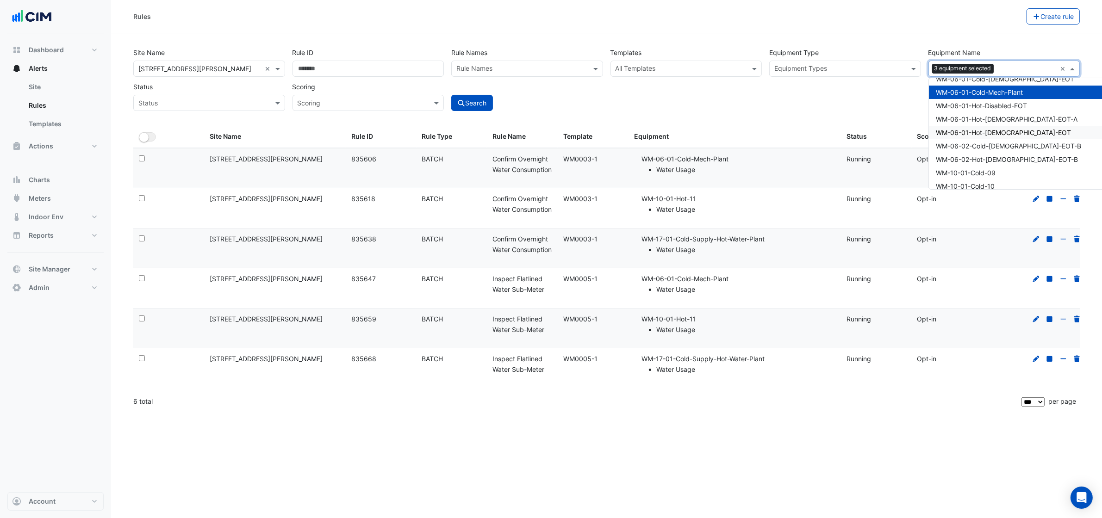
click at [684, 470] on div "Rules Create rule Site Name × 31 Duncan St × Rule ID Rule Names Rule Names Temp…" at bounding box center [606, 259] width 991 height 518
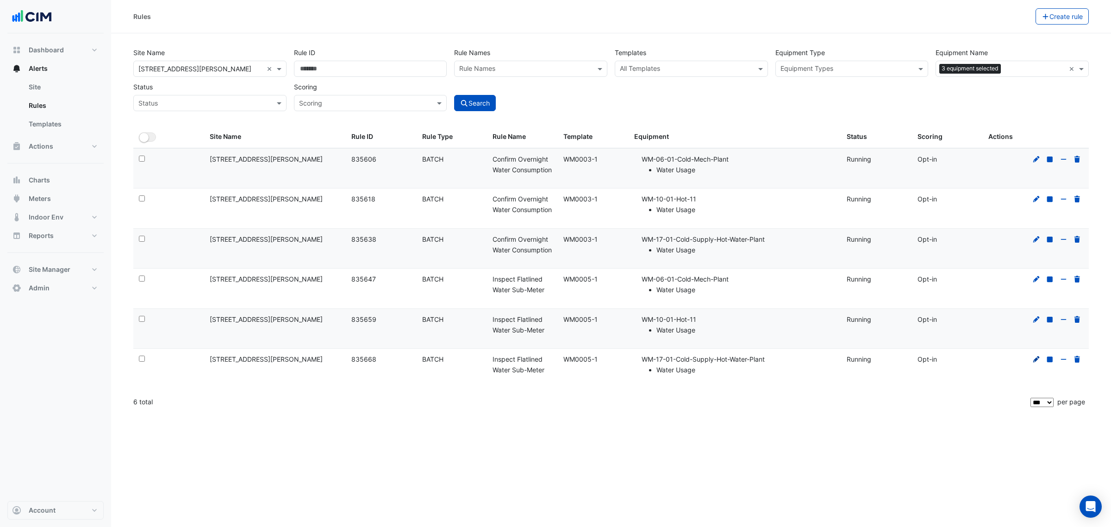
click at [1034, 362] on icon at bounding box center [1036, 359] width 8 height 6
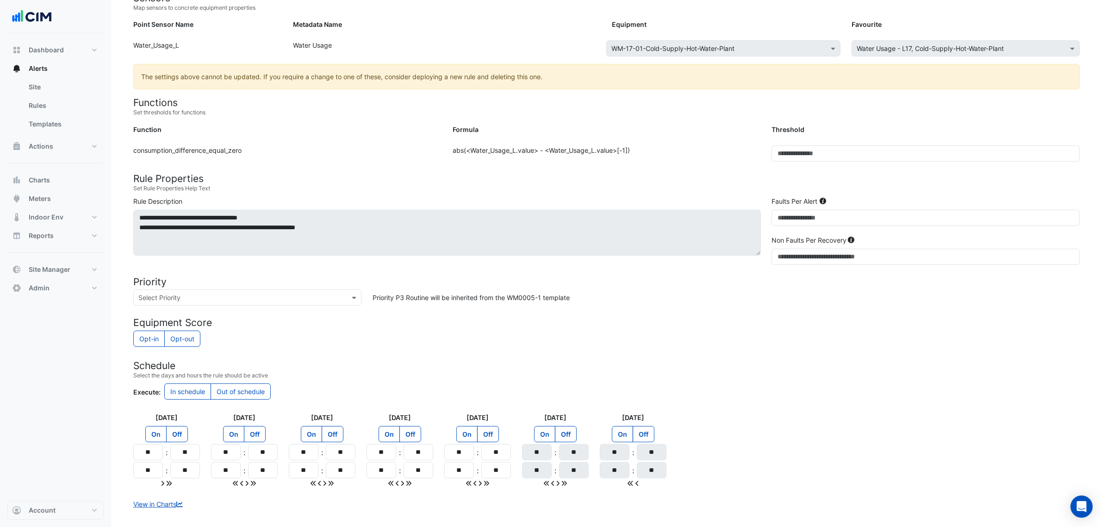
scroll to position [167, 0]
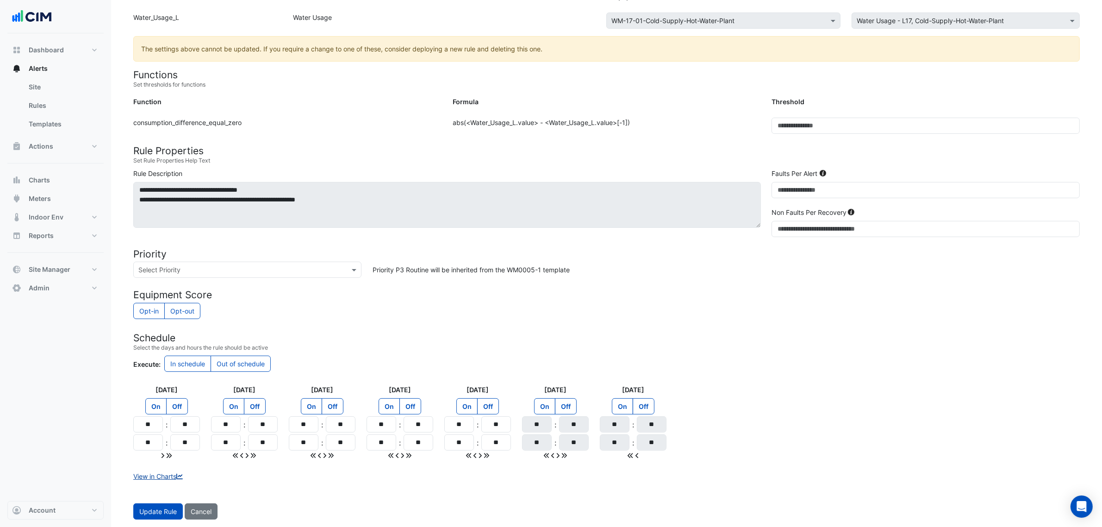
click at [170, 473] on link "View in Charts" at bounding box center [158, 476] width 51 height 8
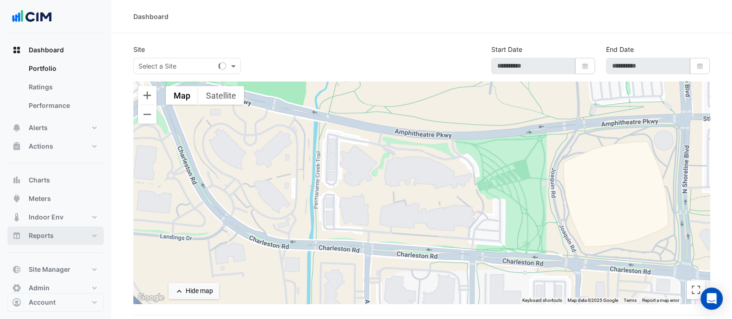
click at [51, 236] on span "Reports" at bounding box center [41, 235] width 25 height 9
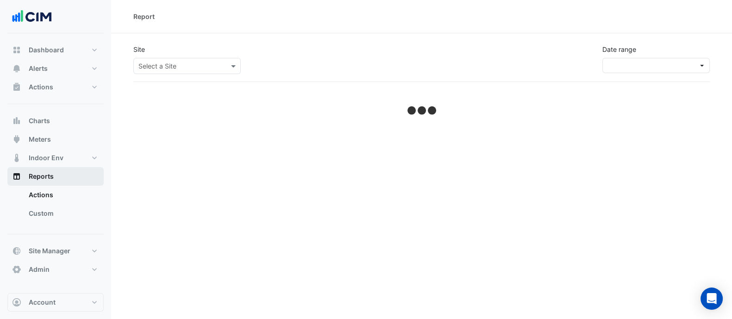
select select "***"
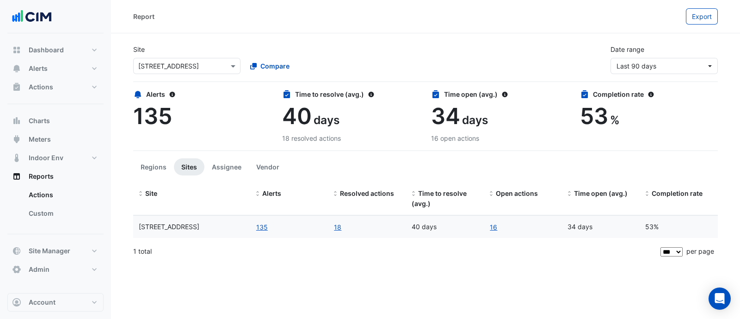
click at [201, 65] on input "text" at bounding box center [177, 67] width 79 height 10
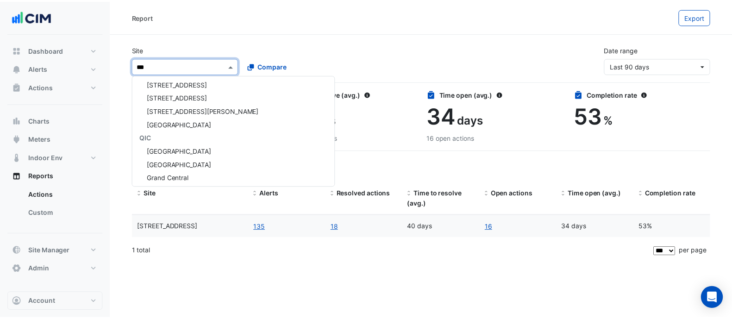
scroll to position [57, 0]
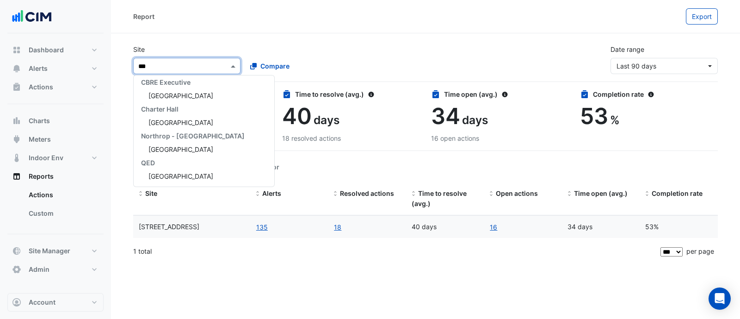
type input "****"
click at [179, 95] on span "[GEOGRAPHIC_DATA]" at bounding box center [181, 96] width 65 height 8
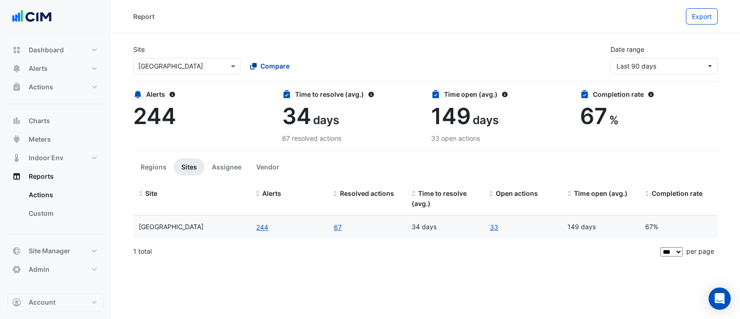
click at [267, 68] on span "Compare" at bounding box center [275, 66] width 29 height 10
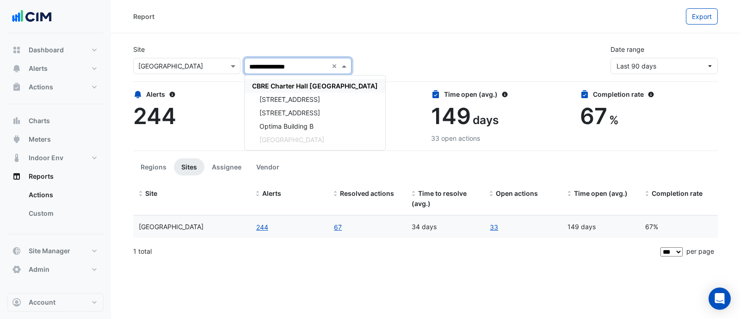
click at [275, 83] on span "CBRE Charter Hall [GEOGRAPHIC_DATA]" at bounding box center [315, 86] width 126 height 8
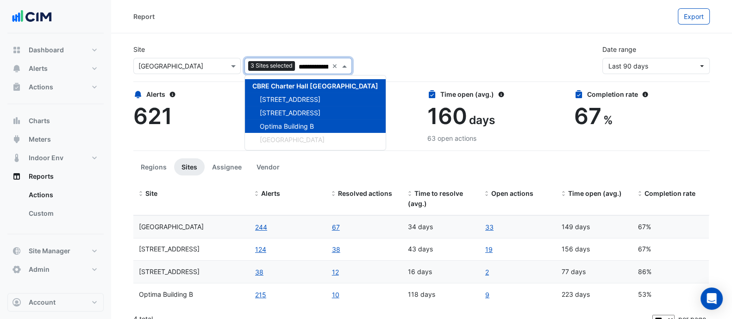
type input "**********"
click at [121, 186] on section "**********" at bounding box center [421, 181] width 620 height 297
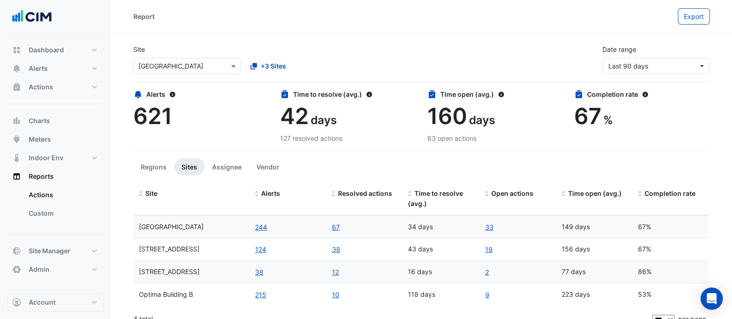
scroll to position [10, 0]
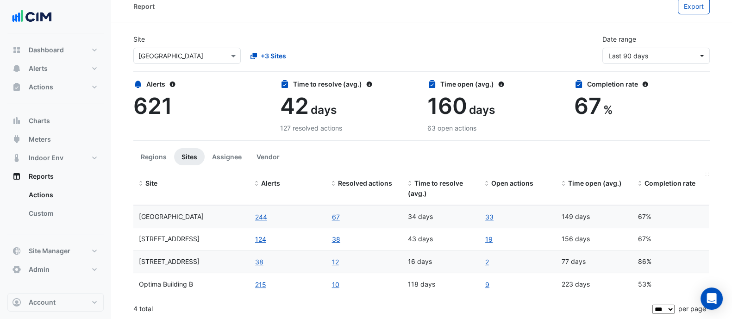
click at [676, 186] on span "Completion rate" at bounding box center [669, 183] width 51 height 8
click at [558, 52] on div "Site × [GEOGRAPHIC_DATA] +3 Sites Date range Last 90 days" at bounding box center [421, 45] width 587 height 37
click at [643, 57] on span "Last 90 days" at bounding box center [628, 56] width 40 height 8
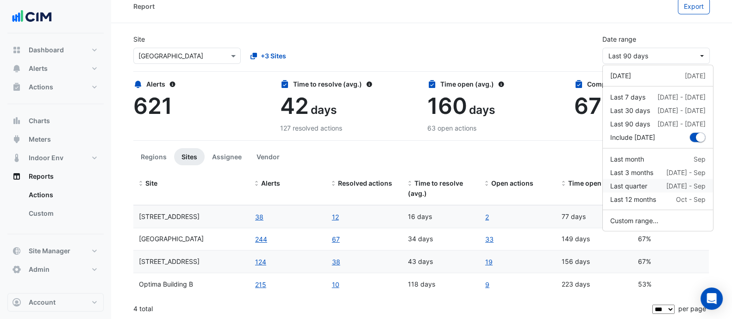
click at [652, 182] on div "Last quarter [DATE] - Sep" at bounding box center [657, 186] width 95 height 10
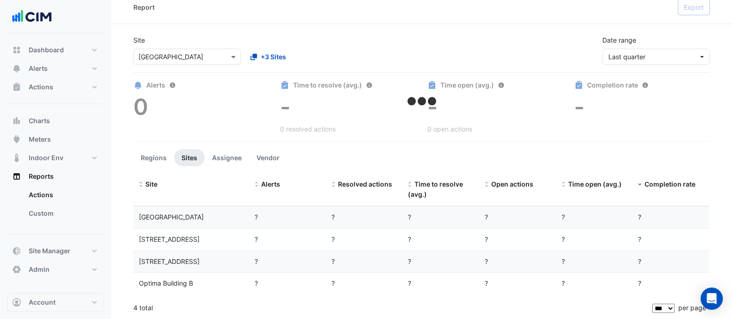
scroll to position [10, 0]
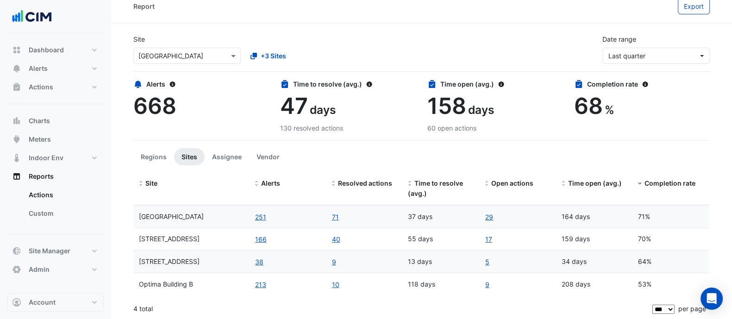
click at [122, 306] on section "Site × [GEOGRAPHIC_DATA] +3 Sites Date range Last quarter Alerts 668 Time to re…" at bounding box center [421, 171] width 620 height 297
click at [232, 155] on button "Assignee" at bounding box center [227, 156] width 44 height 17
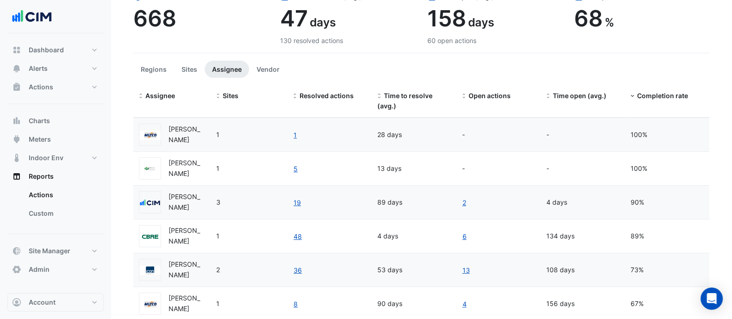
scroll to position [99, 0]
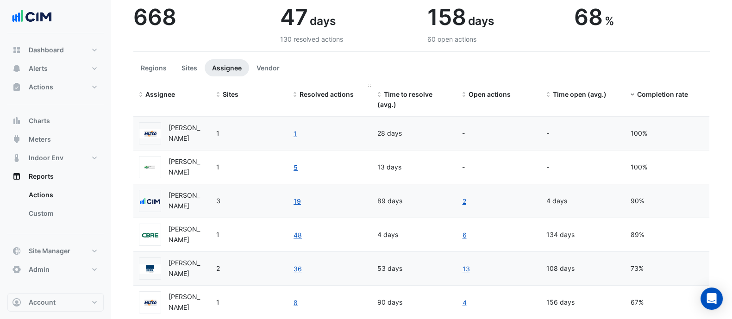
click at [327, 93] on span "Resolved actions" at bounding box center [326, 94] width 54 height 8
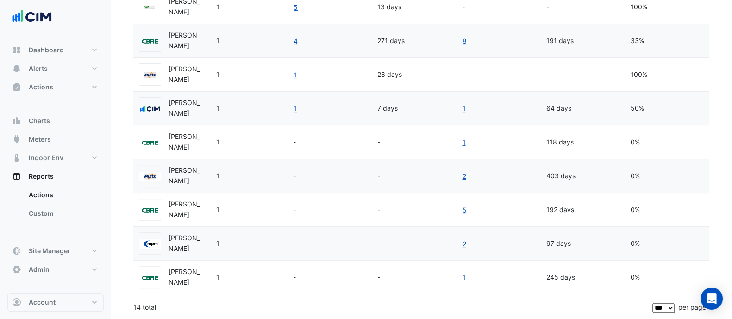
scroll to position [0, 0]
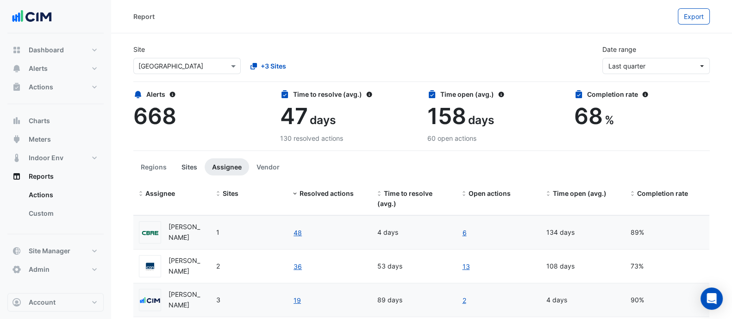
click at [184, 167] on button "Sites" at bounding box center [189, 166] width 31 height 17
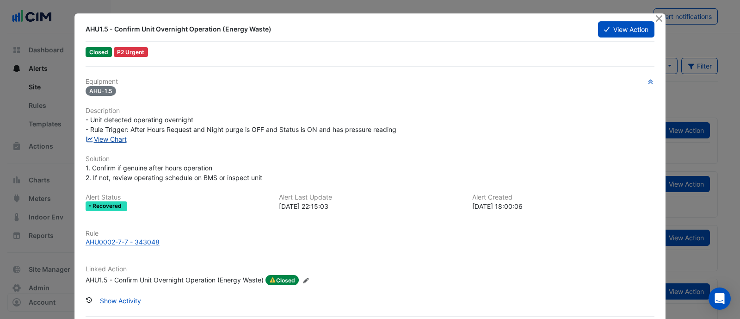
click at [113, 140] on link "View Chart" at bounding box center [106, 139] width 41 height 8
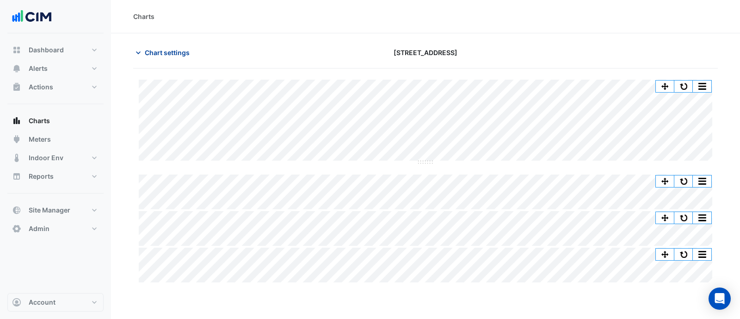
click at [160, 50] on span "Chart settings" at bounding box center [167, 53] width 45 height 10
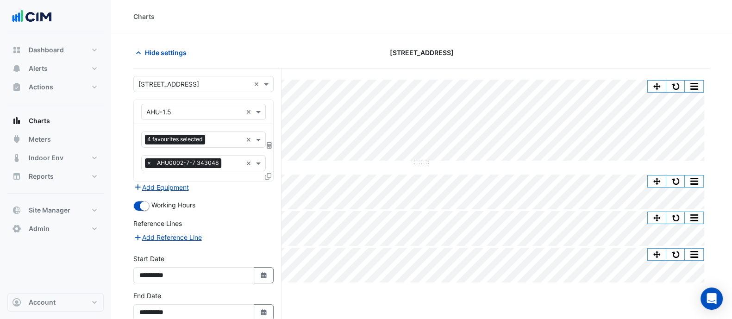
click at [269, 175] on icon at bounding box center [268, 176] width 6 height 6
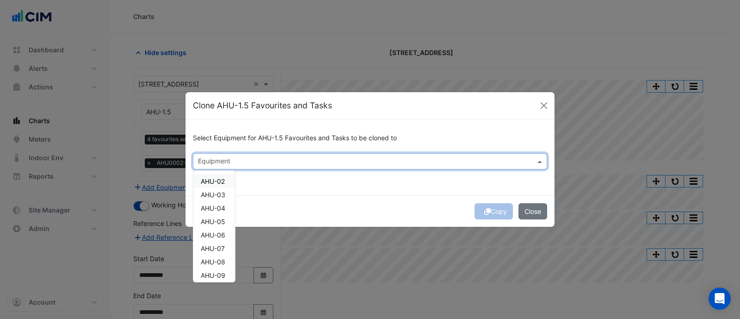
click at [272, 162] on input "text" at bounding box center [365, 162] width 334 height 10
type input "*"
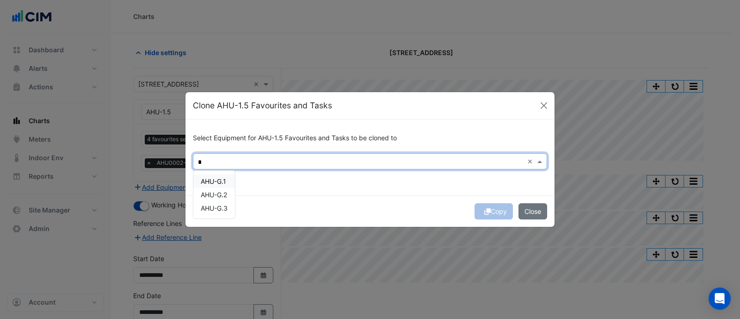
click at [209, 184] on span "AHU-G.1" at bounding box center [213, 181] width 25 height 8
click at [212, 194] on span "AHU-G.2" at bounding box center [214, 195] width 26 height 8
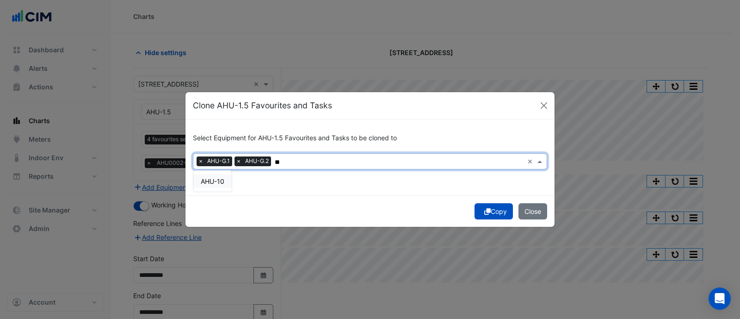
click at [220, 179] on span "AHU-10" at bounding box center [213, 181] width 24 height 8
type input "**"
click at [323, 196] on div "Copy Close" at bounding box center [370, 210] width 369 height 31
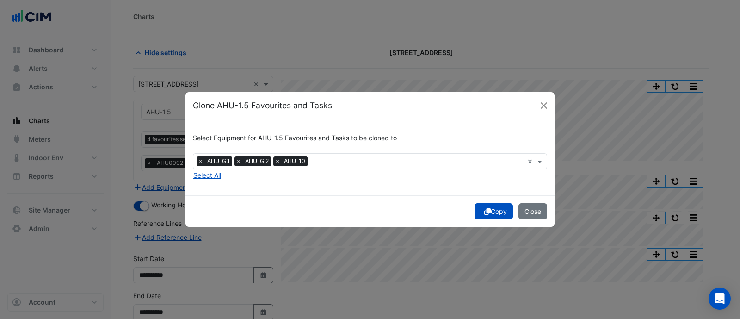
click at [484, 208] on icon "submit" at bounding box center [487, 211] width 6 height 6
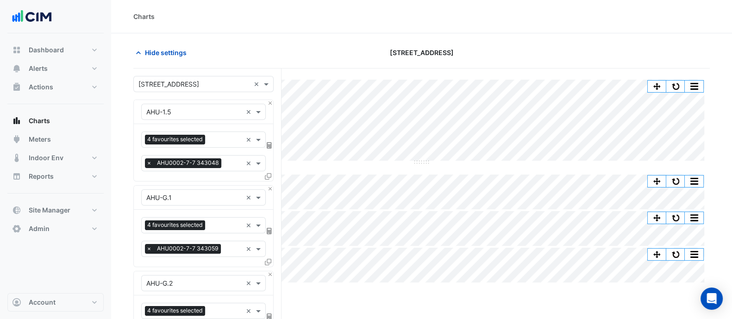
scroll to position [304, 0]
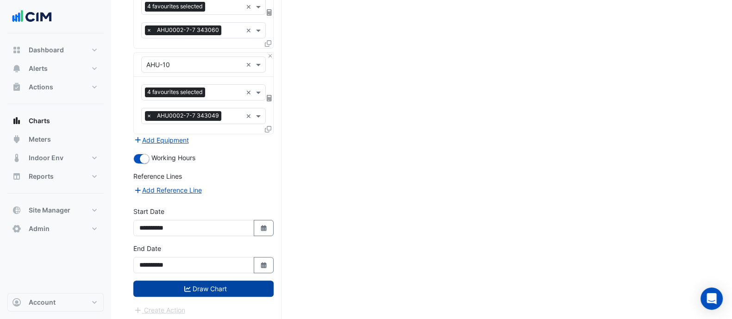
click at [223, 290] on button "Draw Chart" at bounding box center [203, 288] width 140 height 16
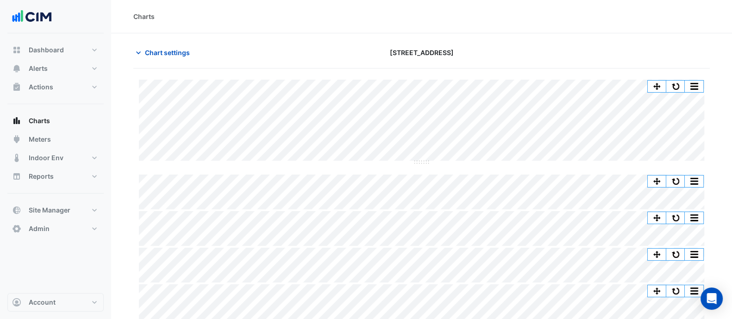
click at [424, 161] on div "Split by Equip Split All Split None Print Save as JPEG Save as PNG Pivot Data T…" at bounding box center [421, 122] width 565 height 84
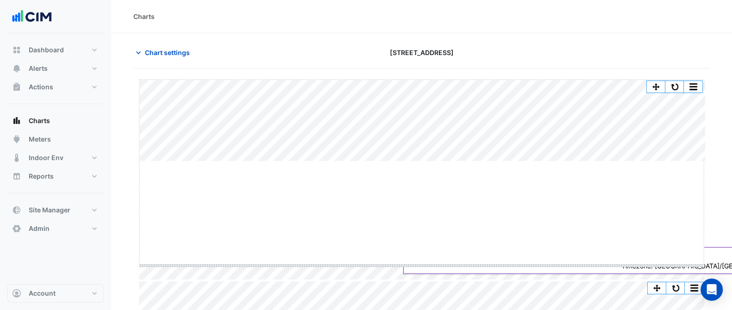
drag, startPoint x: 424, startPoint y: 161, endPoint x: 426, endPoint y: 276, distance: 114.3
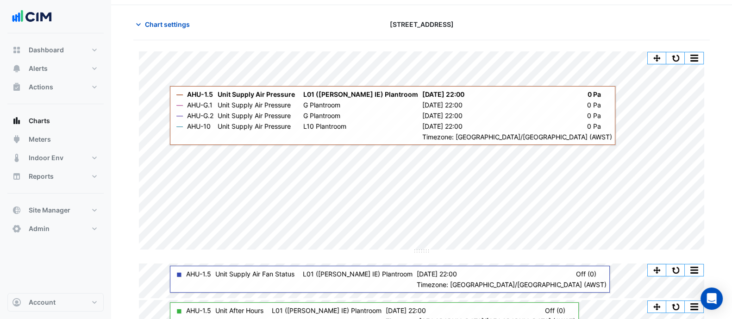
scroll to position [15, 0]
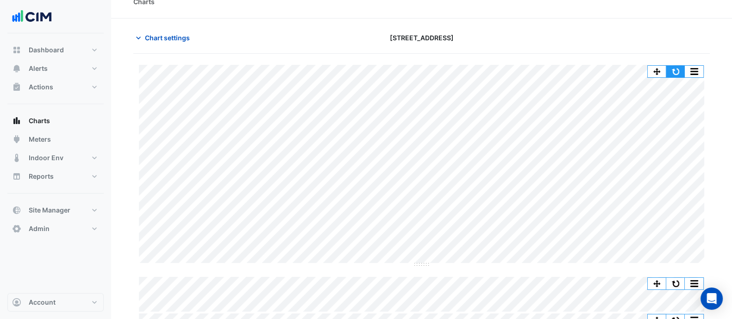
click at [678, 71] on button "button" at bounding box center [675, 72] width 19 height 12
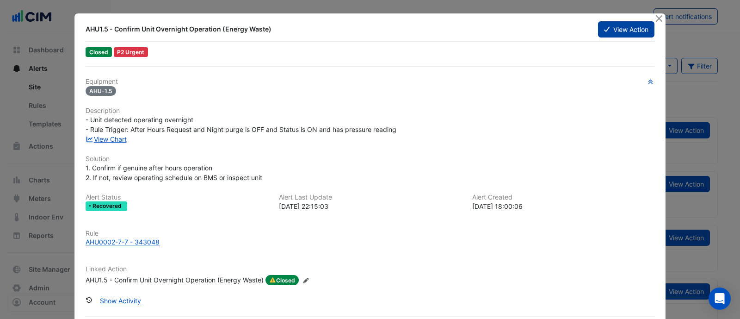
click at [617, 23] on button "View Action" at bounding box center [626, 29] width 56 height 16
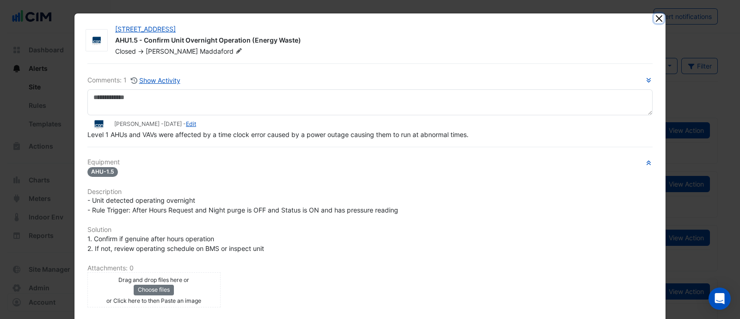
click at [654, 17] on button "Close" at bounding box center [659, 18] width 10 height 10
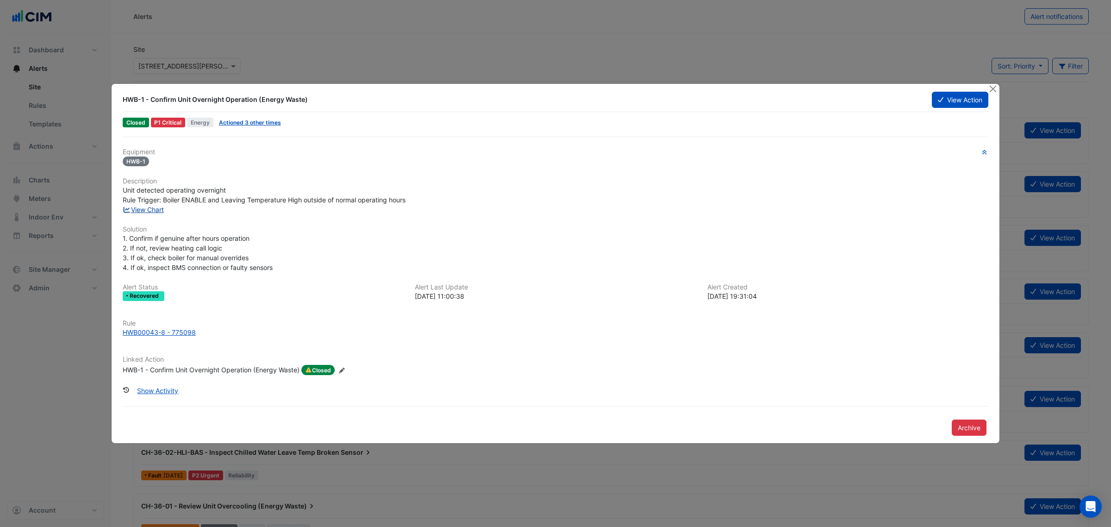
click at [154, 207] on link "View Chart" at bounding box center [143, 209] width 41 height 8
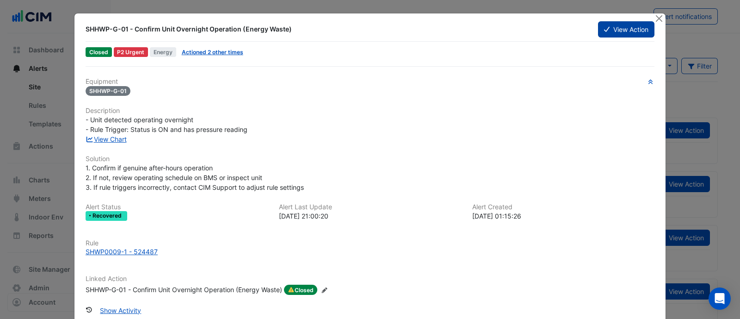
click at [614, 31] on button "View Action" at bounding box center [626, 29] width 56 height 16
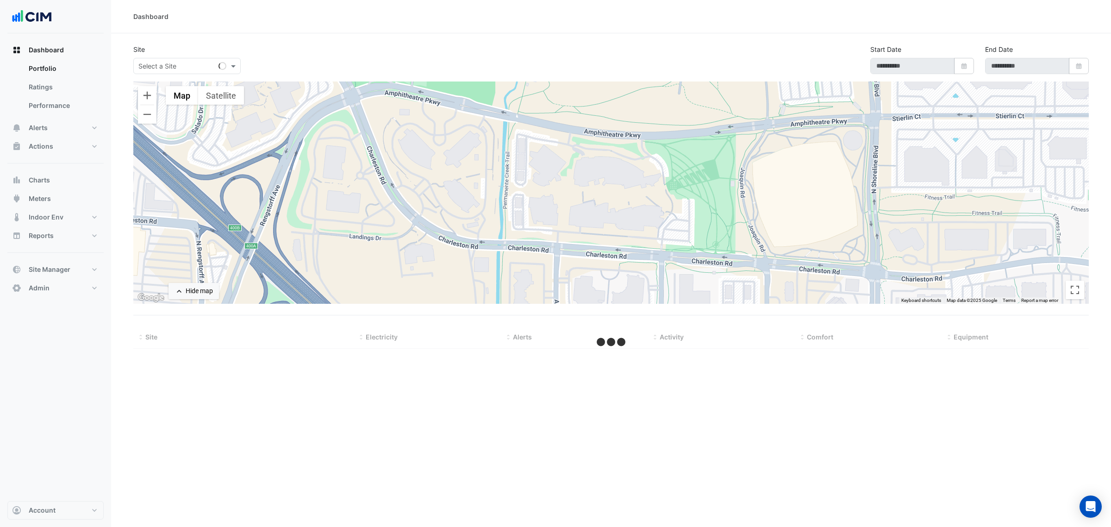
click at [160, 66] on input "text" at bounding box center [177, 67] width 79 height 10
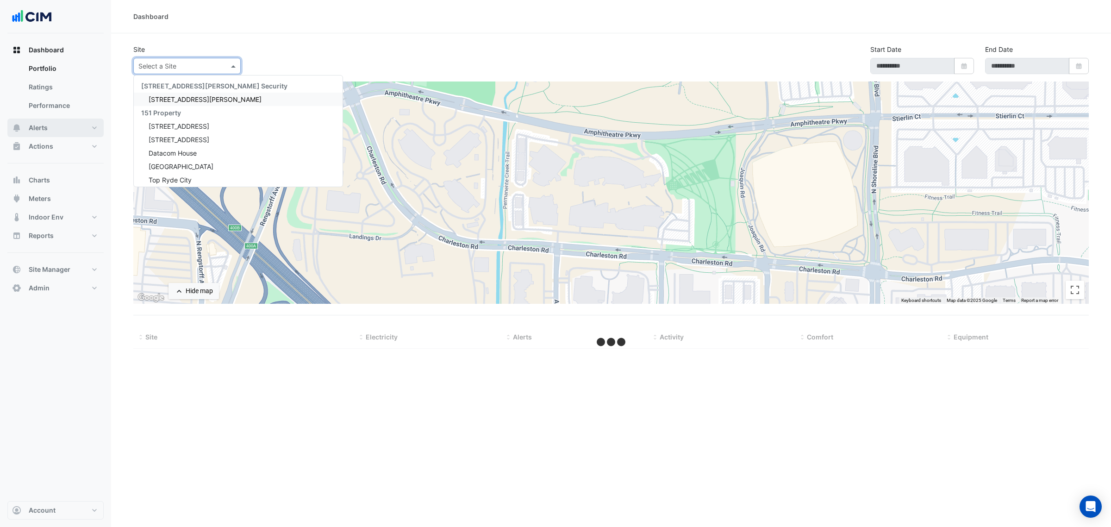
select select "***"
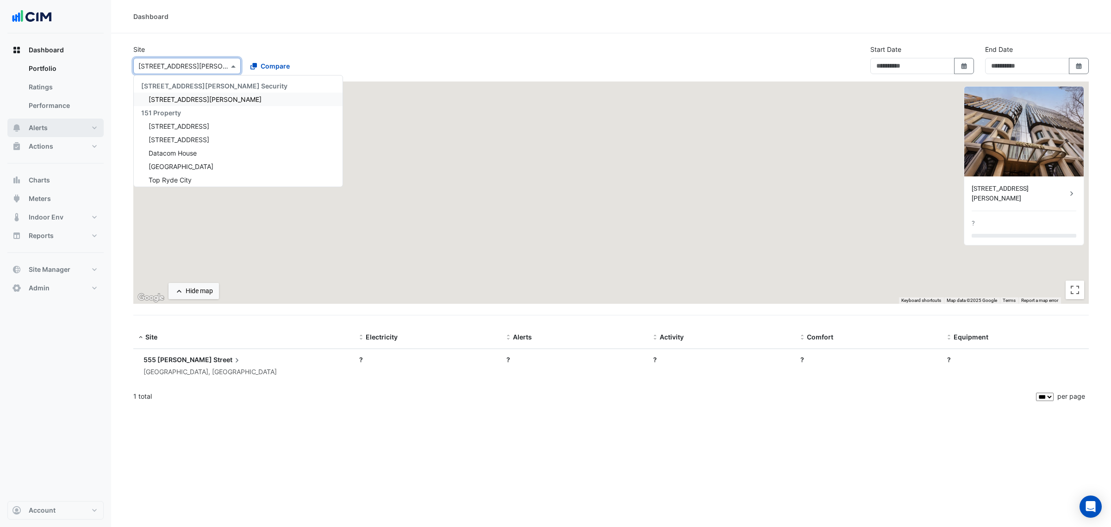
type input "**********"
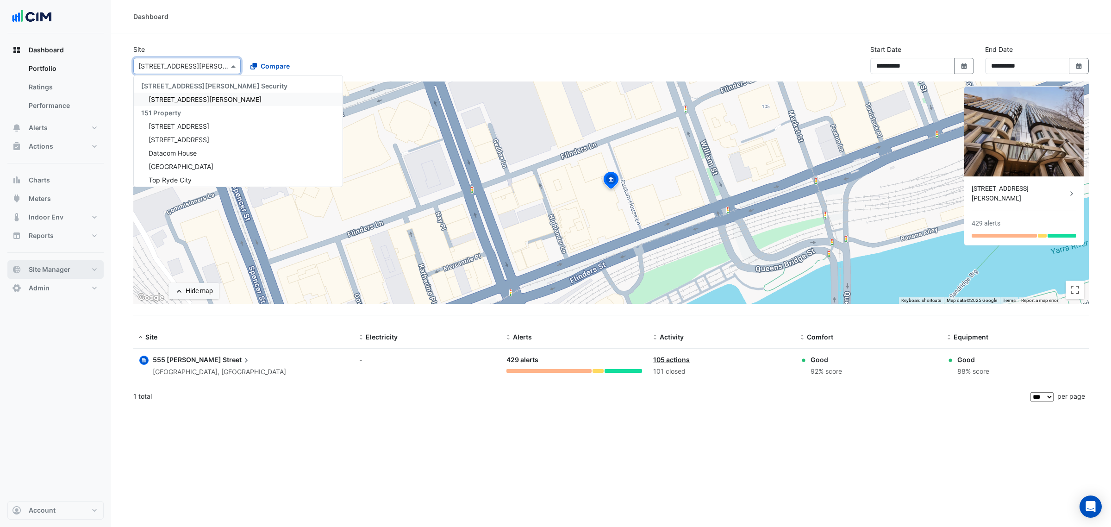
click at [57, 265] on span "Site Manager" at bounding box center [50, 269] width 42 height 9
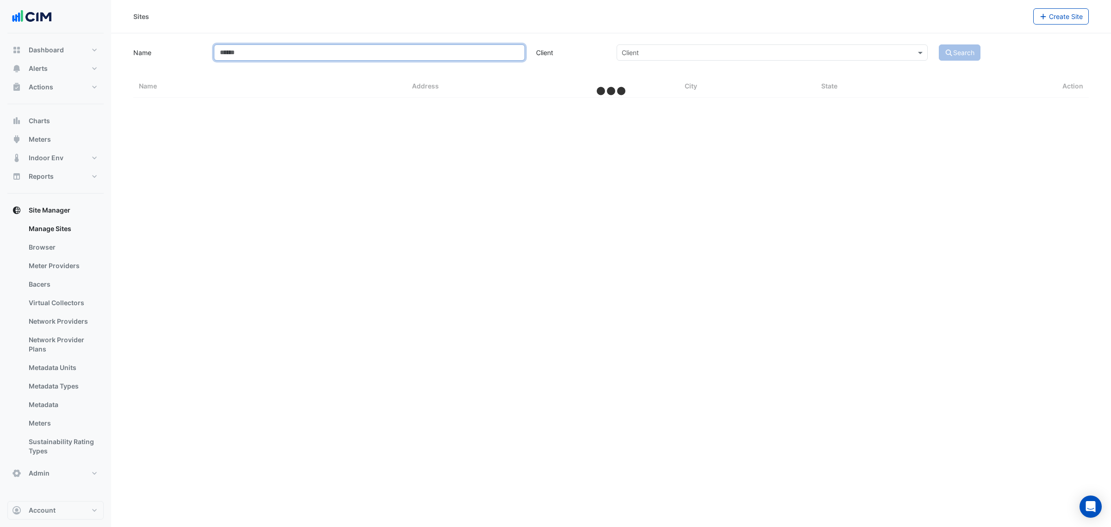
click at [260, 56] on input "Name" at bounding box center [369, 52] width 311 height 16
type input "**"
select select "***"
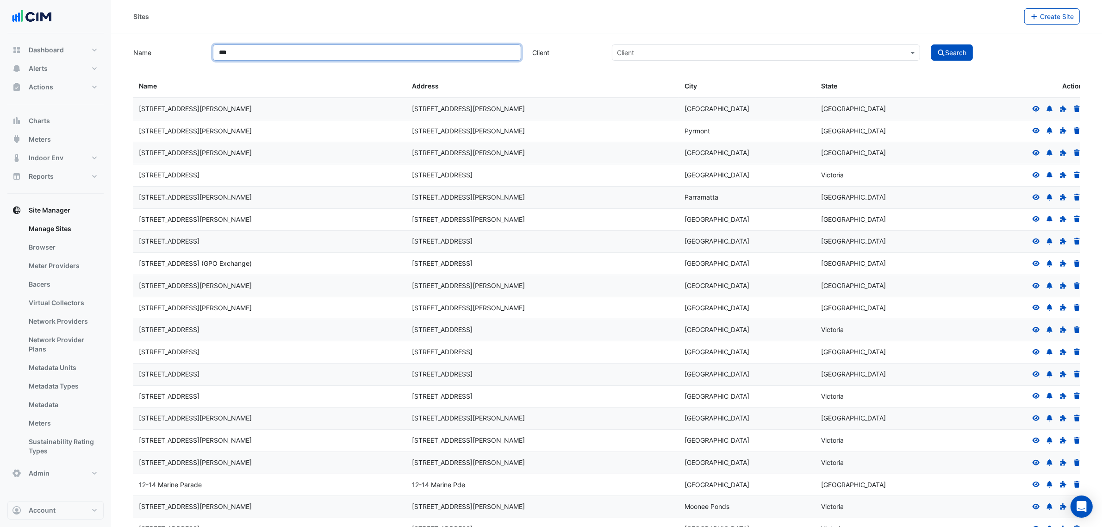
type input "***"
click at [931, 44] on button "Search" at bounding box center [952, 52] width 42 height 16
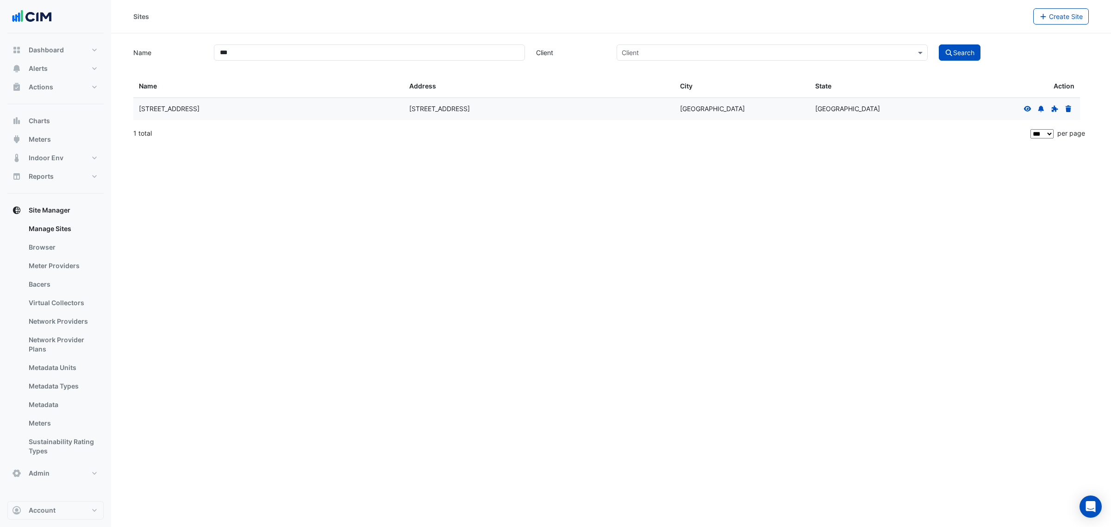
click at [1025, 109] on icon at bounding box center [1027, 108] width 7 height 6
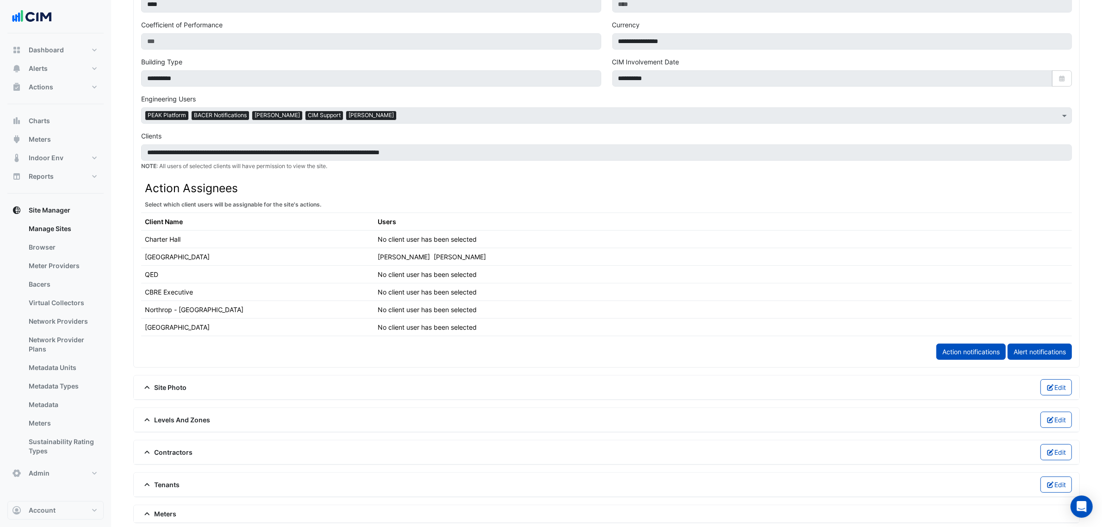
scroll to position [353, 0]
click at [165, 456] on span "Contractors" at bounding box center [167, 452] width 52 height 10
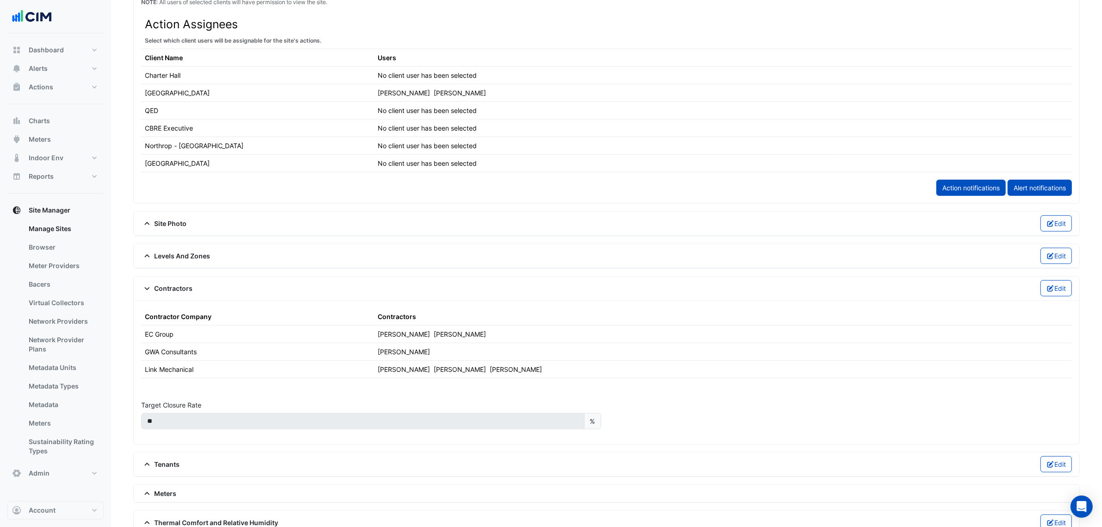
scroll to position [517, 0]
click at [1061, 292] on button "Edit" at bounding box center [1056, 287] width 32 height 16
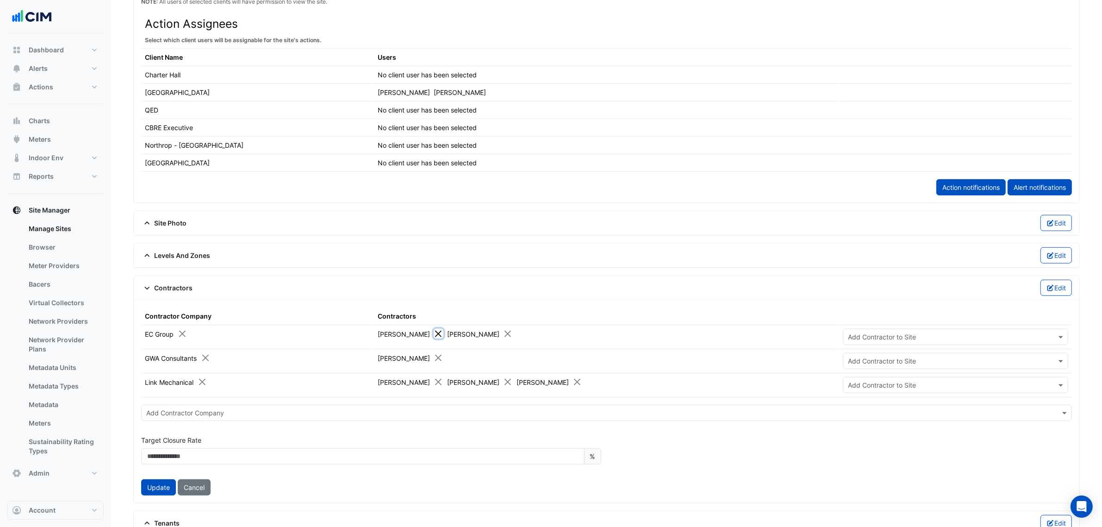
click at [434, 336] on button "Close" at bounding box center [439, 334] width 10 height 10
click at [157, 493] on button "Update" at bounding box center [158, 487] width 35 height 16
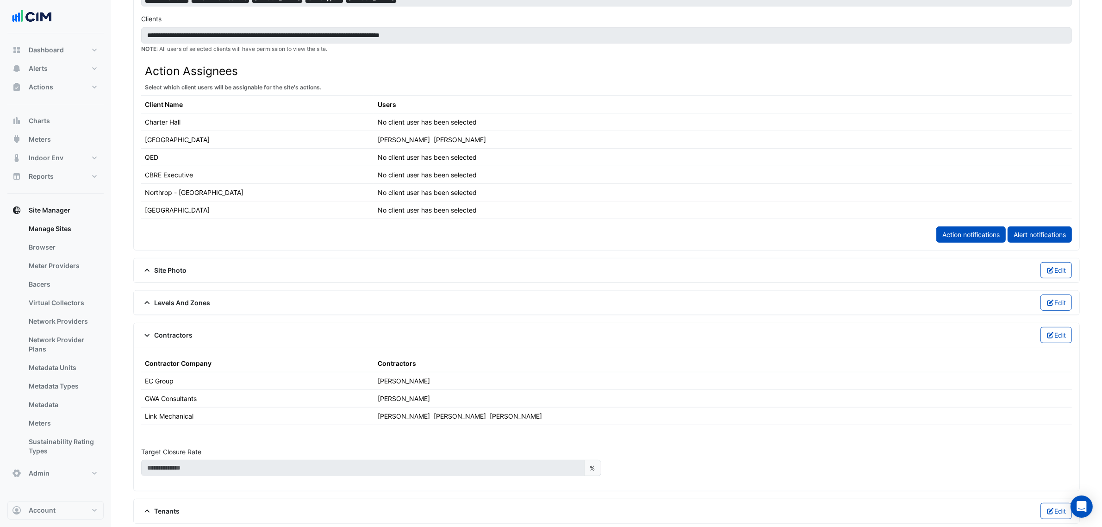
scroll to position [460, 0]
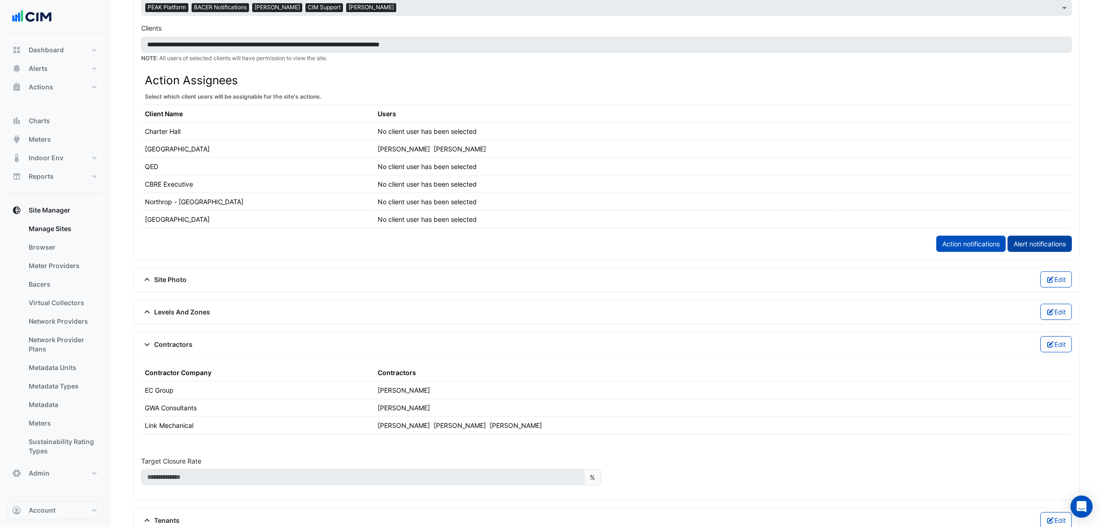
click at [1025, 244] on link "Alert notifications" at bounding box center [1039, 244] width 64 height 16
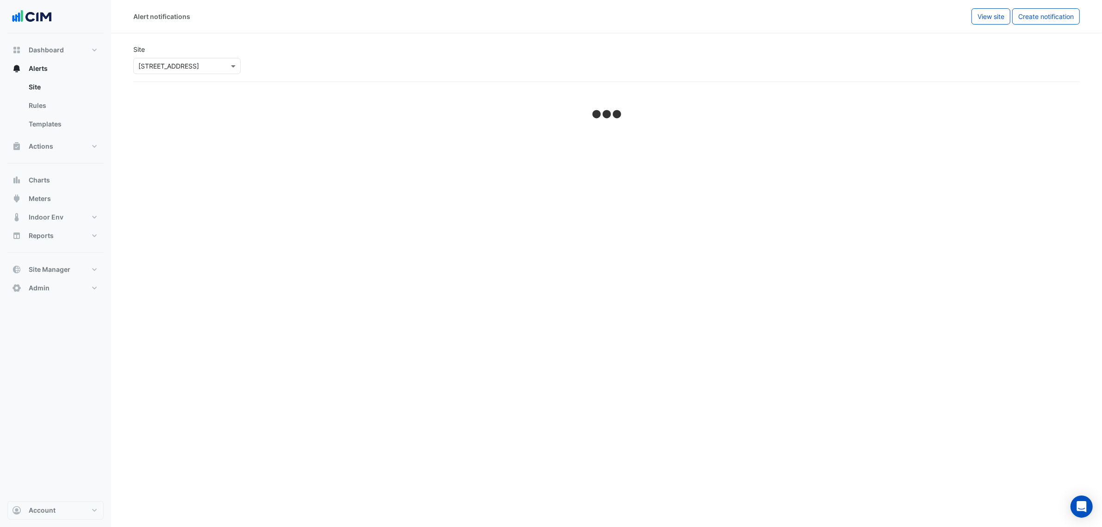
select select "******"
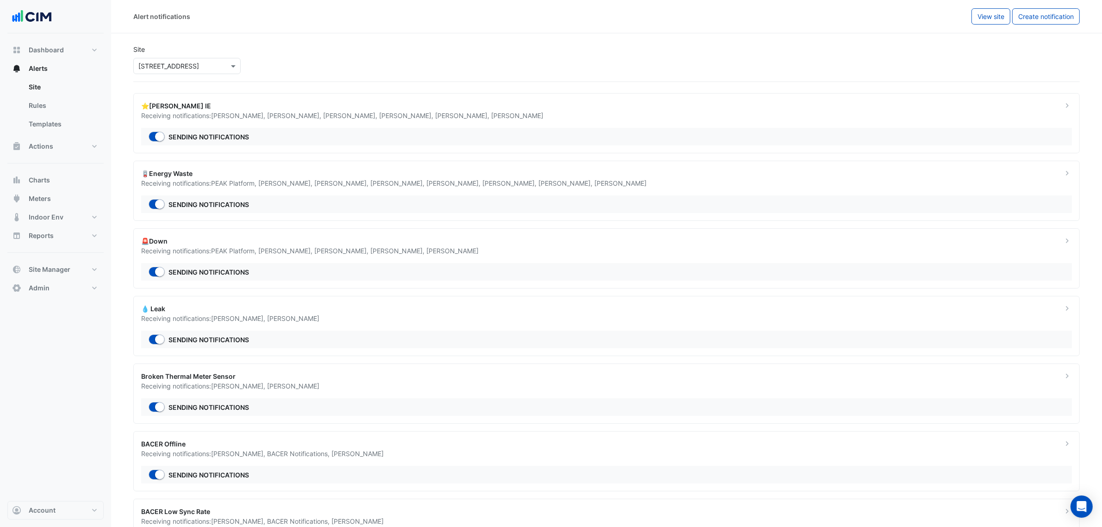
drag, startPoint x: 1025, startPoint y: 244, endPoint x: 1011, endPoint y: 248, distance: 14.3
click at [1011, 248] on div "Alert notifications View site Create notification Site × [STREET_ADDRESS] ⭐[PER…" at bounding box center [606, 323] width 991 height 647
click at [1011, 248] on div "Receiving notifications: PEAK Platform , [PERSON_NAME] , [PERSON_NAME] , [PERSO…" at bounding box center [596, 251] width 910 height 10
